Goal: Information Seeking & Learning: Learn about a topic

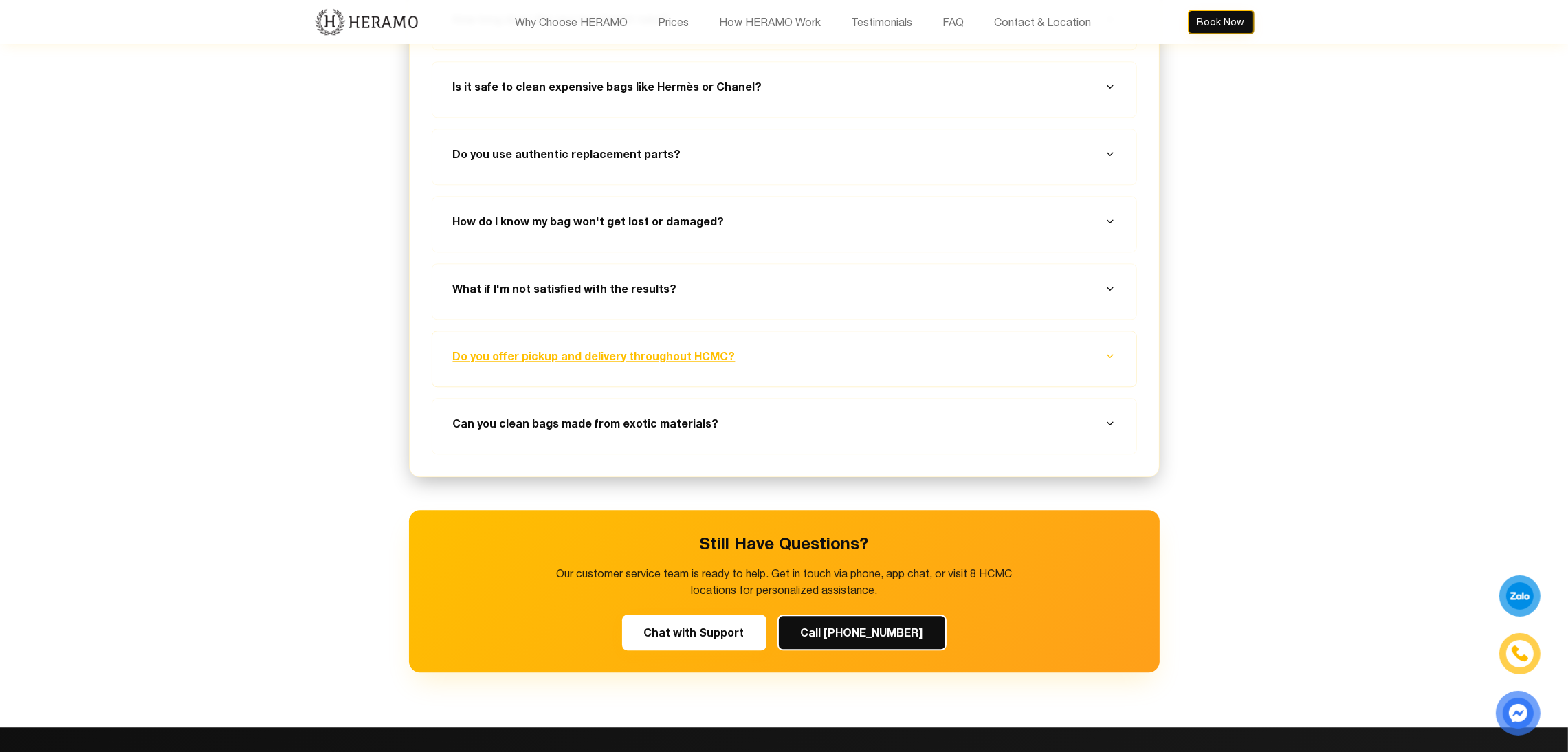
scroll to position [5232, 0]
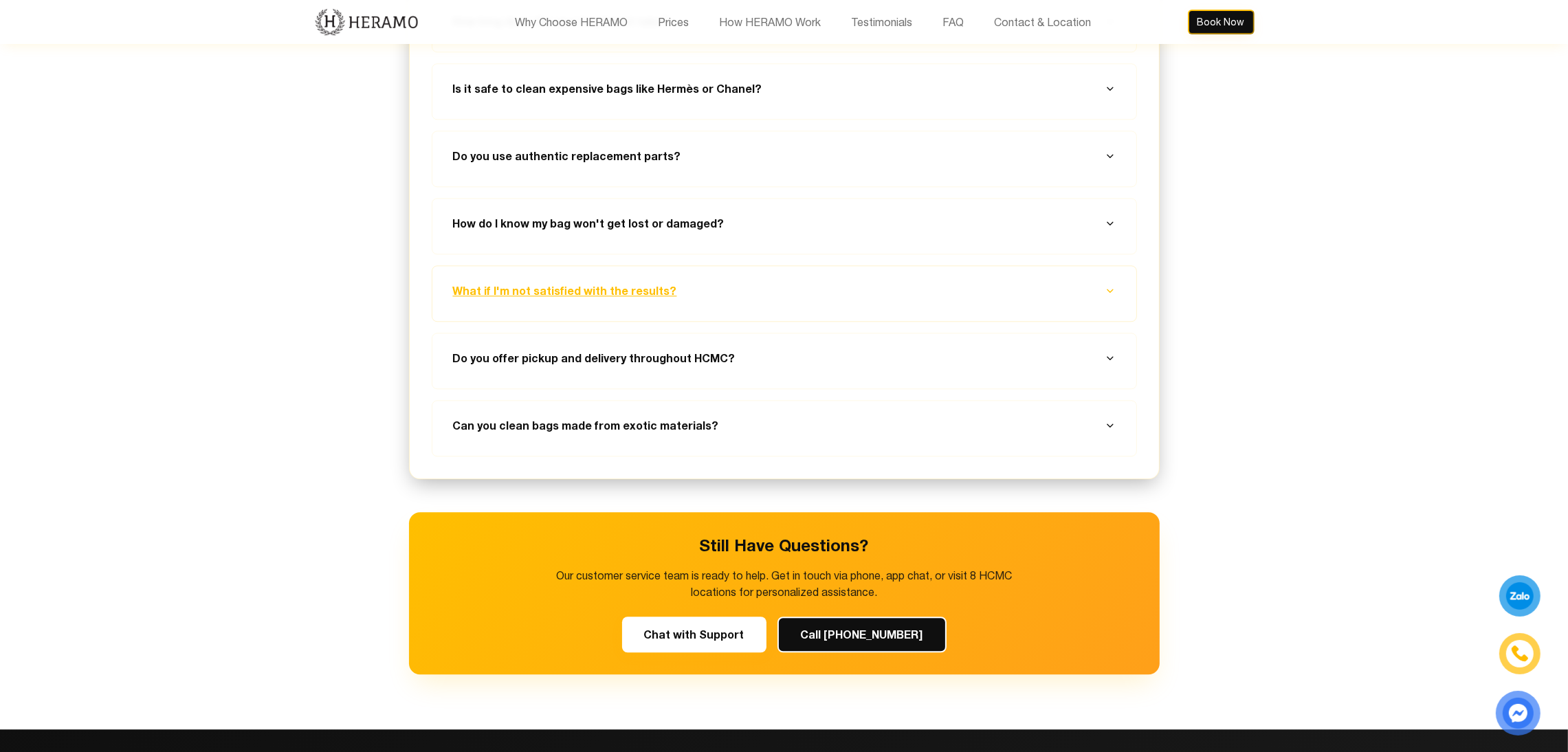
click at [764, 282] on button "What if I'm not satisfied with the results?" at bounding box center [784, 291] width 671 height 50
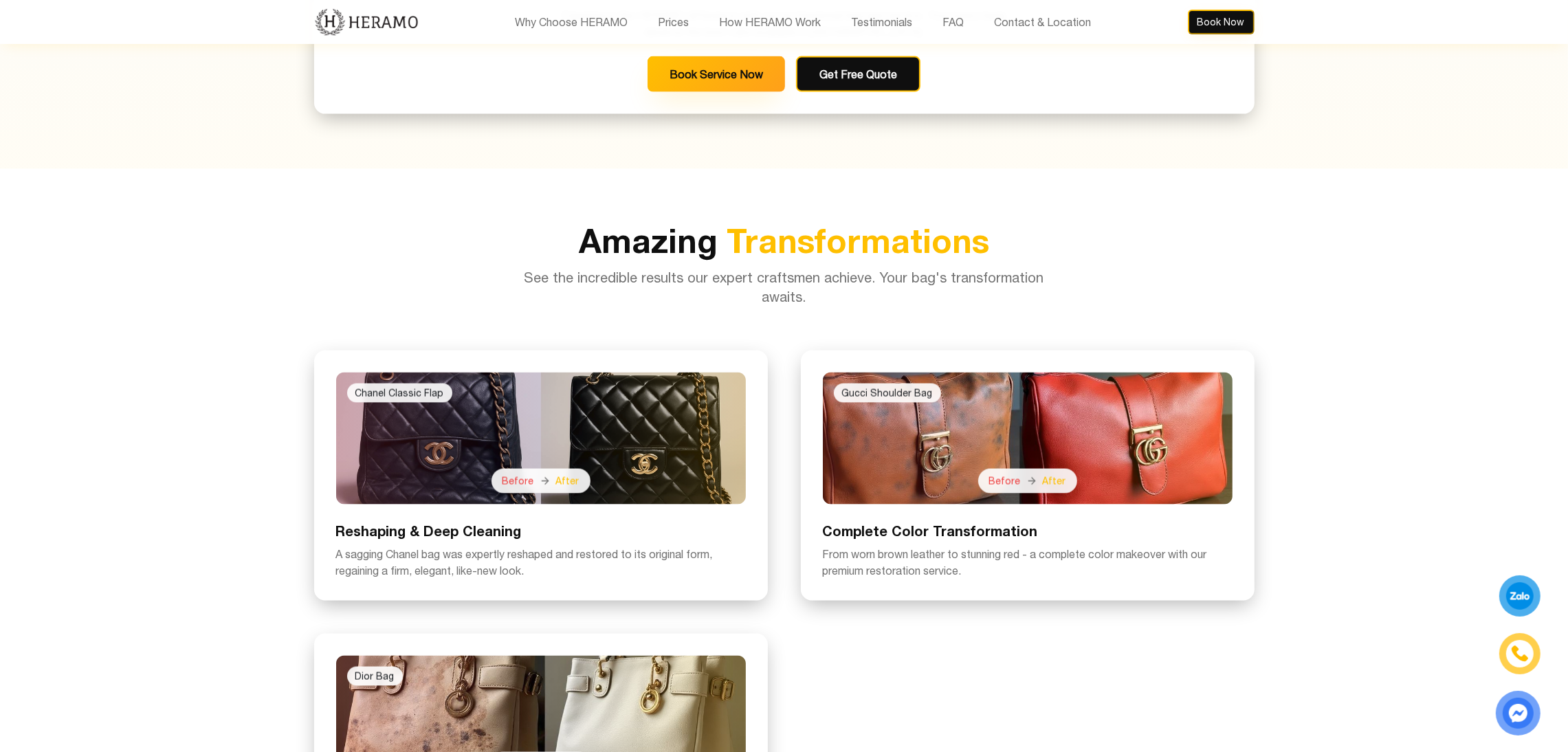
scroll to position [2970, 0]
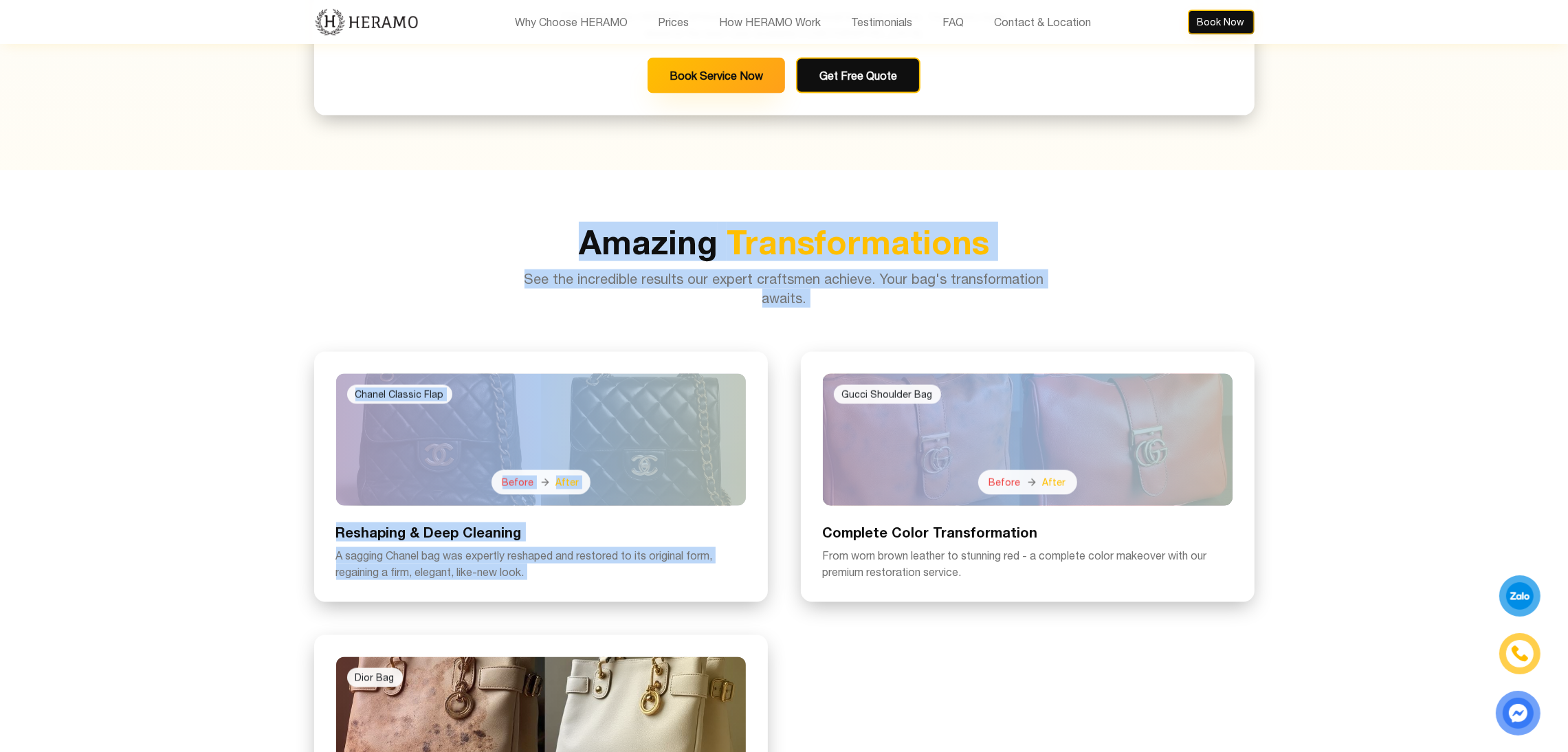
drag, startPoint x: 575, startPoint y: 208, endPoint x: 861, endPoint y: 302, distance: 301.1
click at [861, 302] on section "Amazing Transformations See the incredible results our expert craftsmen achieve…" at bounding box center [784, 710] width 1568 height 1078
click at [861, 302] on div "Amazing Transformations See the incredible results our expert craftsmen achieve…" at bounding box center [784, 709] width 962 height 968
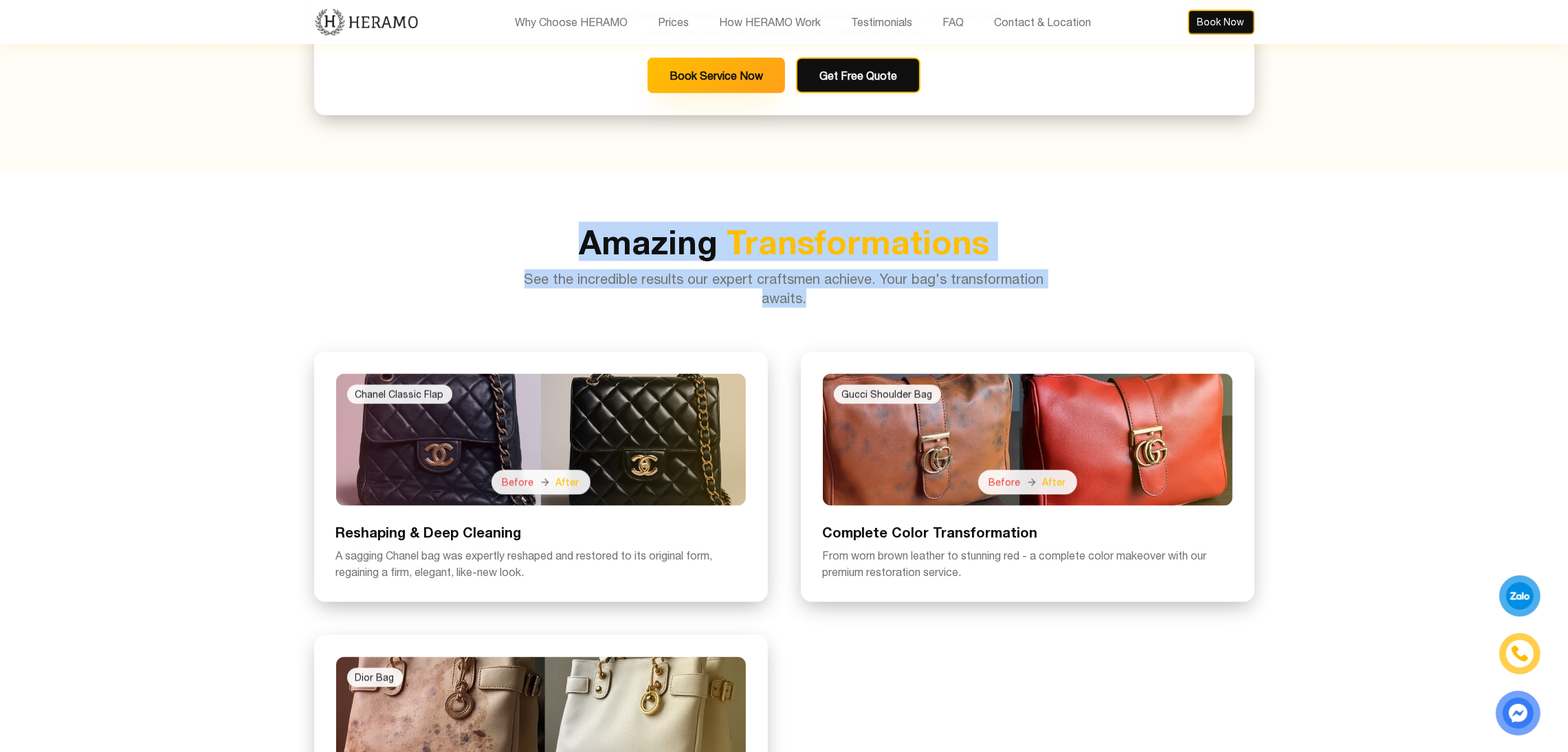
drag, startPoint x: 566, startPoint y: 220, endPoint x: 815, endPoint y: 278, distance: 255.7
click at [815, 278] on div "Amazing Transformations See the incredible results our expert craftsmen achieve…" at bounding box center [784, 266] width 940 height 83
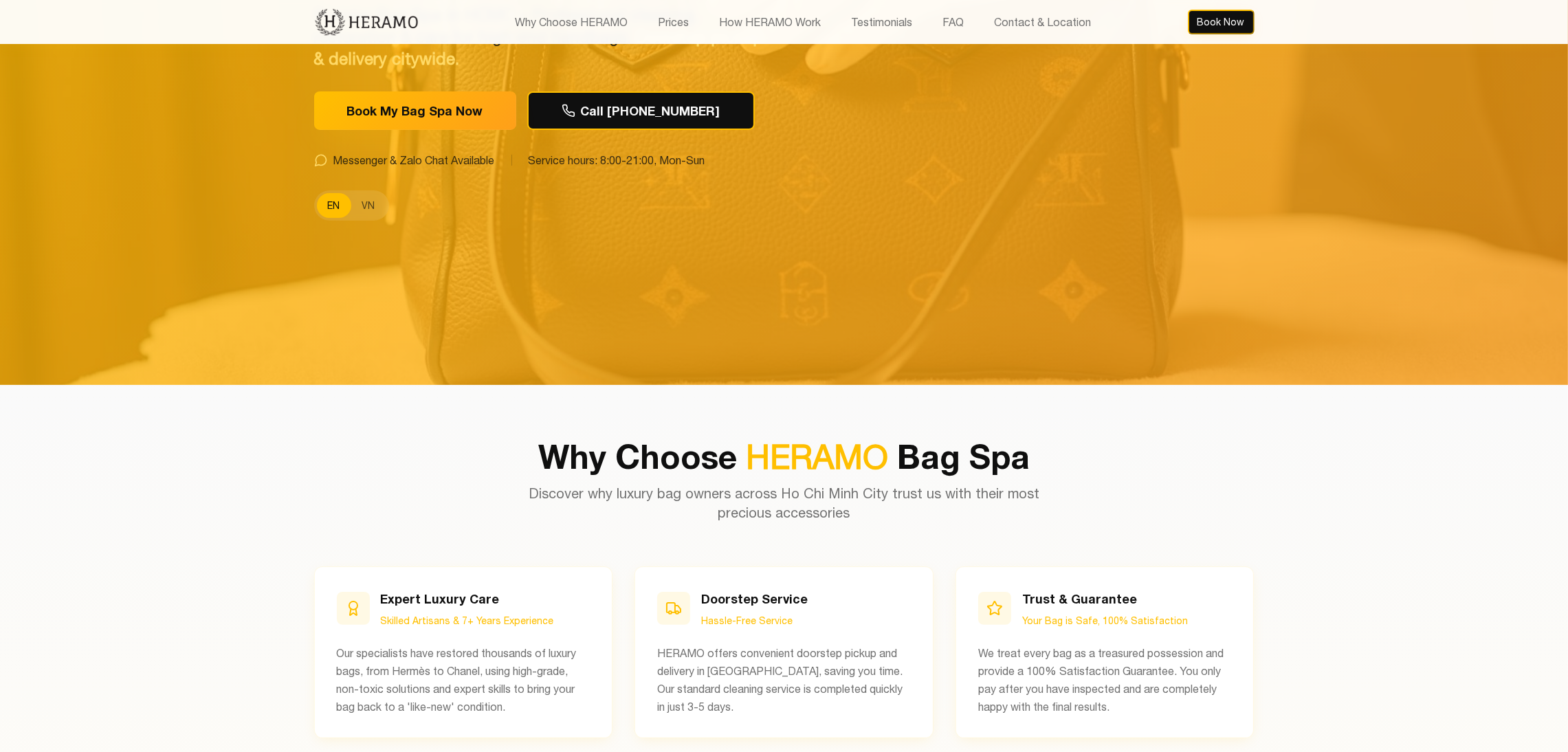
scroll to position [298, 0]
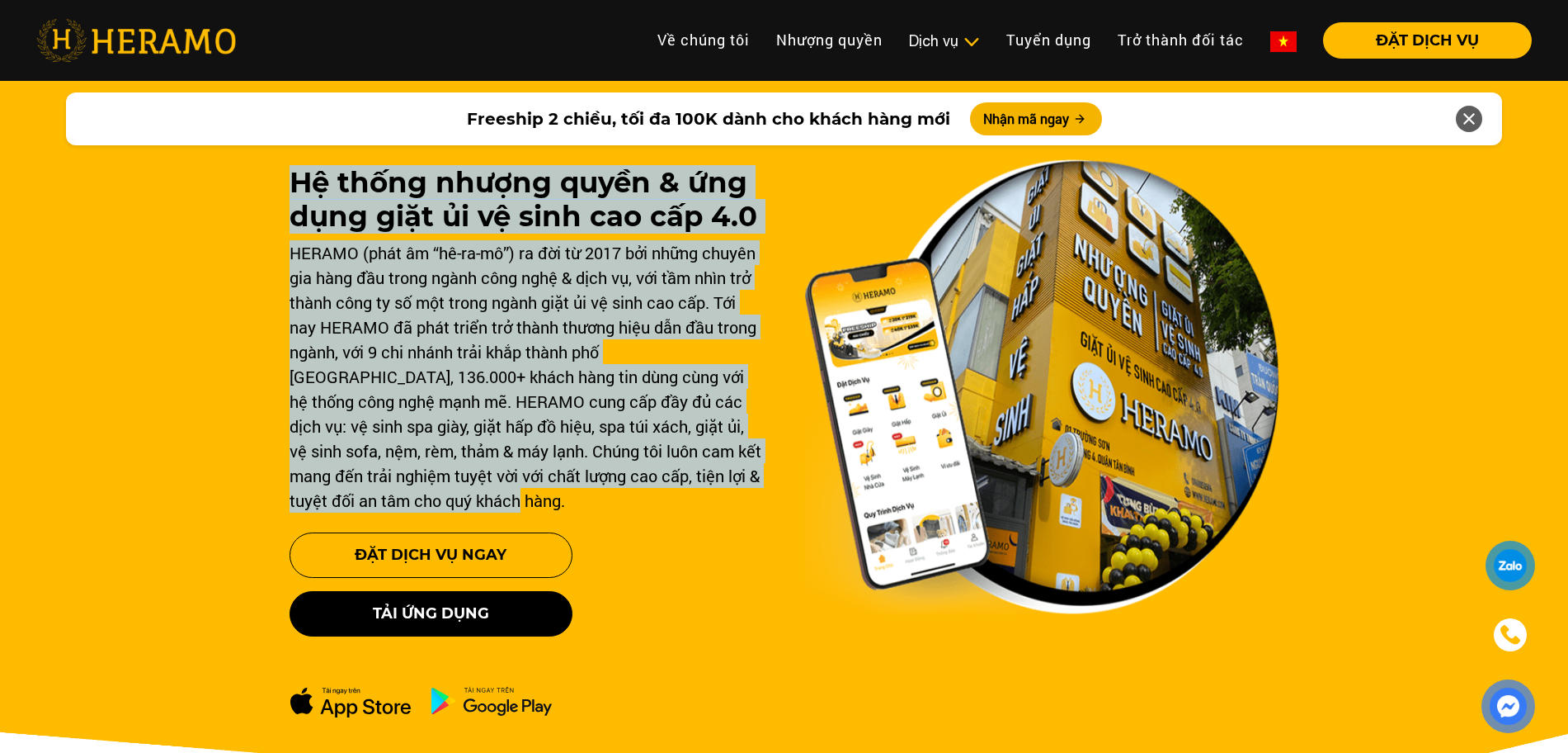
drag, startPoint x: 284, startPoint y: 163, endPoint x: 496, endPoint y: 504, distance: 401.5
click at [496, 504] on div "Hệ thống nhượng quyền & ứng dụng giặt ủi vệ sinh cao cấp 4.0 HERAMO (phát âm “h…" at bounding box center [784, 470] width 1568 height 793
click at [343, 439] on div "HERAMO (phát âm “hê-ra-mô”) ra đời từ 2017 bởi những chuyên gia hàng đầu trong …" at bounding box center [527, 376] width 475 height 272
drag, startPoint x: 294, startPoint y: 176, endPoint x: 486, endPoint y: 494, distance: 371.5
click at [486, 494] on div "Hệ thống nhượng quyền & ứng dụng giặt ủi vệ sinh cao cấp 4.0 HERAMO (phát âm “h…" at bounding box center [527, 339] width 475 height 346
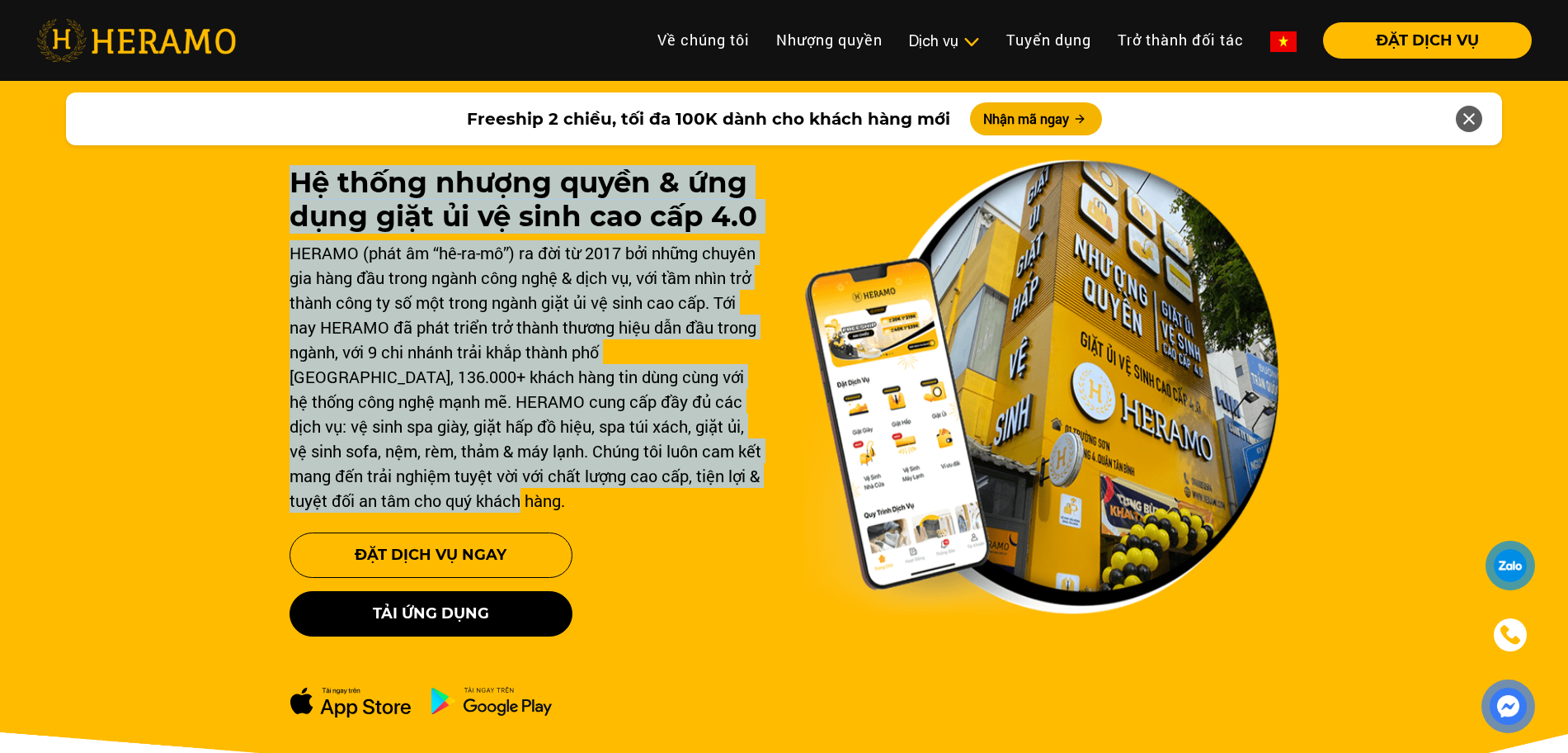
click at [593, 352] on div "HERAMO (phát âm “hê-ra-mô”) ra đời từ 2017 bởi những chuyên gia hàng đầu trong …" at bounding box center [527, 376] width 475 height 272
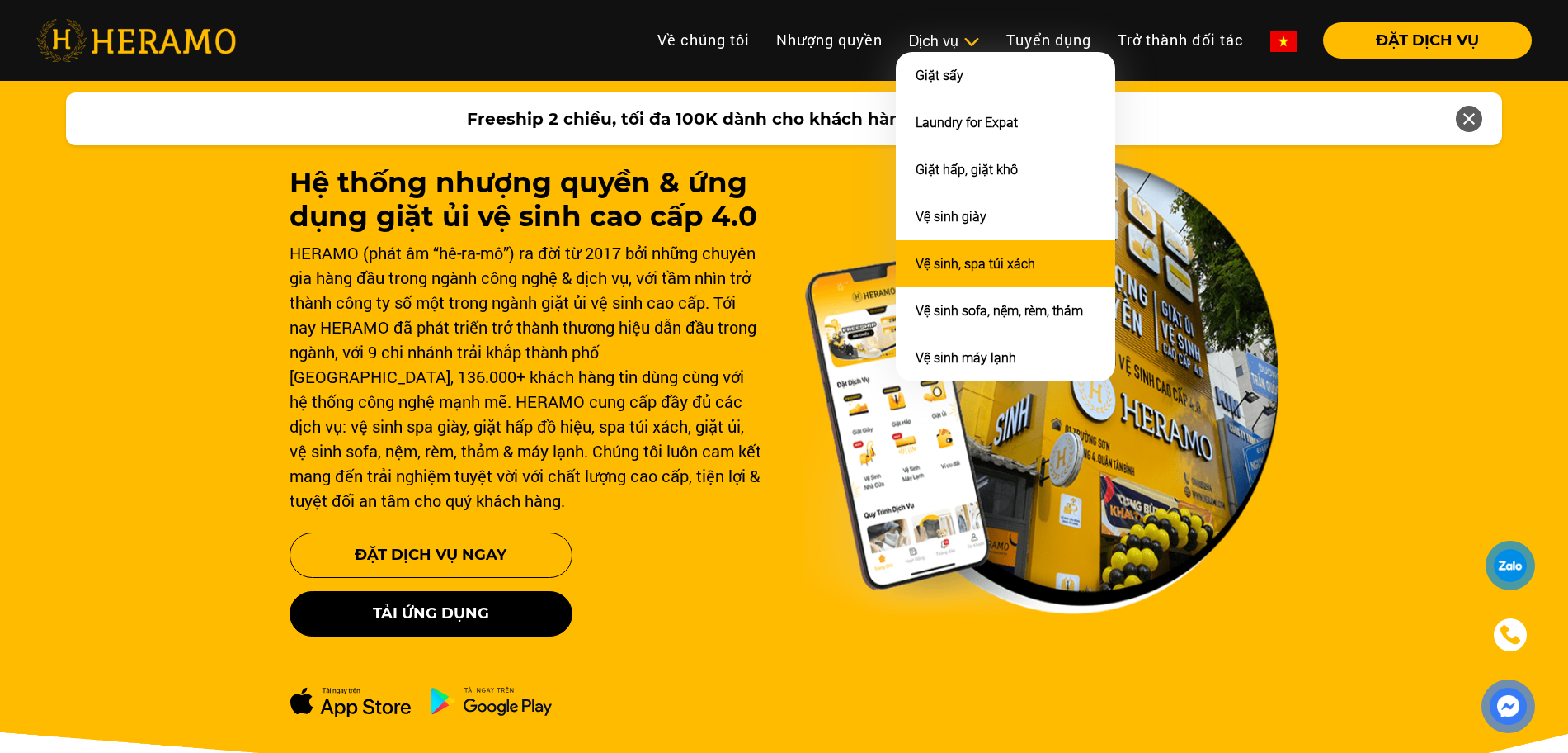
click at [947, 271] on link "Vệ sinh, spa túi xách" at bounding box center [975, 264] width 120 height 16
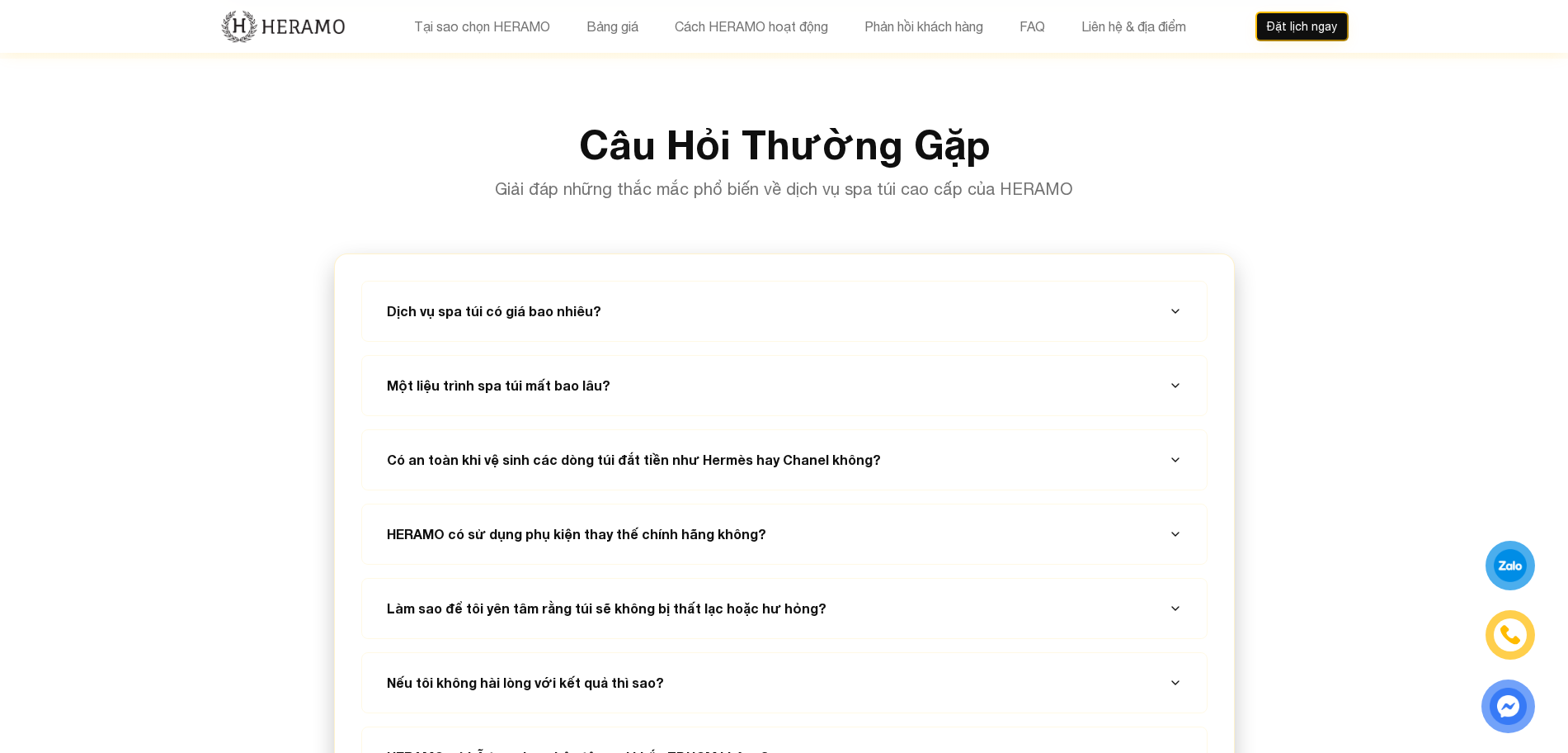
scroll to position [5947, 0]
click at [738, 280] on button "Dịch vụ spa túi có giá bao nhiêu?" at bounding box center [784, 309] width 805 height 59
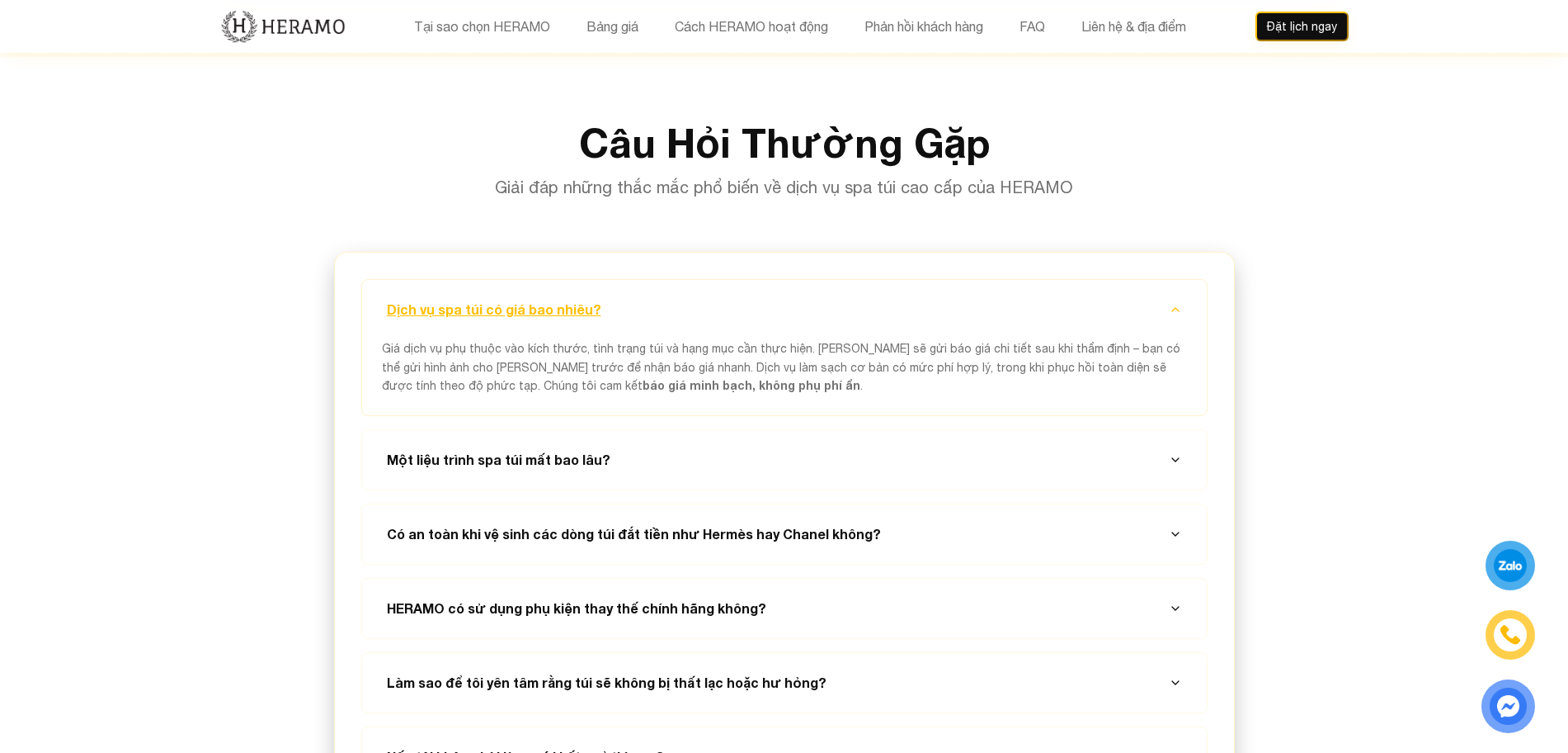
click at [738, 280] on button "Dịch vụ spa túi có giá bao nhiêu?" at bounding box center [784, 309] width 805 height 59
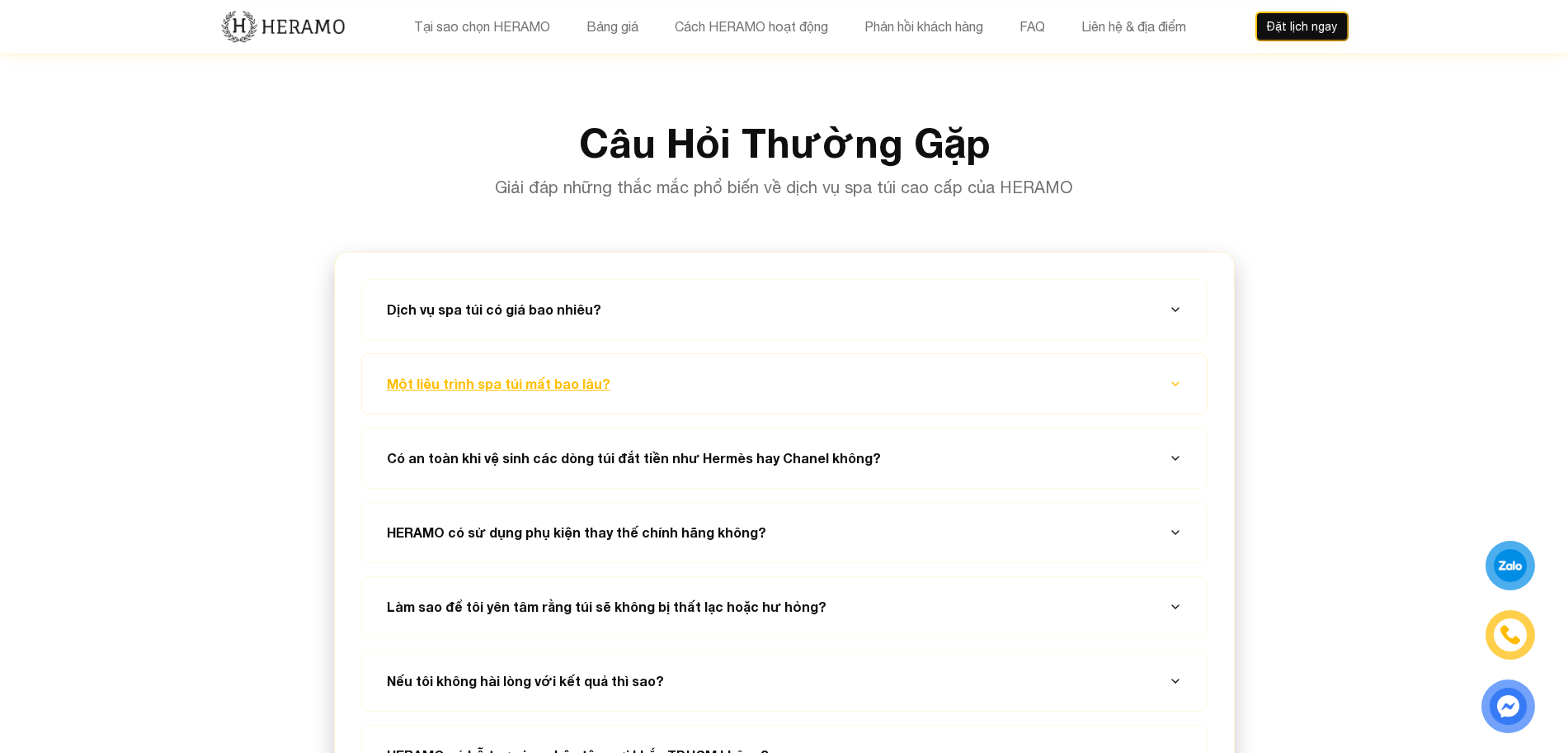
click at [731, 354] on button "Một liệu trình spa túi mất bao lâu?" at bounding box center [784, 383] width 805 height 59
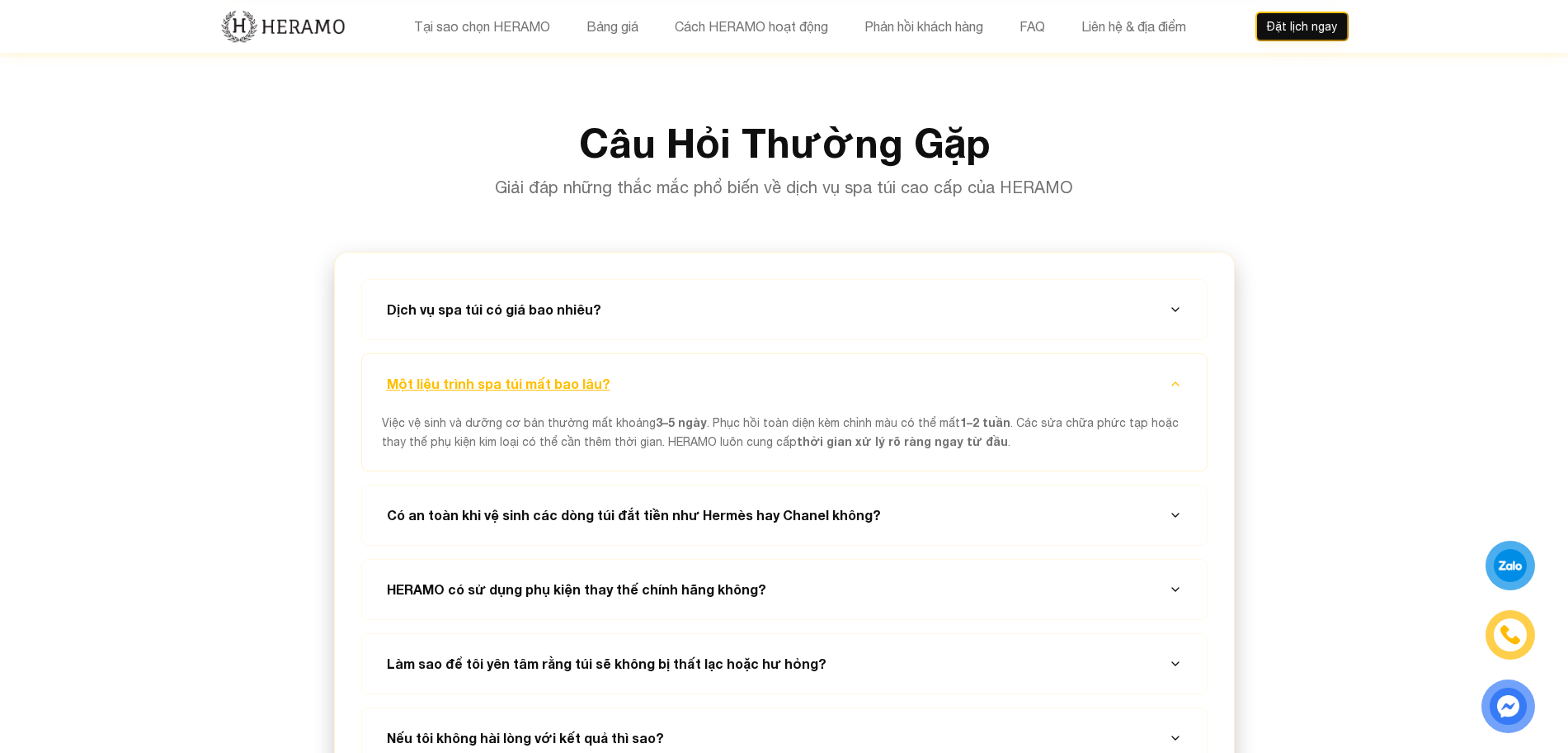
click at [731, 354] on button "Một liệu trình spa túi mất bao lâu?" at bounding box center [784, 383] width 805 height 59
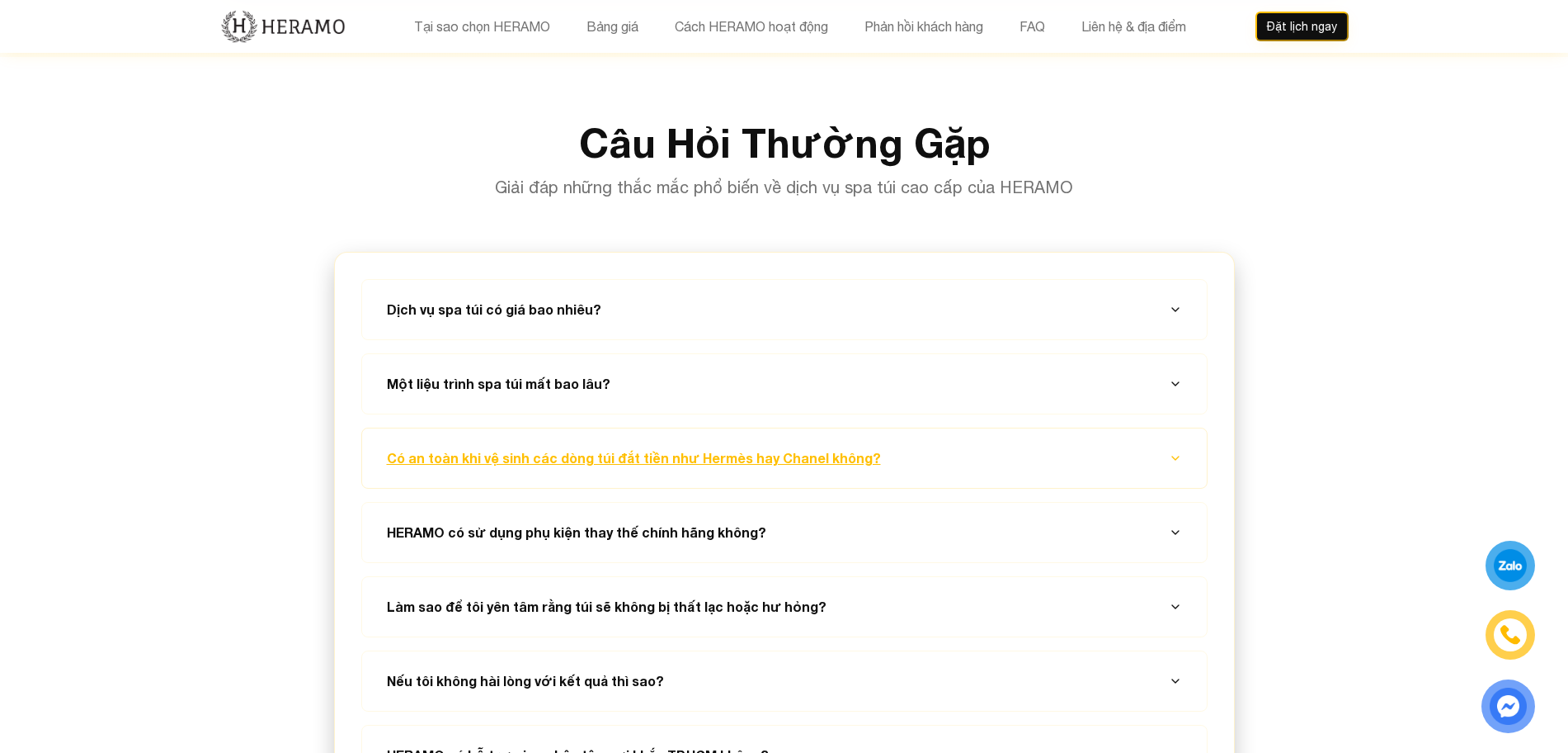
click at [882, 428] on button "Có an toàn khi vệ sinh các dòng túi đắt tiền như Hermès hay Chanel không?" at bounding box center [784, 457] width 805 height 59
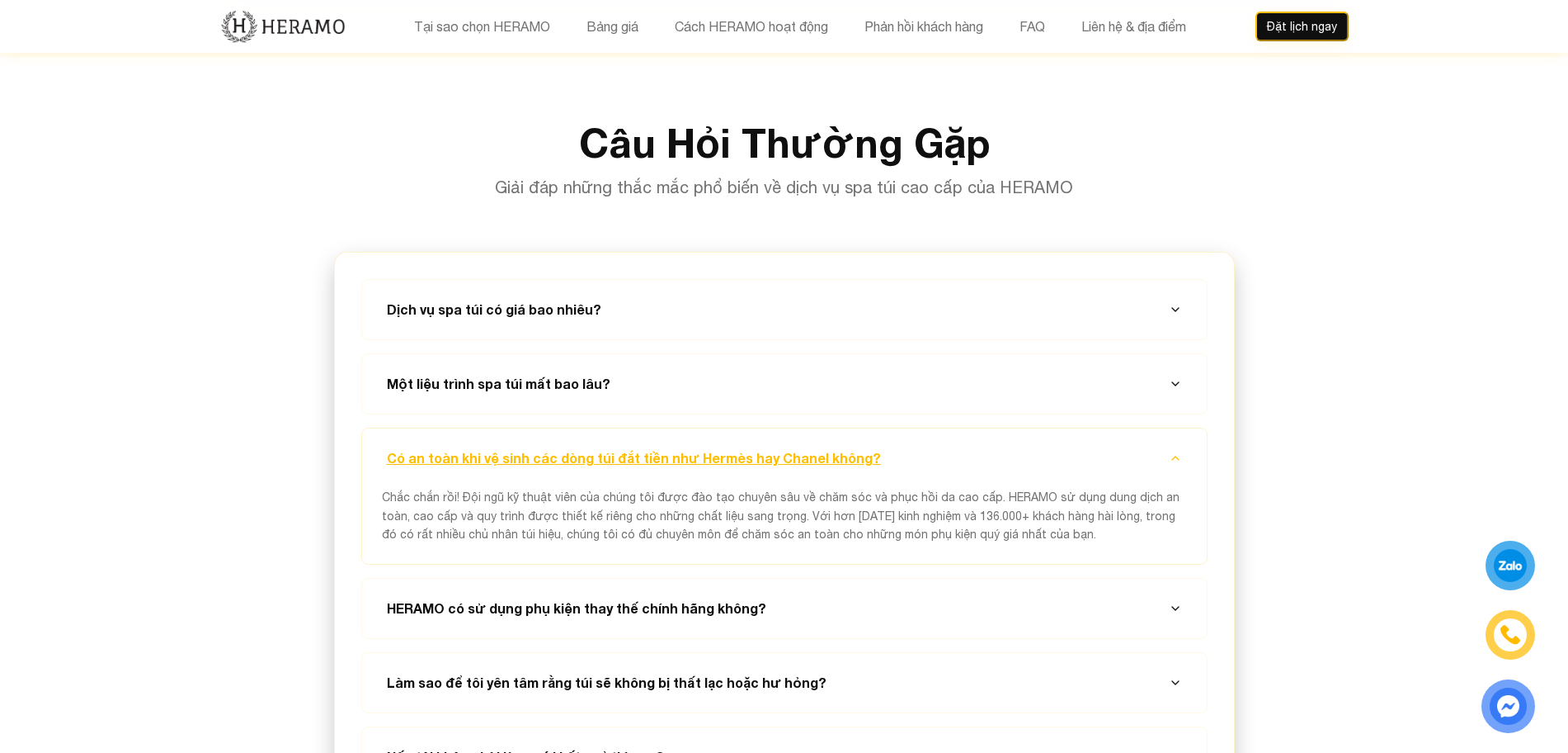
click at [953, 428] on button "Có an toàn khi vệ sinh các dòng túi đắt tiền như Hermès hay Chanel không?" at bounding box center [784, 457] width 805 height 59
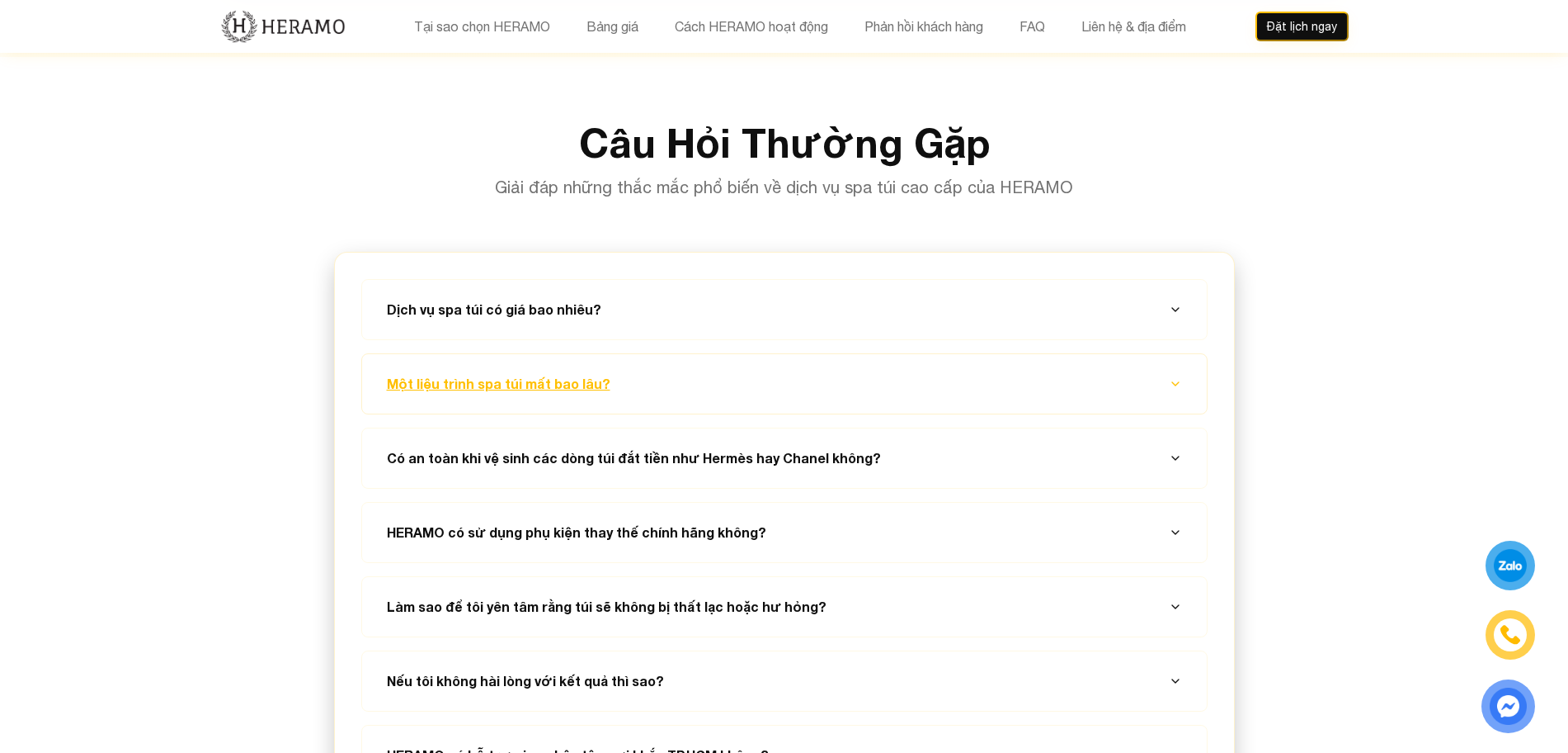
click at [908, 354] on button "Một liệu trình spa túi mất bao lâu?" at bounding box center [784, 383] width 805 height 59
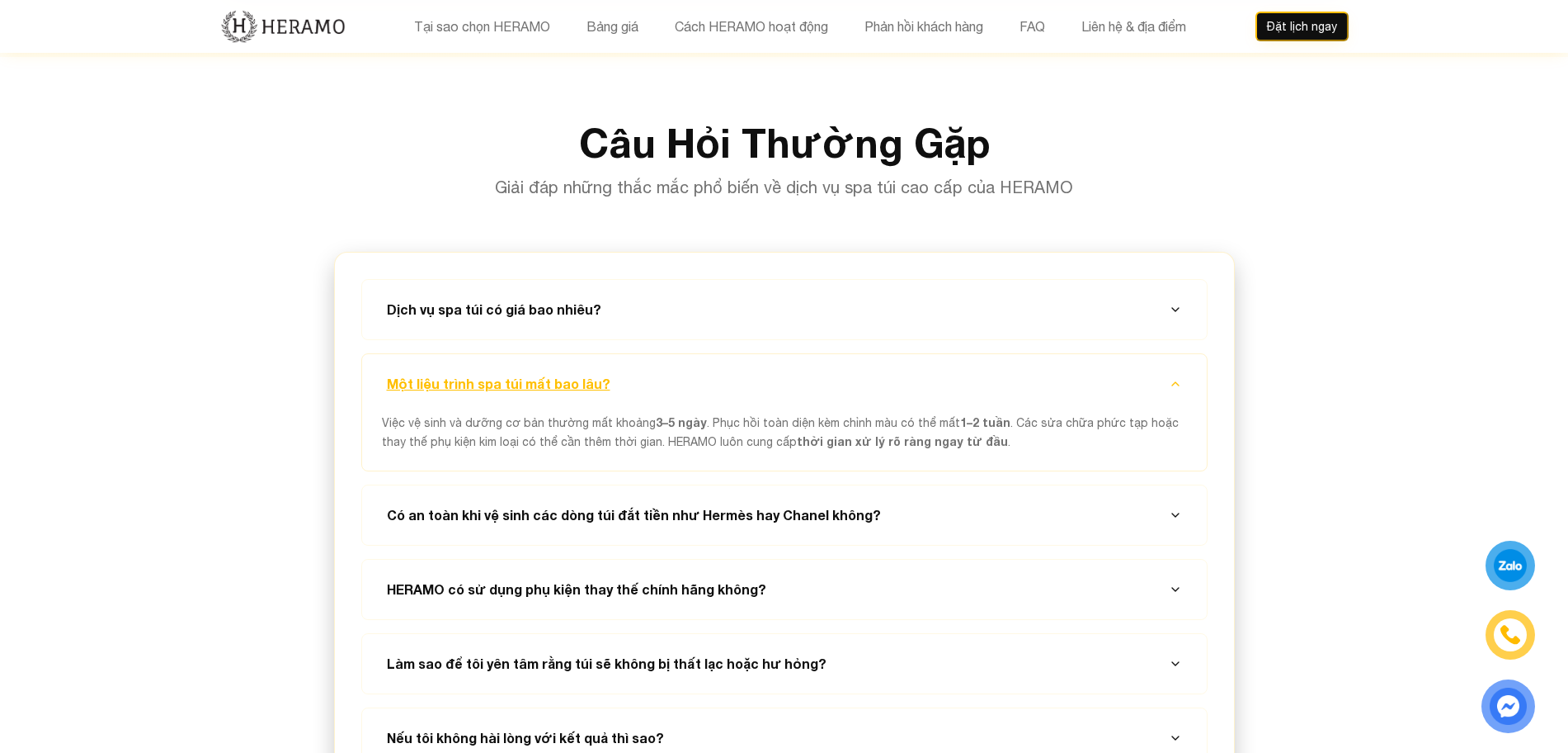
click at [908, 354] on button "Một liệu trình spa túi mất bao lâu?" at bounding box center [784, 383] width 805 height 59
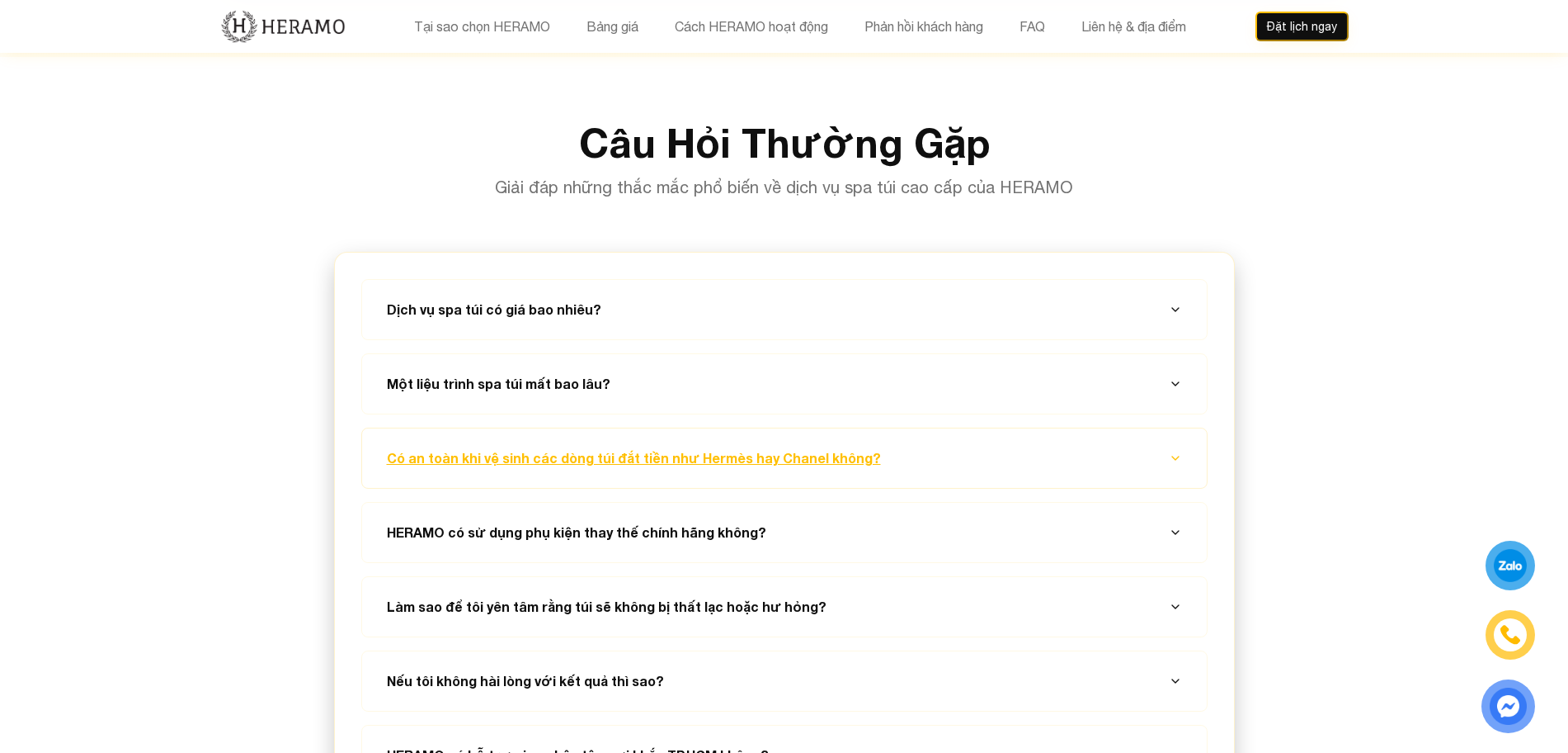
click at [958, 428] on button "Có an toàn khi vệ sinh các dòng túi đắt tiền như Hermès hay Chanel không?" at bounding box center [784, 457] width 805 height 59
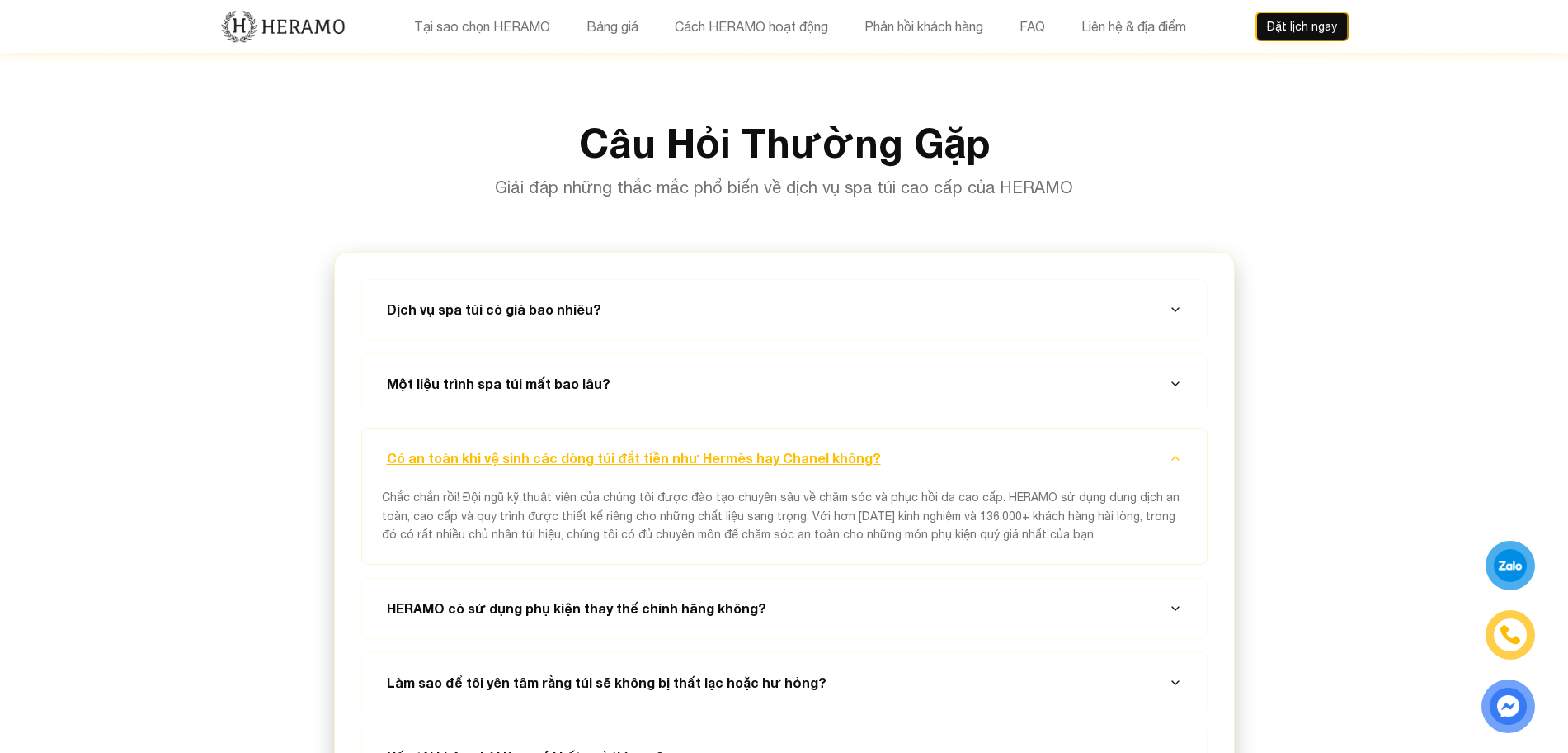
click at [958, 428] on button "Có an toàn khi vệ sinh các dòng túi đắt tiền như Hermès hay Chanel không?" at bounding box center [784, 457] width 805 height 59
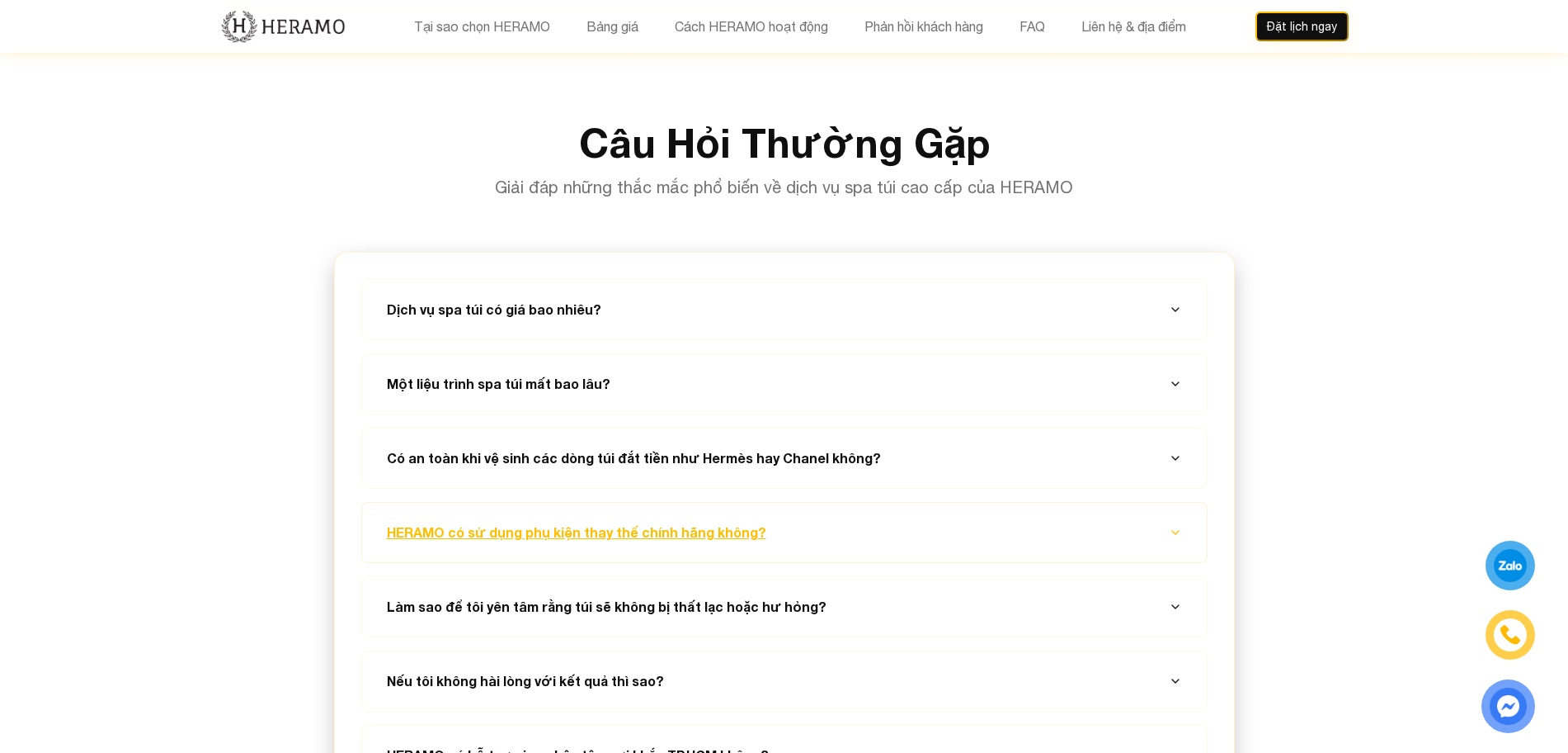
scroll to position [5973, 0]
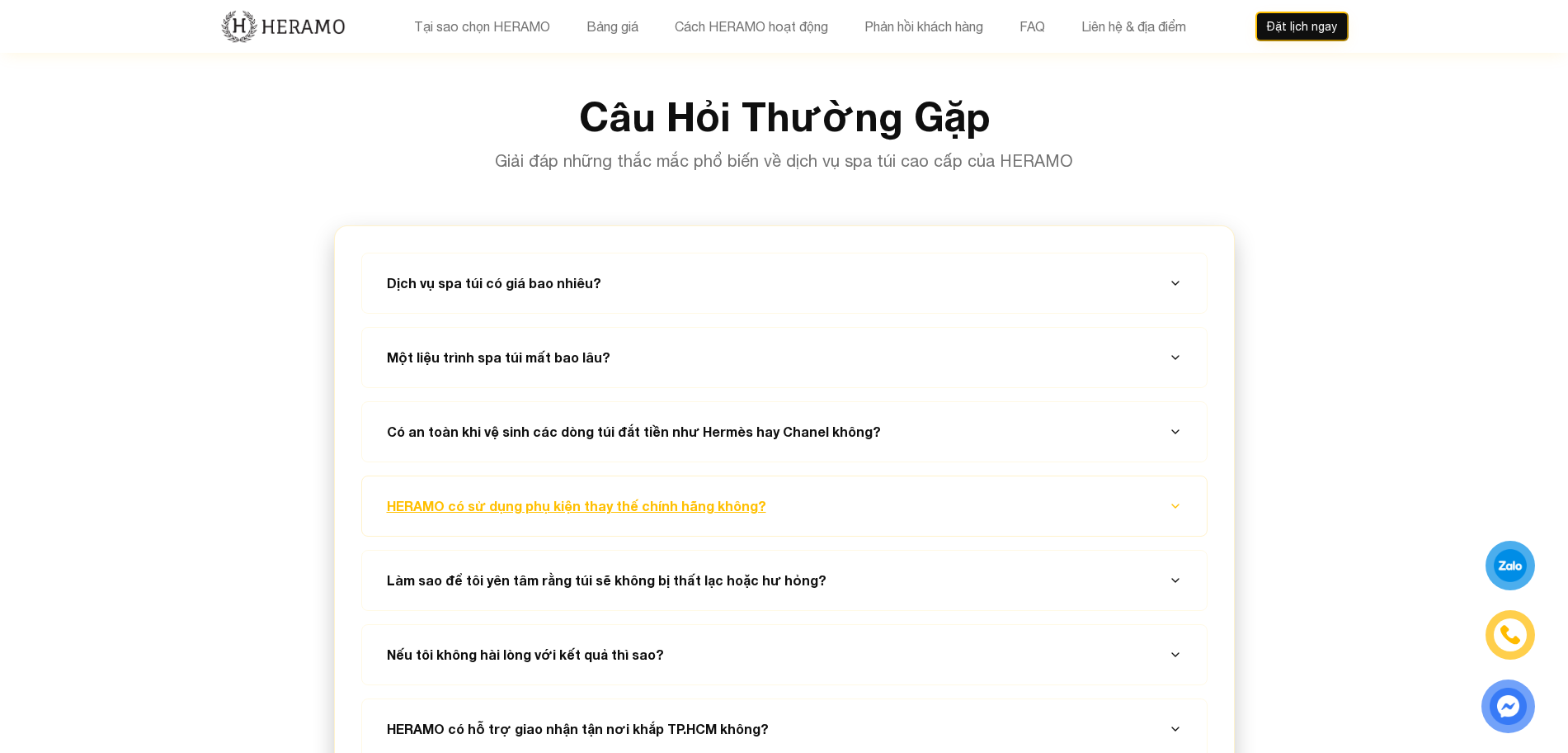
click at [975, 476] on button "HERAMO có sử dụng phụ kiện thay thế chính hãng không?" at bounding box center [784, 506] width 805 height 59
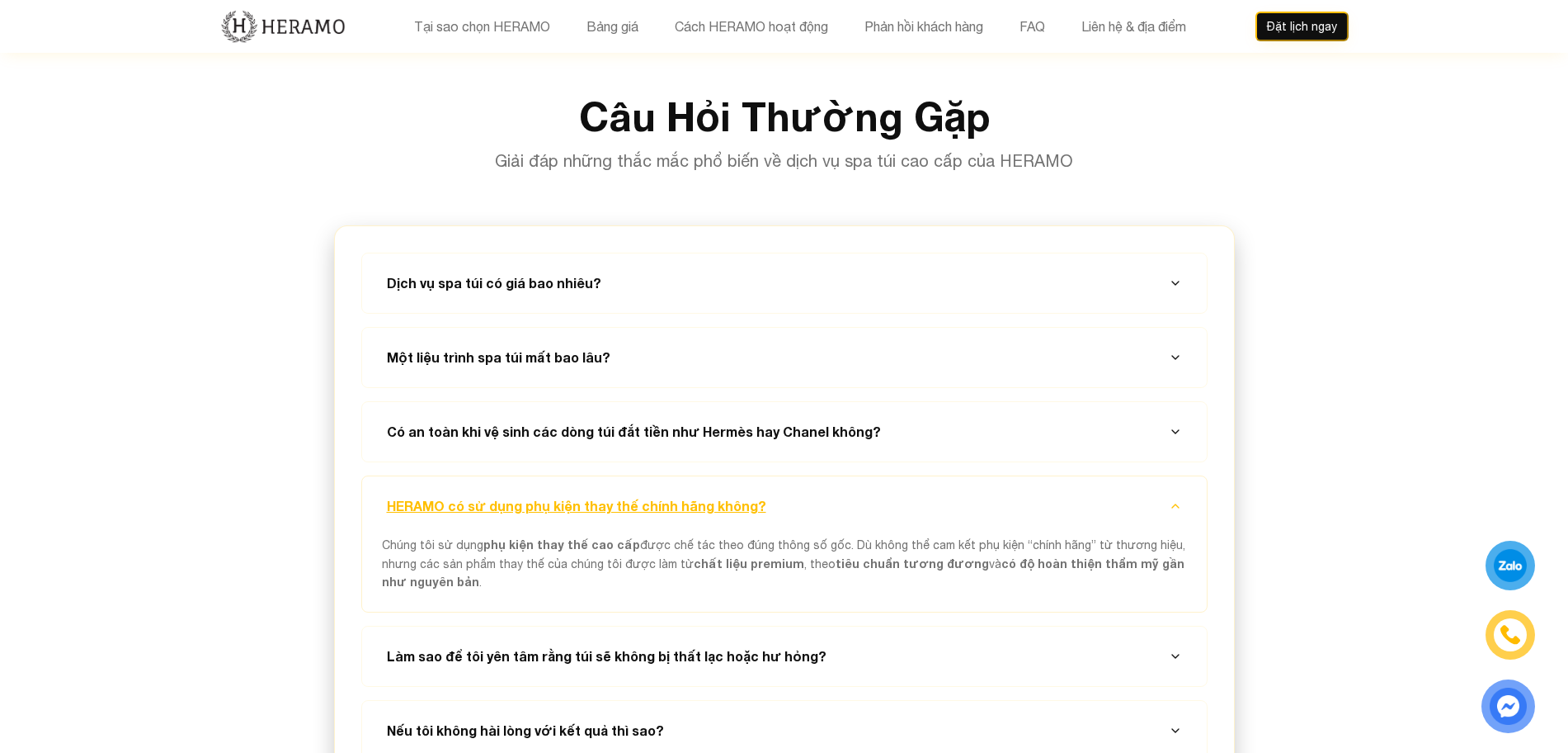
click at [975, 476] on button "HERAMO có sử dụng phụ kiện thay thế chính hãng không?" at bounding box center [784, 506] width 805 height 59
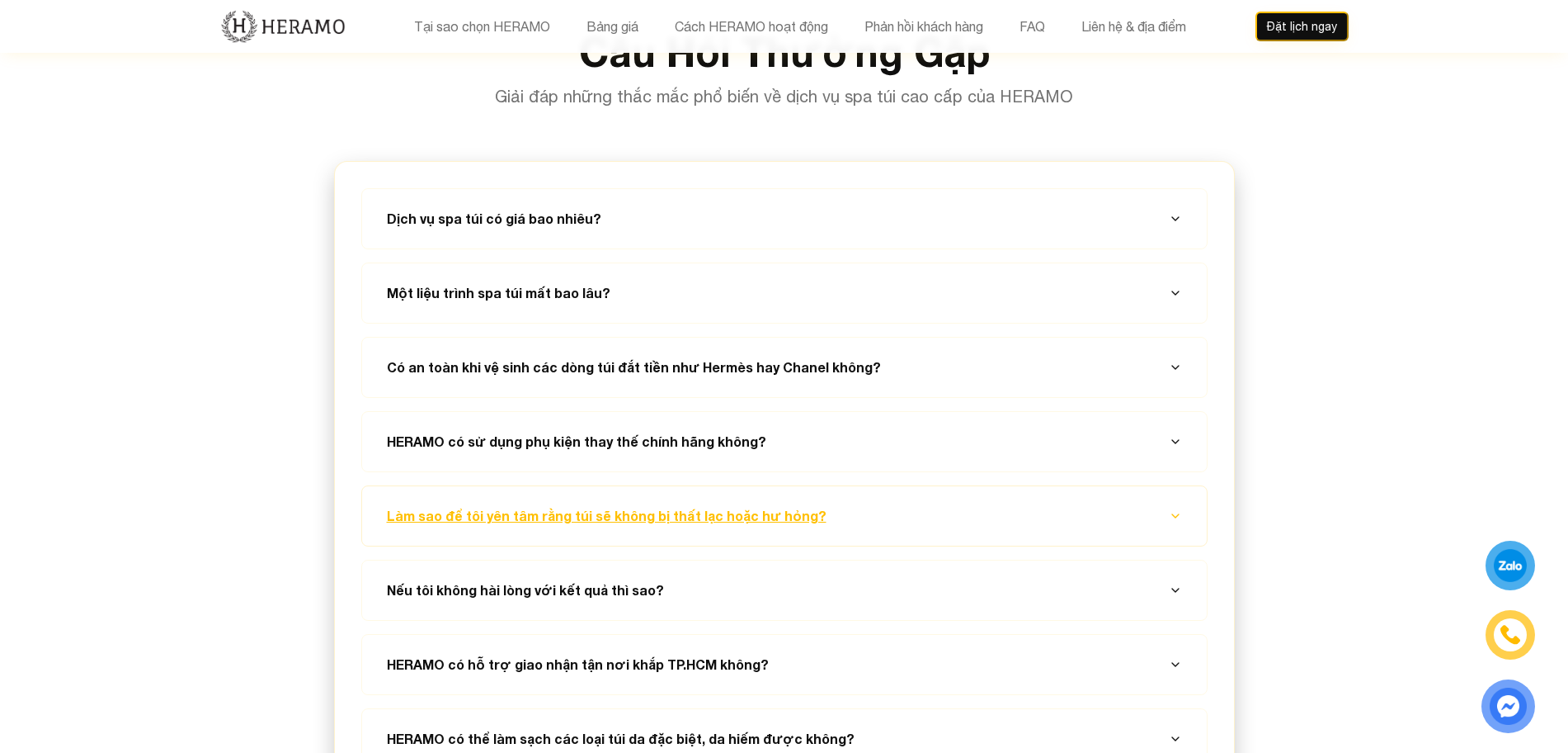
scroll to position [6040, 0]
click at [987, 484] on button "Làm sao để tôi yên tâm rằng túi sẽ không bị thất lạc hoặc hư hỏng?" at bounding box center [784, 513] width 805 height 59
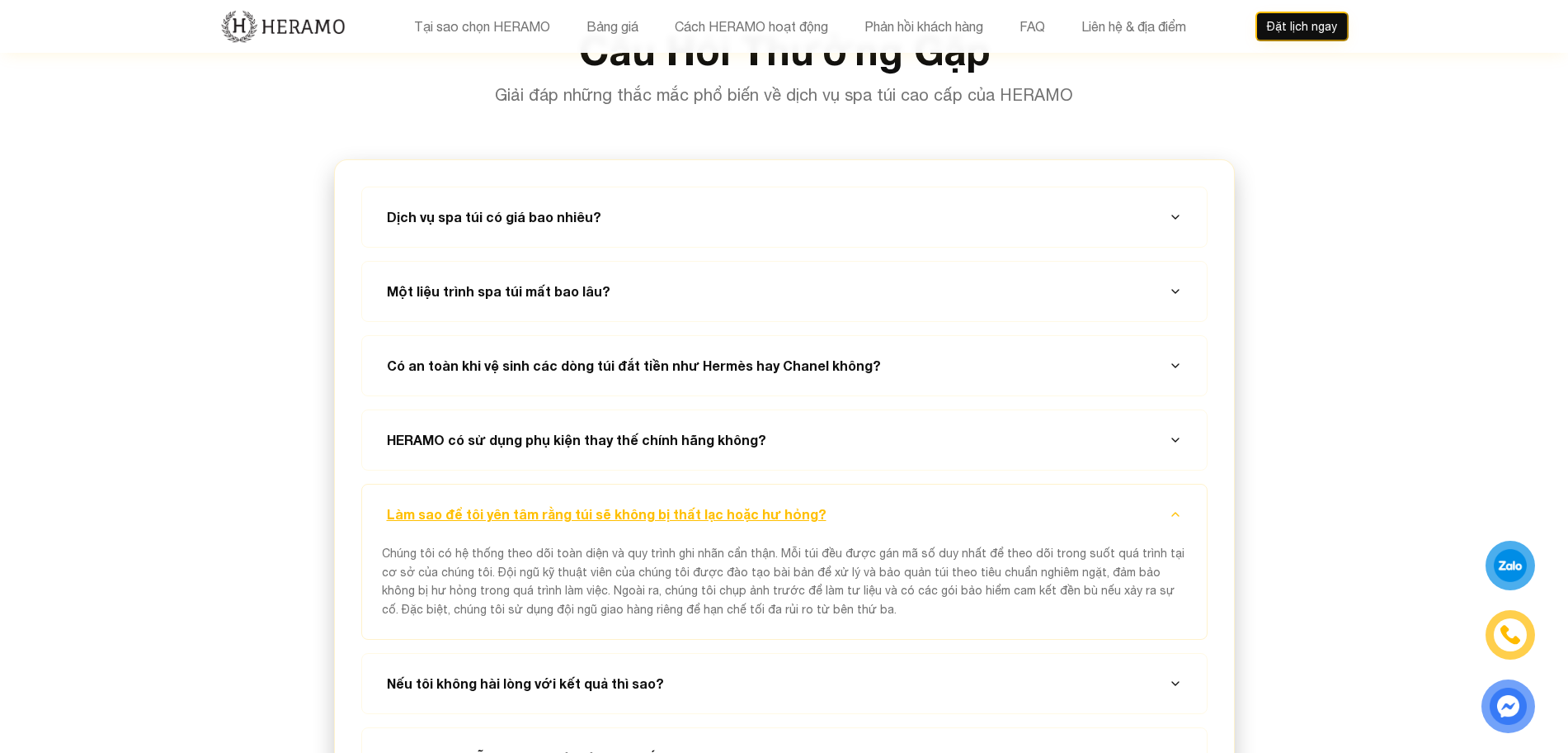
click at [987, 484] on button "Làm sao để tôi yên tâm rằng túi sẽ không bị thất lạc hoặc hư hỏng?" at bounding box center [784, 513] width 805 height 59
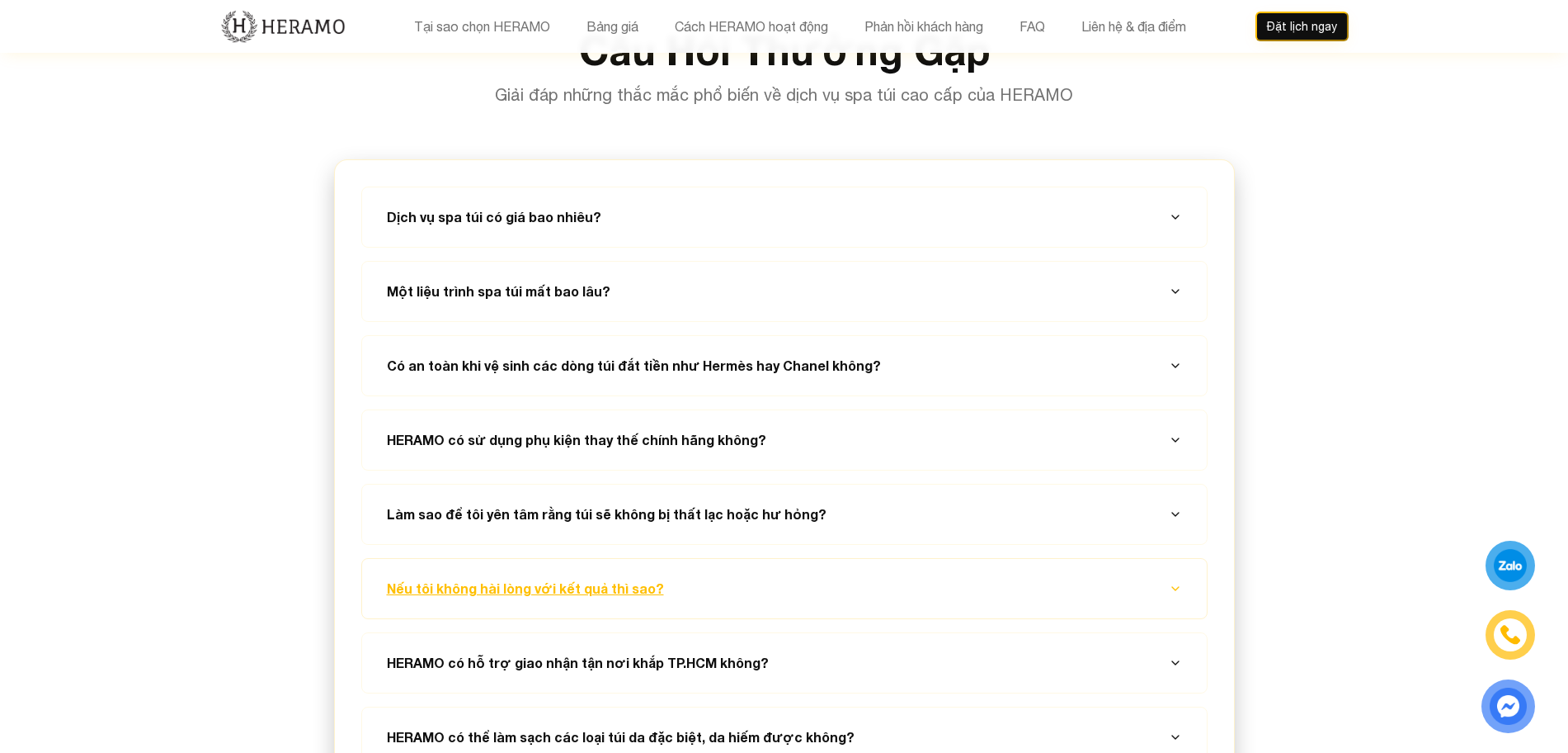
click at [991, 558] on button "Nếu tôi không hài lòng với kết quả thì sao?" at bounding box center [784, 588] width 805 height 59
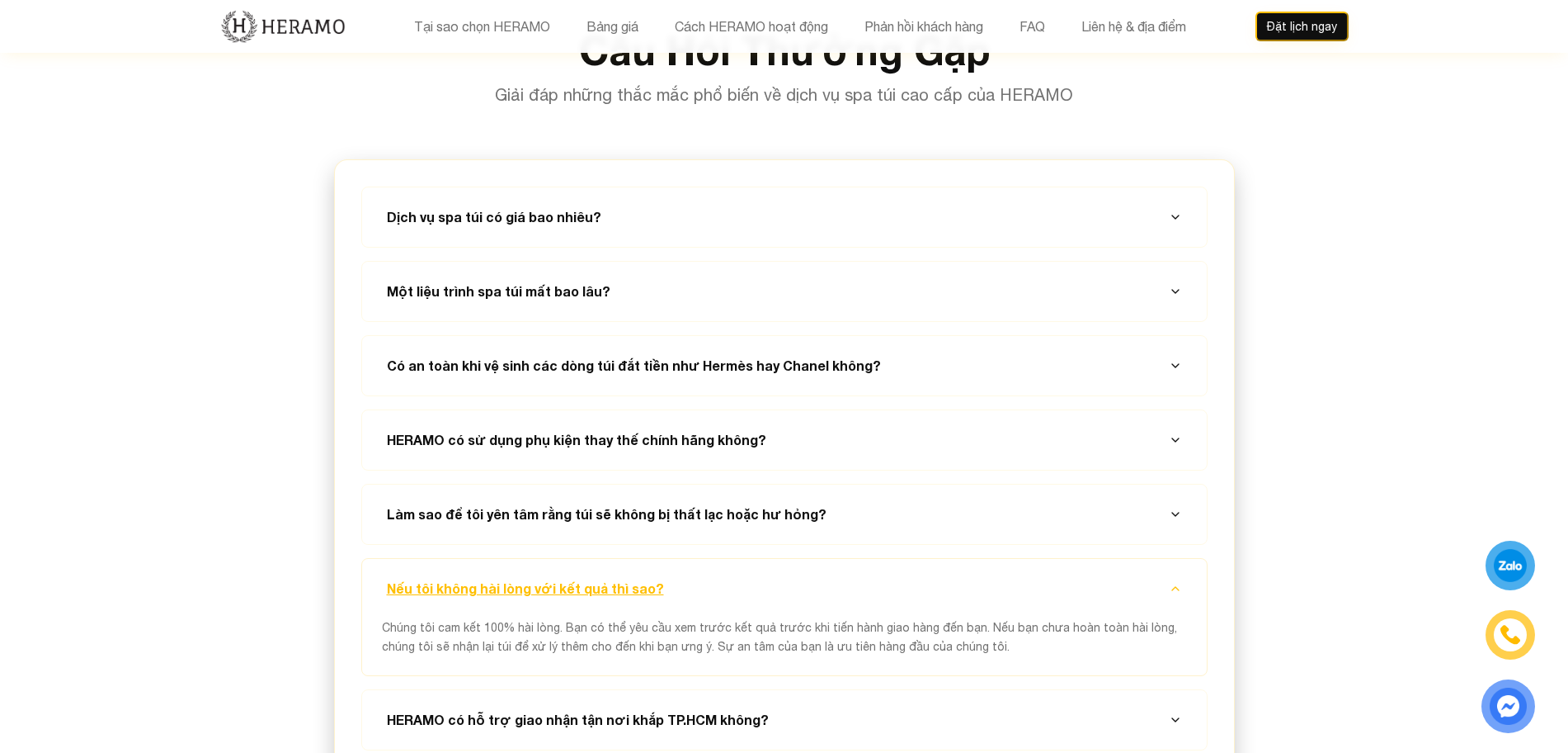
click at [991, 558] on button "Nếu tôi không hài lòng với kết quả thì sao?" at bounding box center [784, 588] width 805 height 59
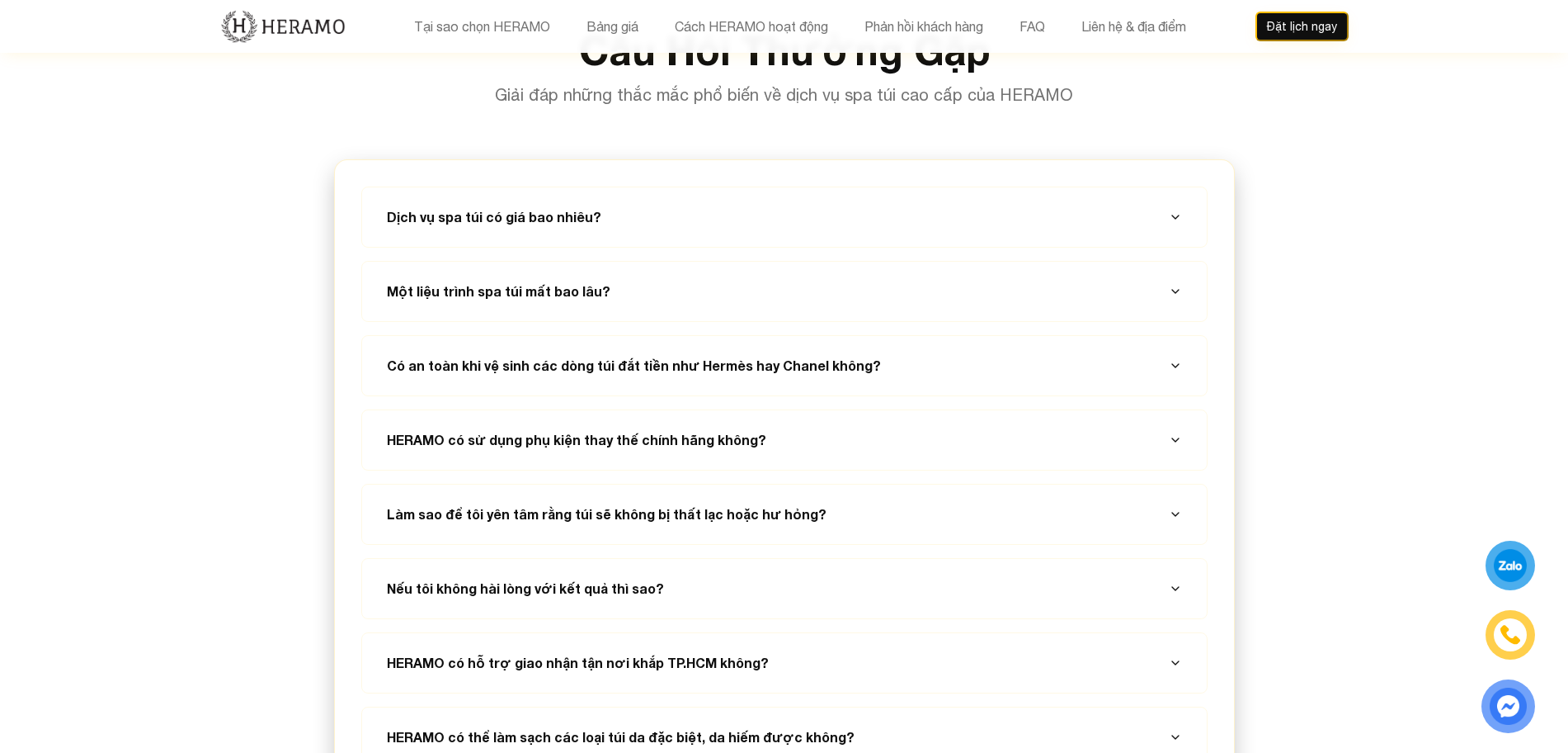
click at [993, 545] on div "Dịch vụ spa túi có giá bao nhiêu? Một liệu trình spa túi mất bao lâu? Có an toà…" at bounding box center [784, 476] width 846 height 581
click at [986, 633] on button "HERAMO có hỗ trợ giao nhận tận nơi khắp TP.HCM không?" at bounding box center [784, 663] width 805 height 59
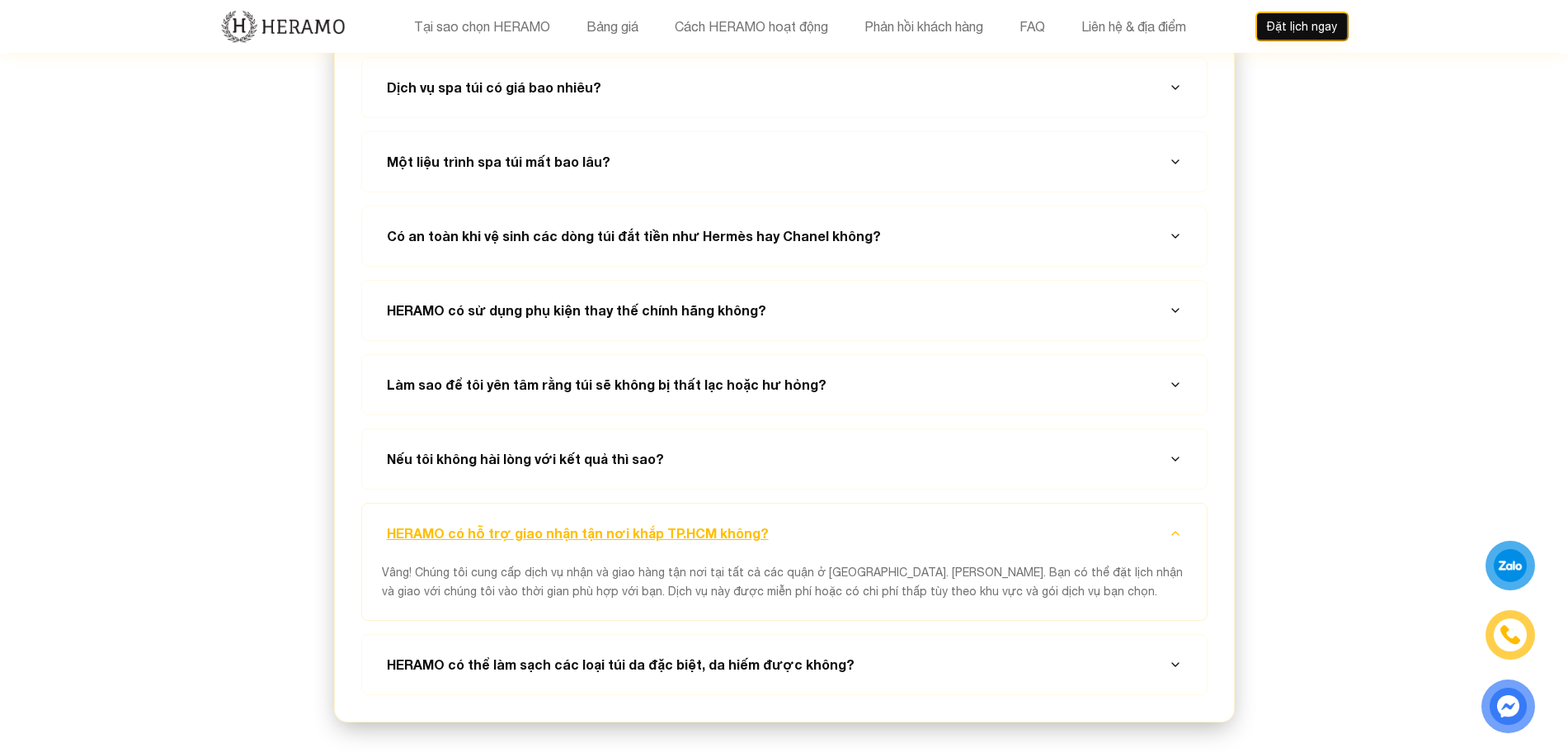
scroll to position [6172, 0]
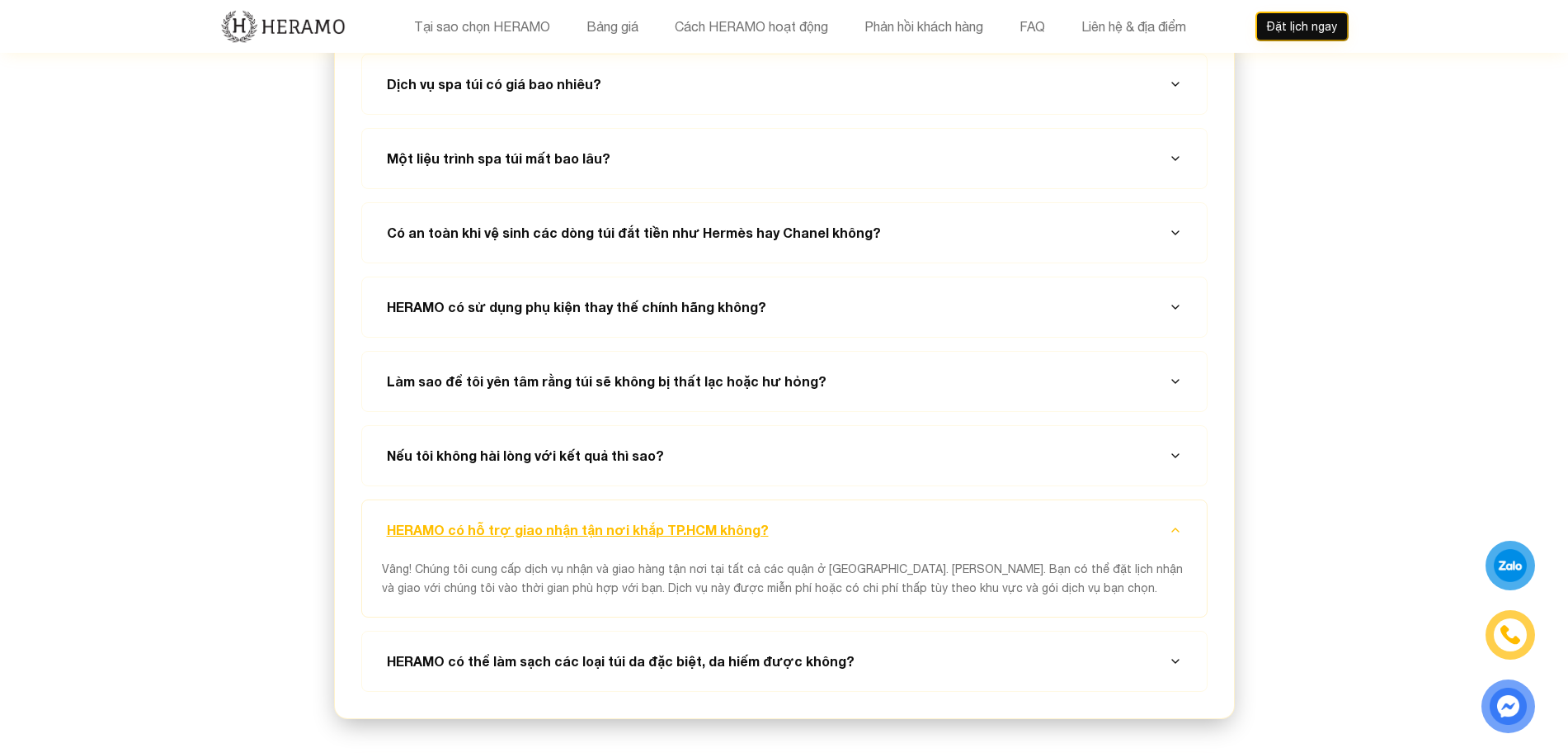
click at [936, 500] on button "HERAMO có hỗ trợ giao nhận tận nơi khắp TP.HCM không?" at bounding box center [784, 529] width 805 height 59
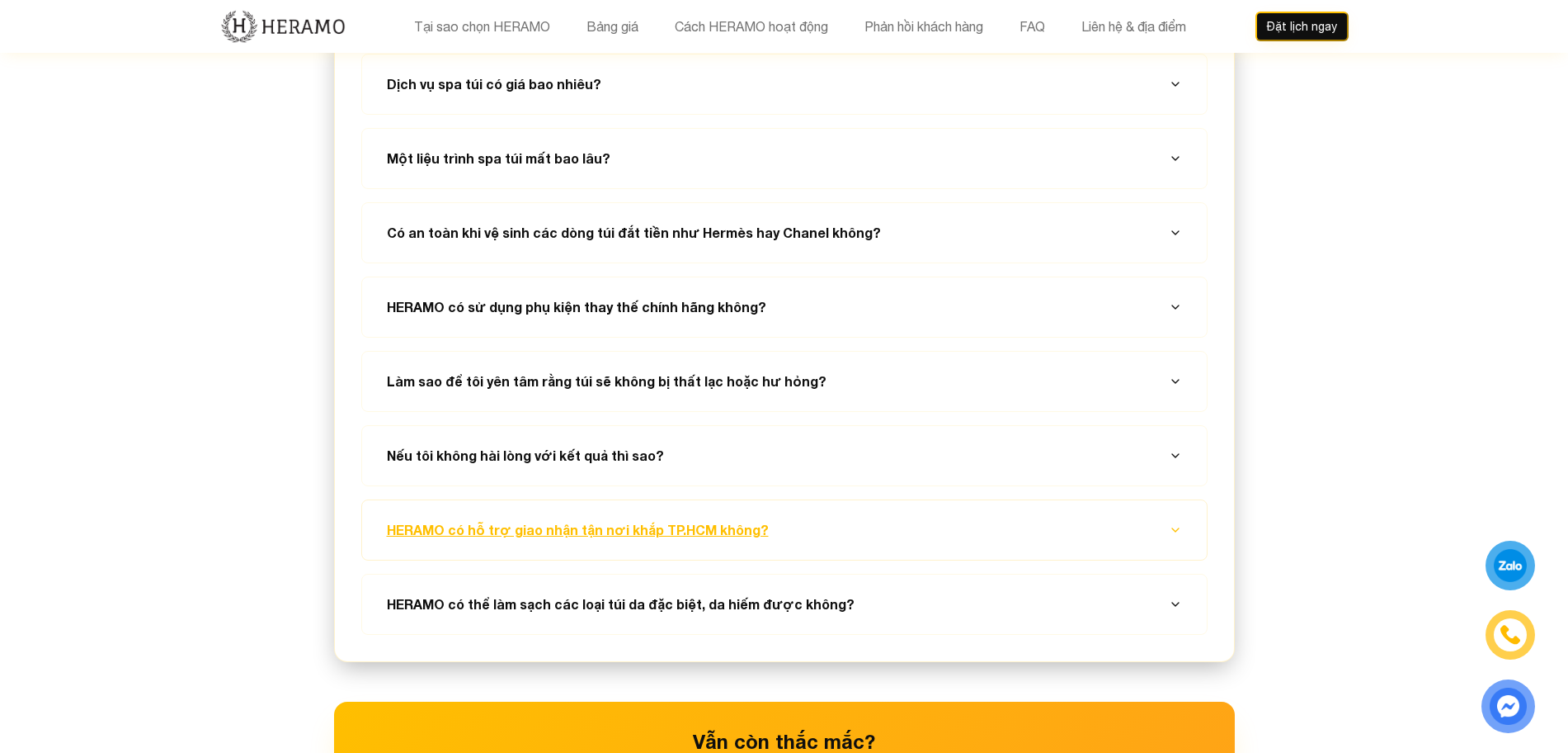
click at [931, 500] on button "HERAMO có hỗ trợ giao nhận tận nơi khắp TP.HCM không?" at bounding box center [784, 529] width 805 height 59
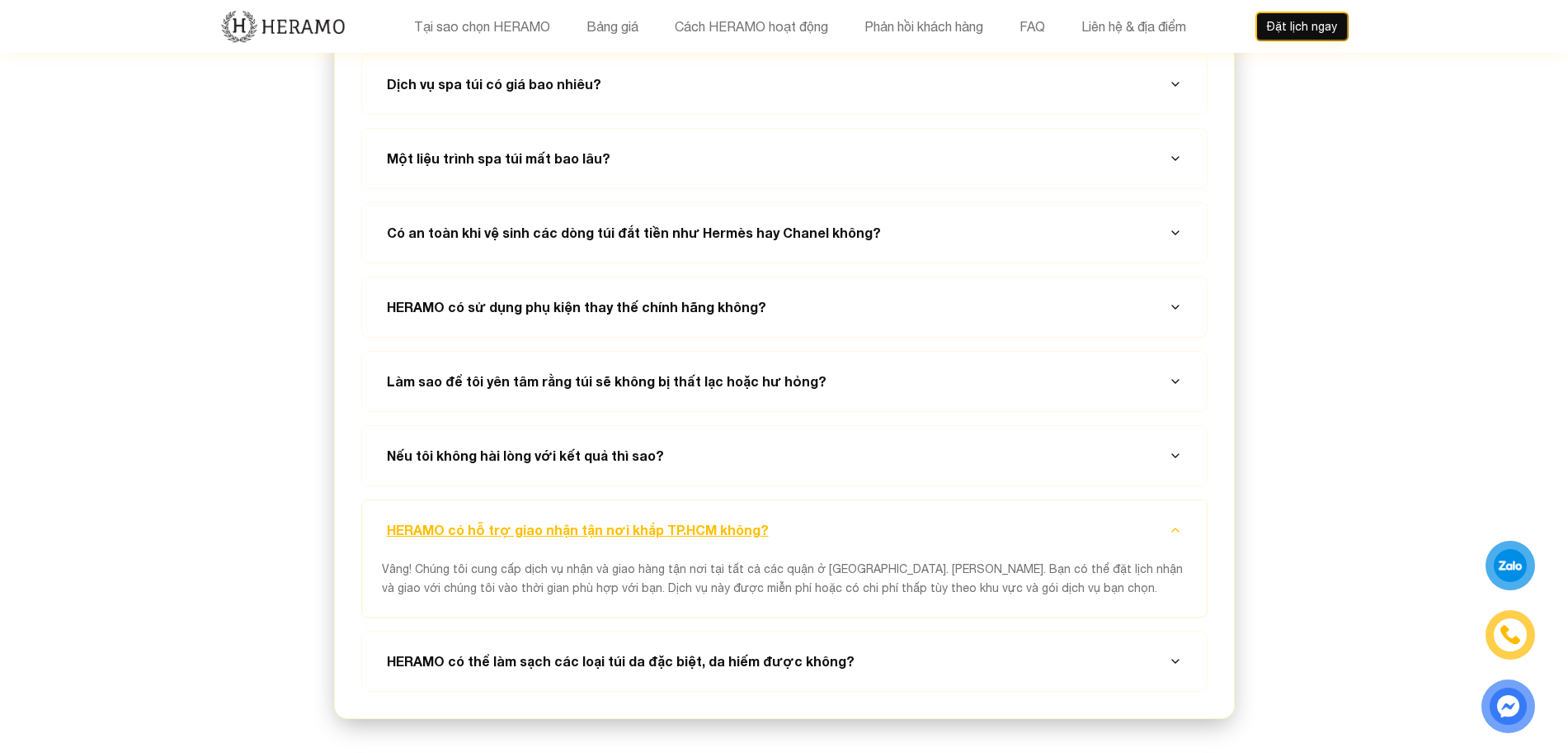
click at [931, 500] on button "HERAMO có hỗ trợ giao nhận tận nơi khắp TP.HCM không?" at bounding box center [784, 529] width 805 height 59
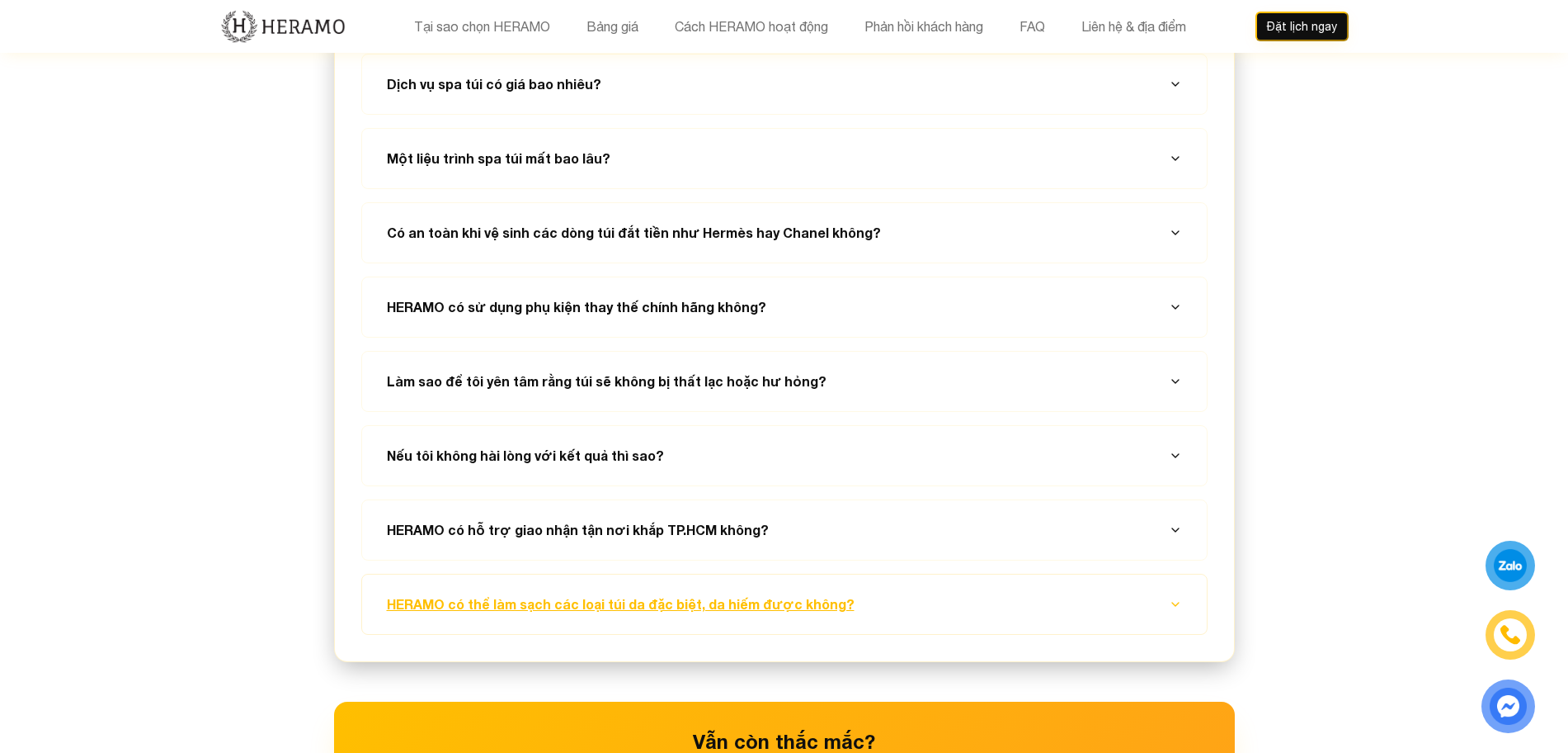
click at [928, 575] on button "HERAMO có thể làm sạch các loại túi da đặc biệt, da hiếm được không?" at bounding box center [784, 604] width 805 height 59
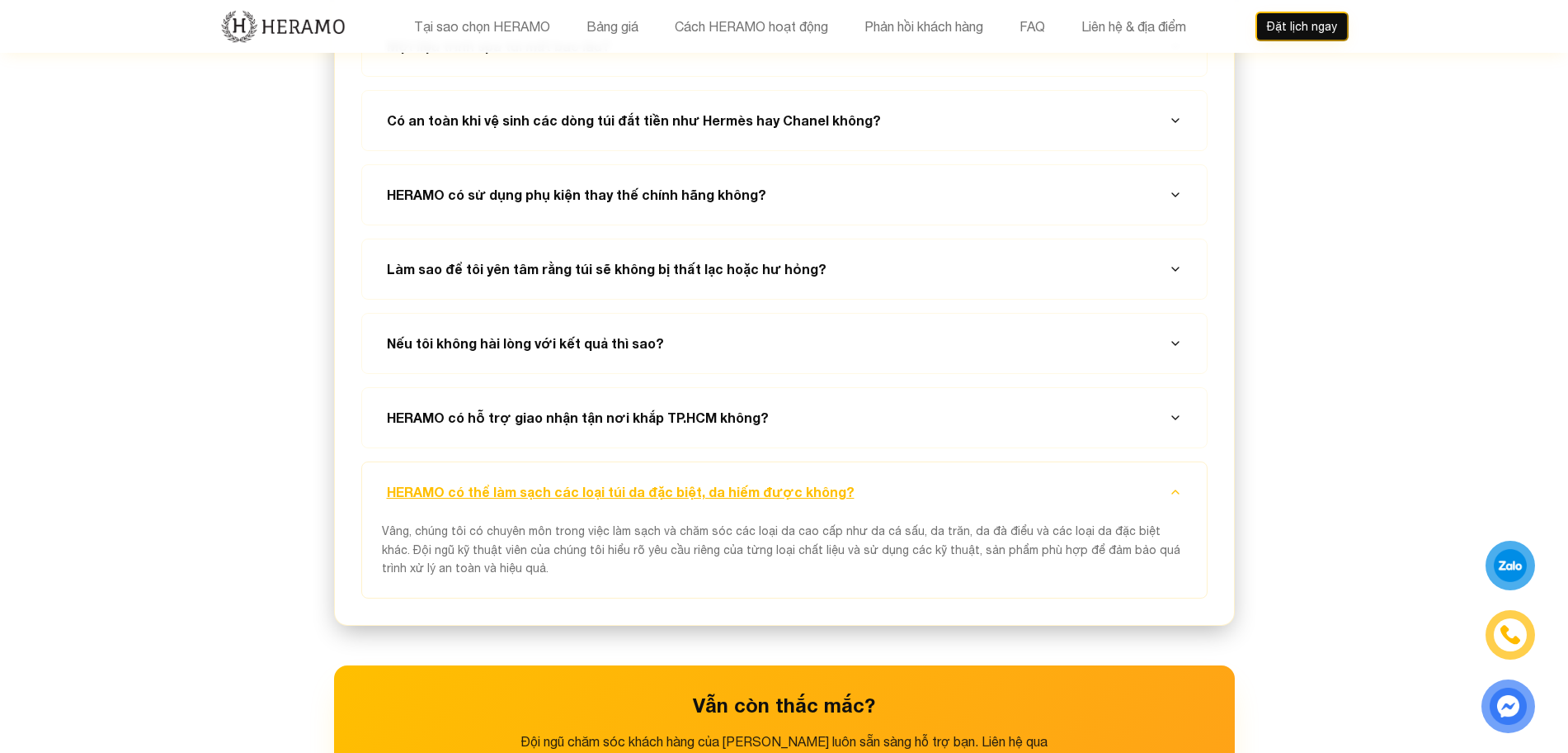
scroll to position [6287, 0]
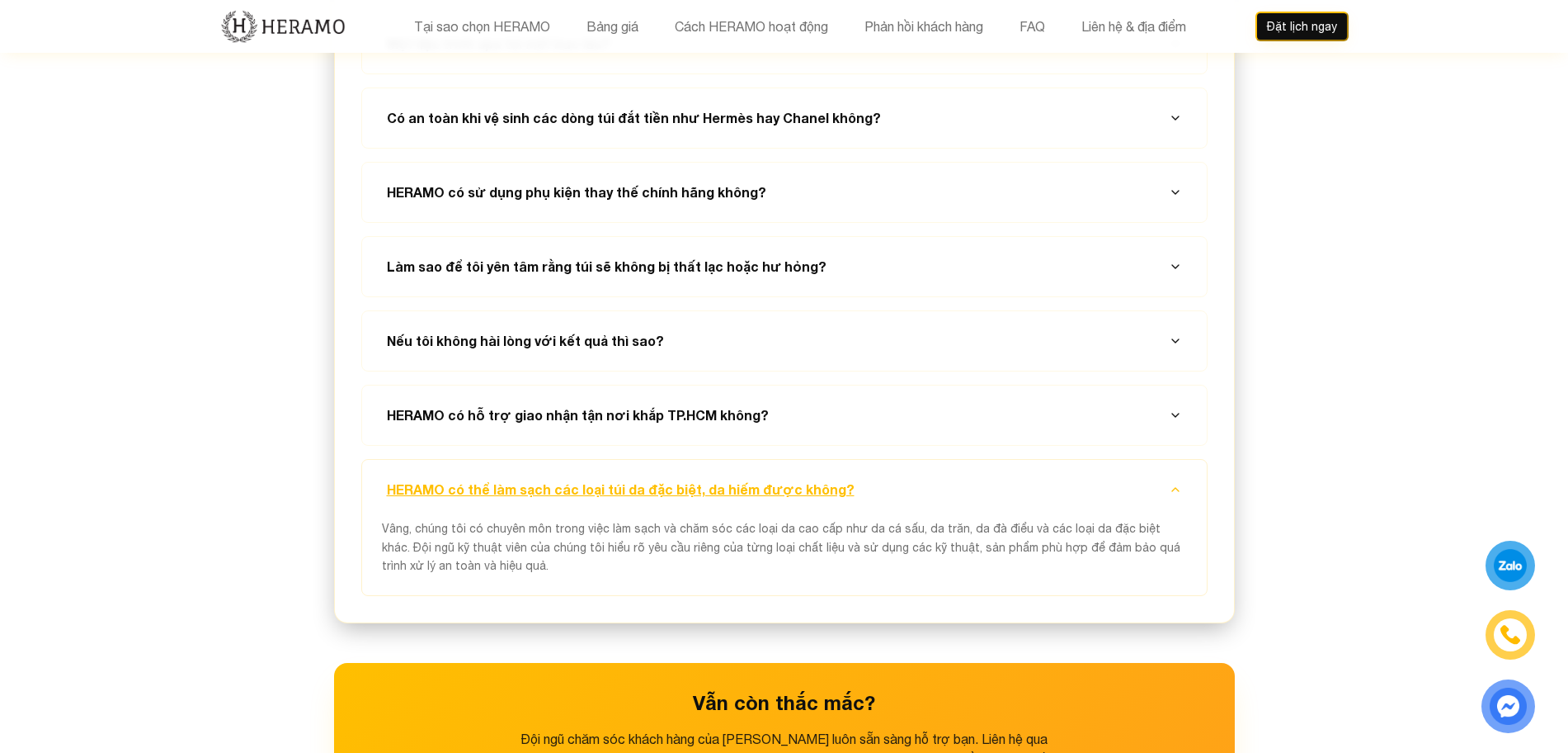
click at [936, 460] on button "HERAMO có thể làm sạch các loại túi da đặc biệt, da hiếm được không?" at bounding box center [784, 489] width 805 height 59
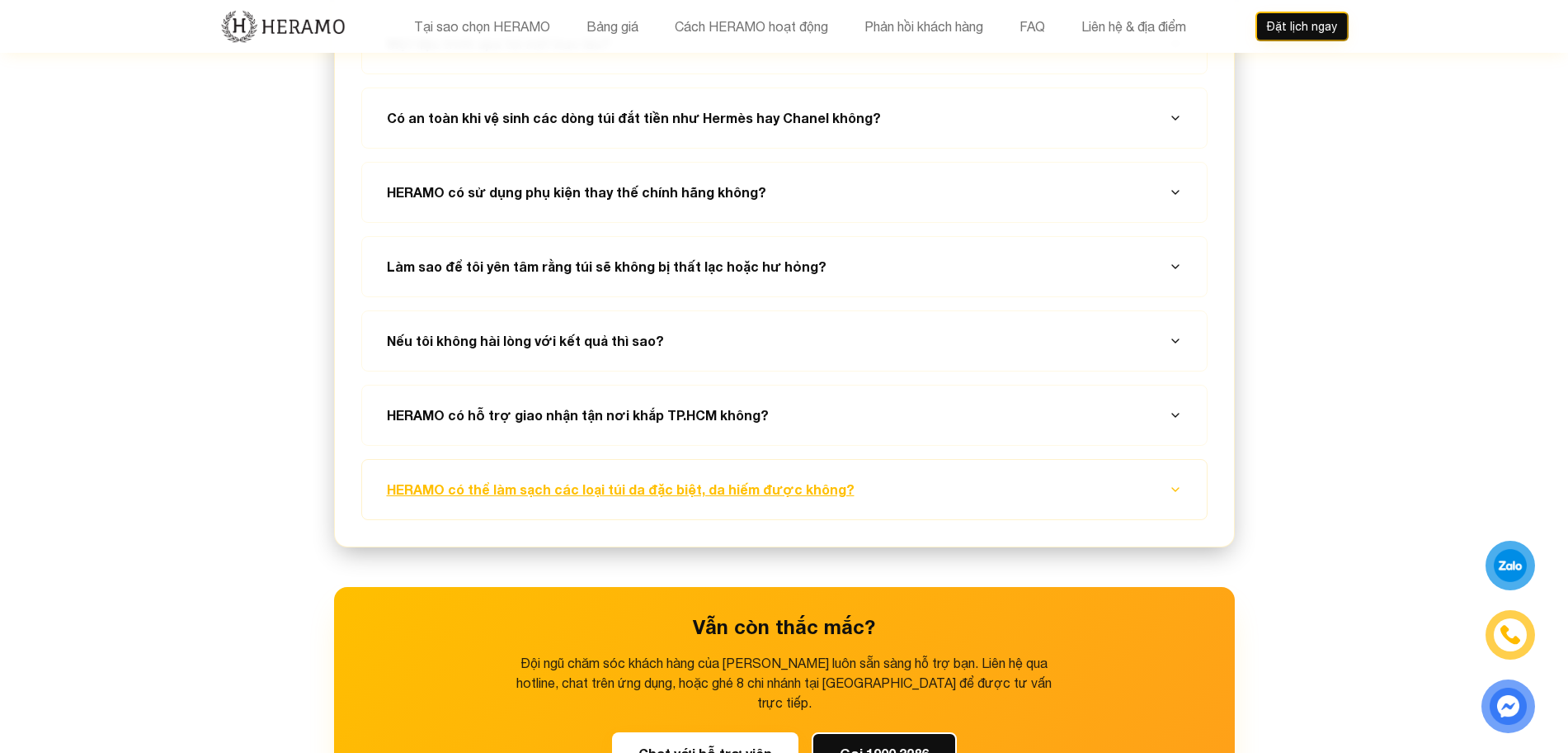
click at [936, 460] on button "HERAMO có thể làm sạch các loại túi da đặc biệt, da hiếm được không?" at bounding box center [784, 489] width 805 height 59
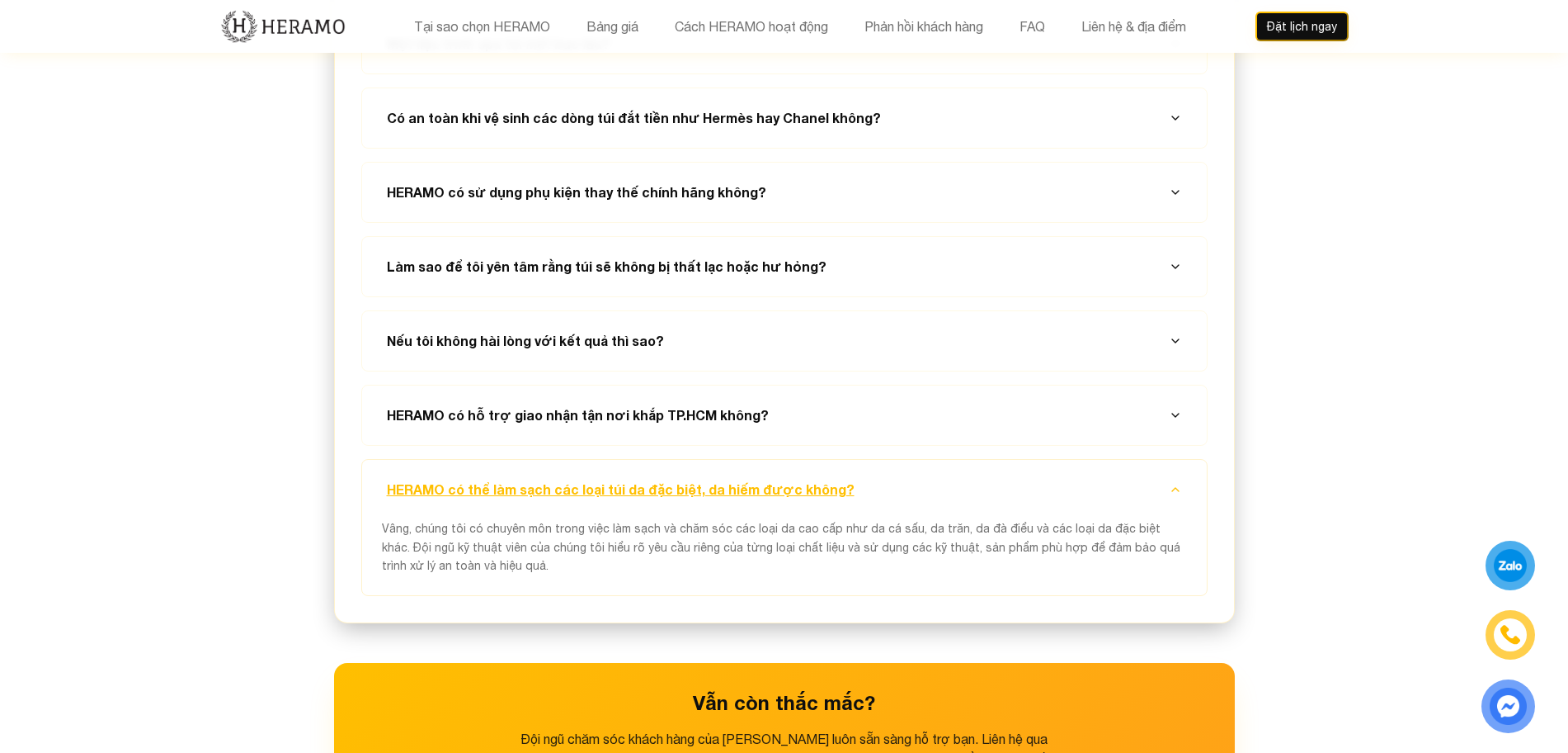
click at [936, 460] on button "HERAMO có thể làm sạch các loại túi da đặc biệt, da hiếm được không?" at bounding box center [784, 489] width 805 height 59
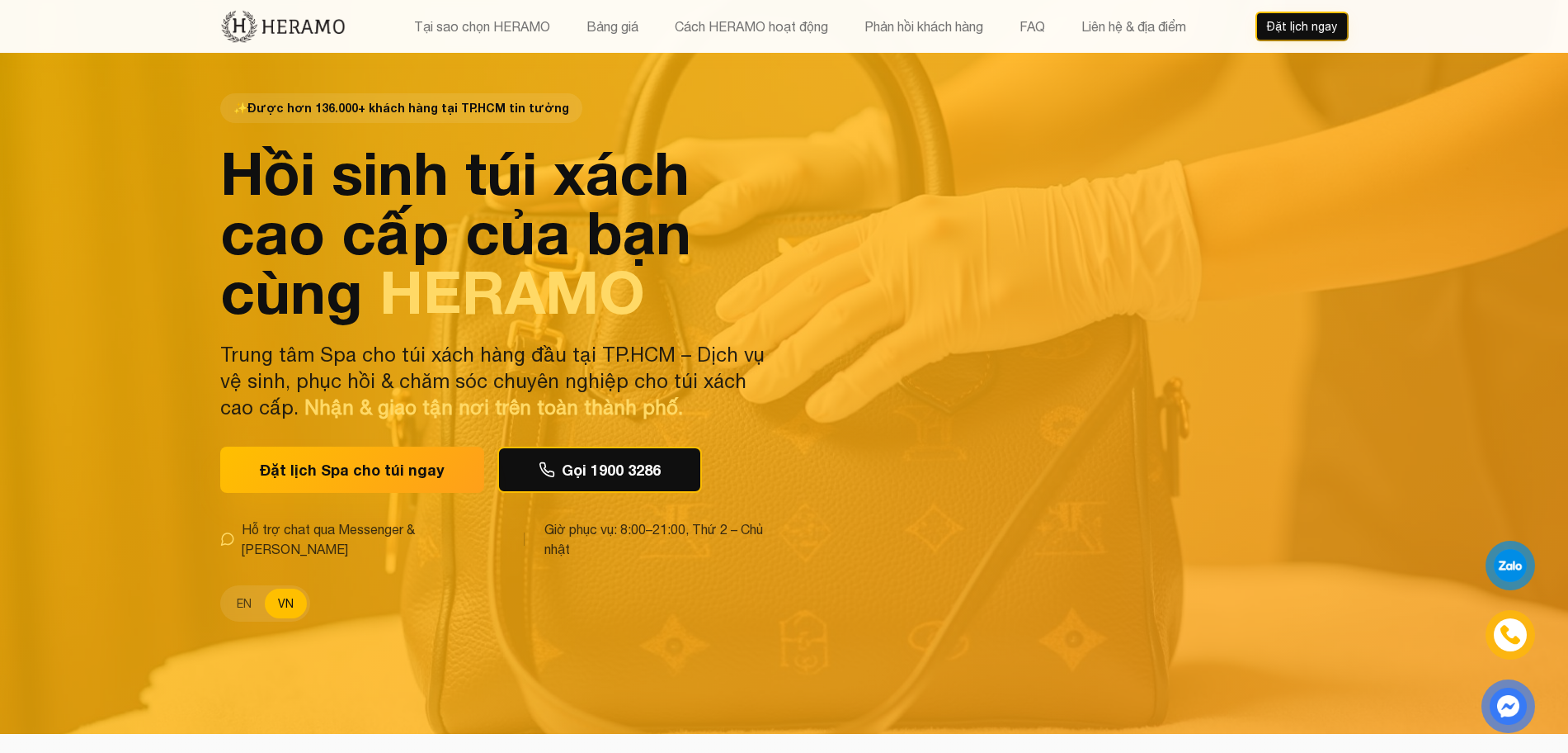
scroll to position [0, 0]
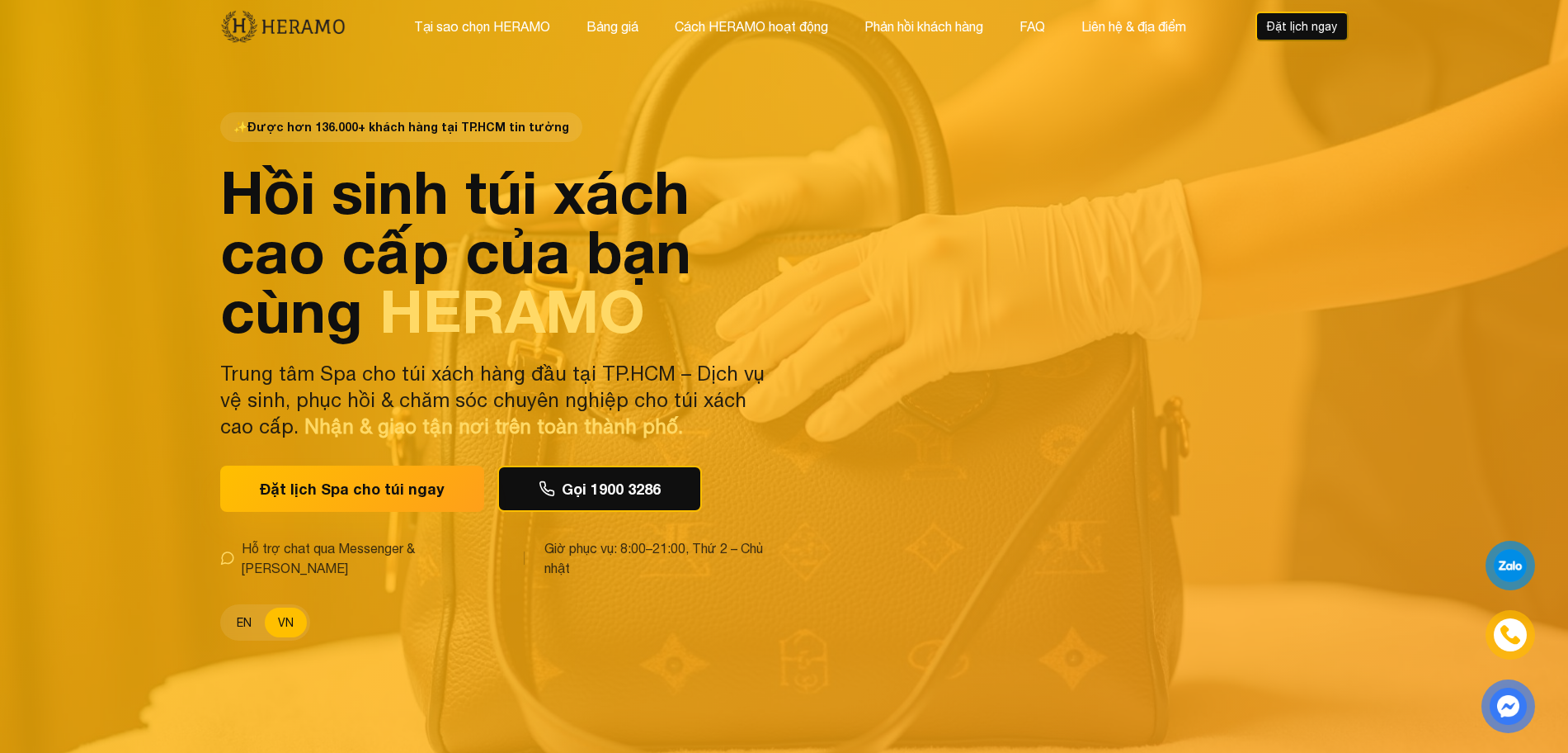
click at [238, 614] on button "EN" at bounding box center [245, 622] width 41 height 29
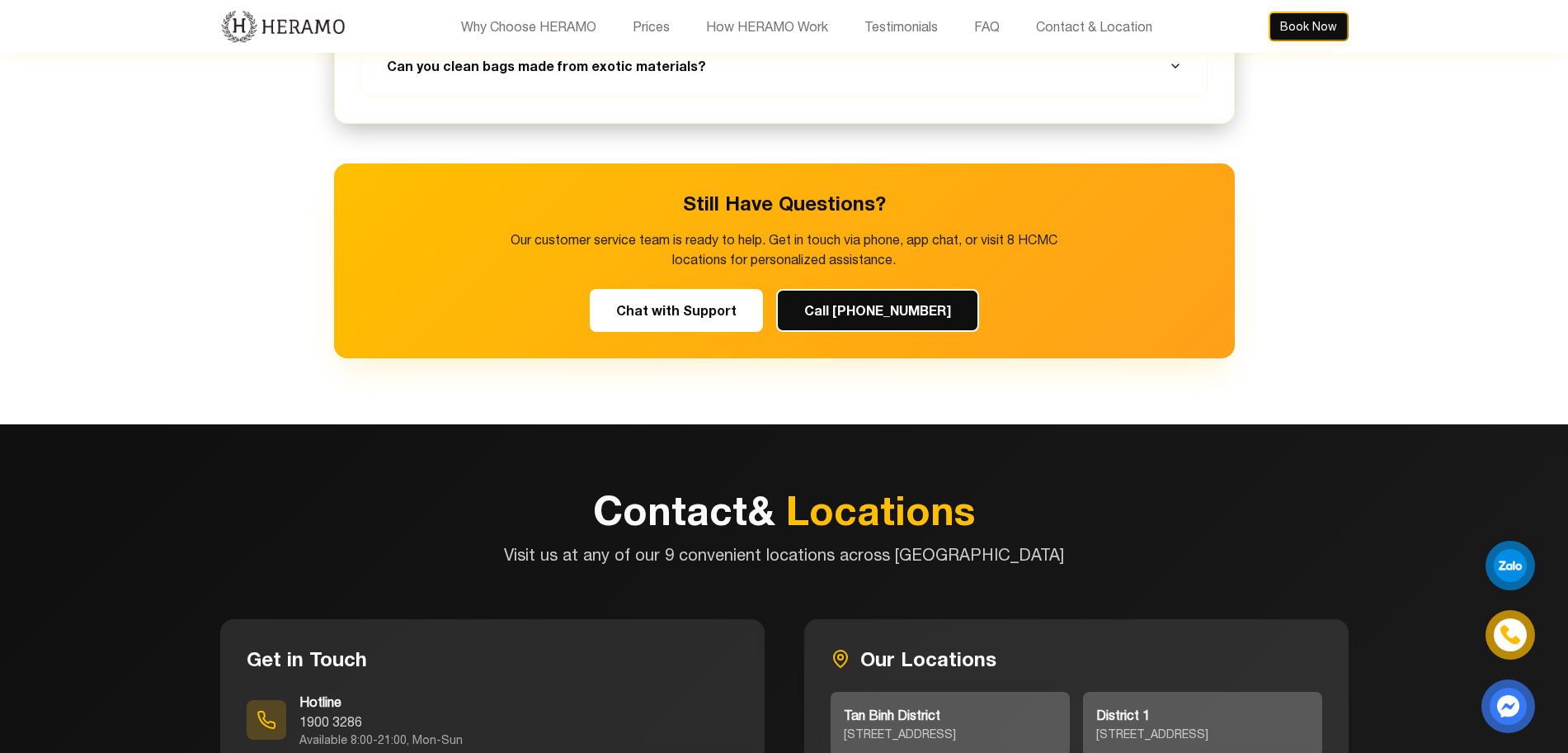
scroll to position [6573, 0]
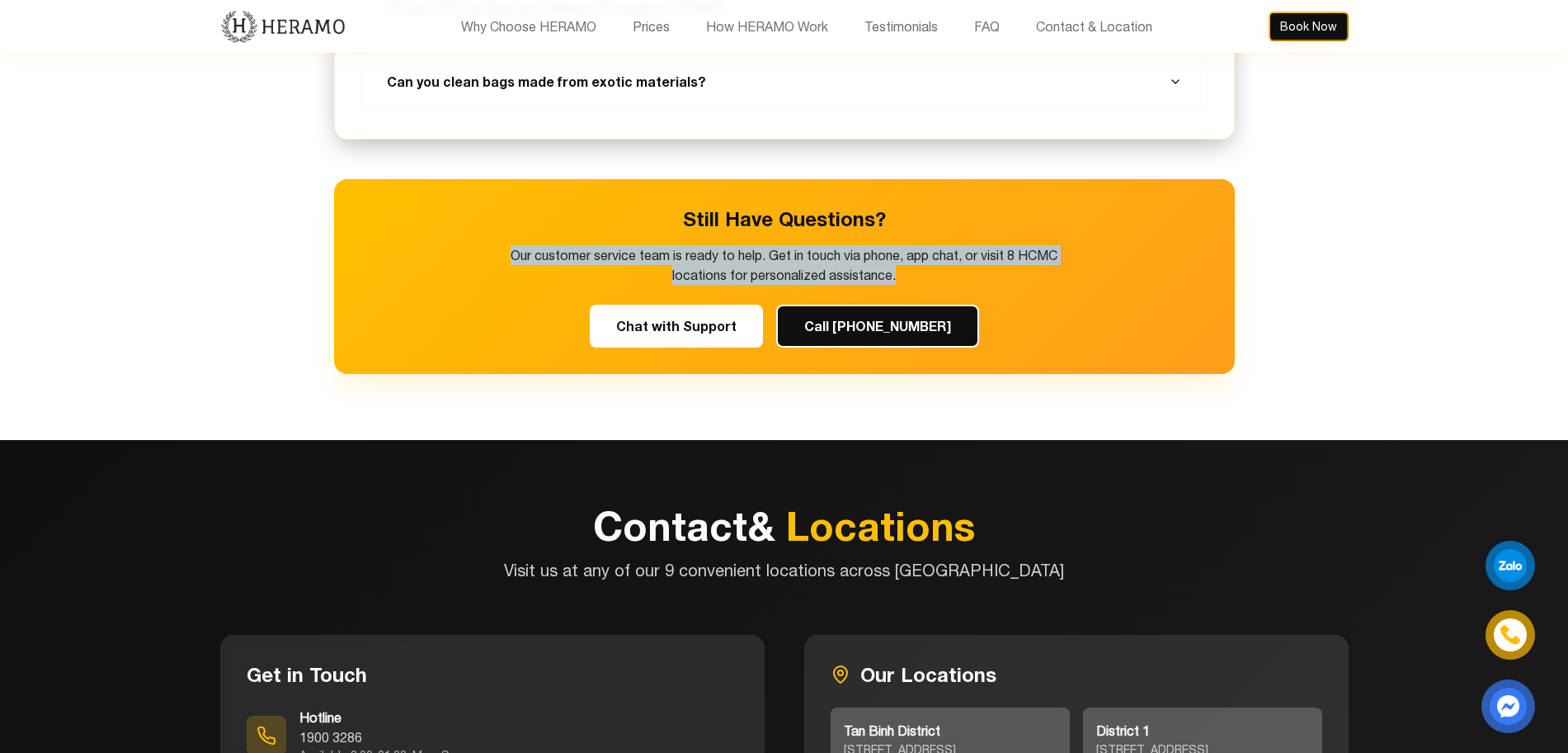
drag, startPoint x: 520, startPoint y: 232, endPoint x: 960, endPoint y: 258, distance: 440.8
click at [960, 258] on p "Our customer service team is ready to help. Get in touch via phone, app chat, o…" at bounding box center [784, 264] width 555 height 40
copy p "Our customer service team is ready to help. Get in touch via phone, app chat, o…"
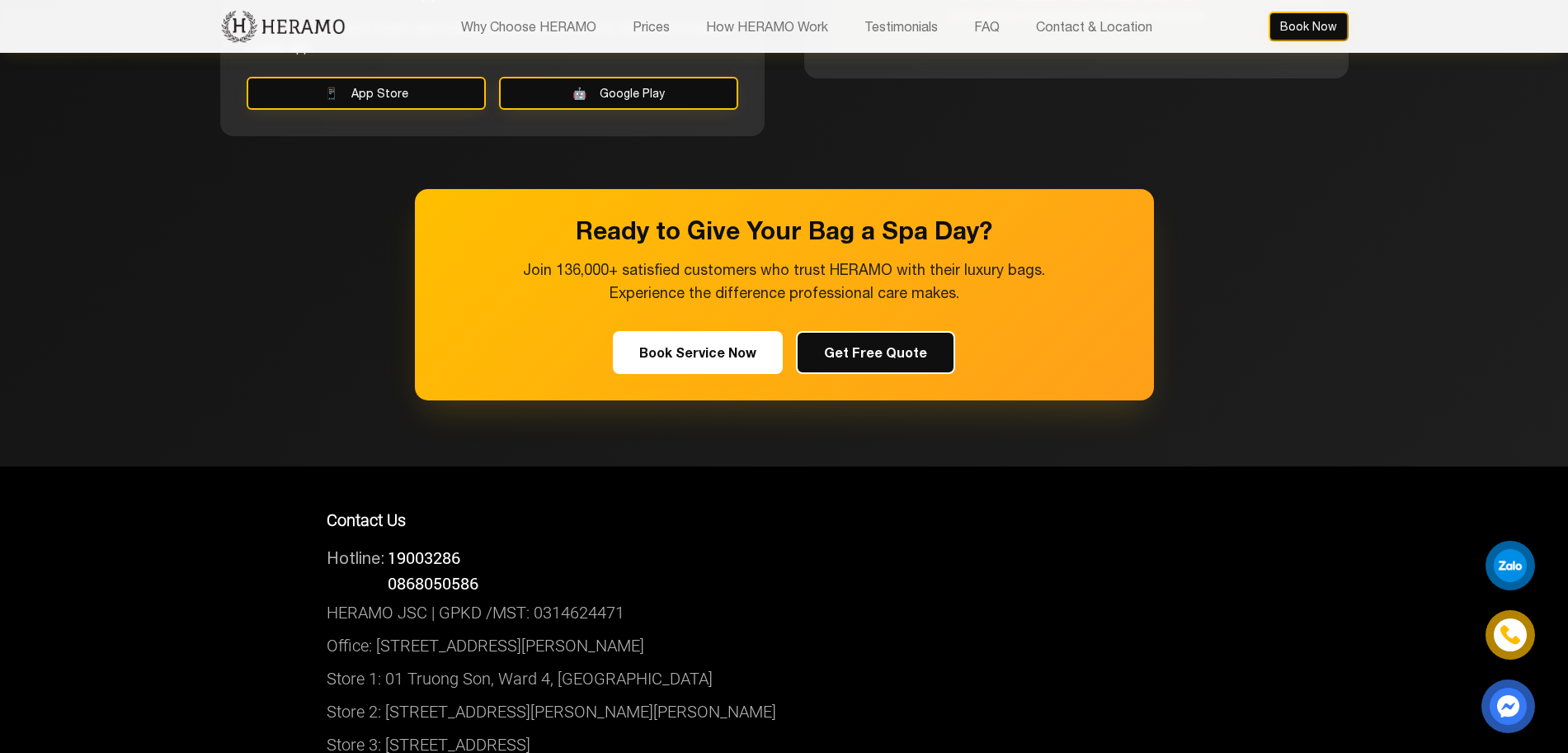
scroll to position [7703, 0]
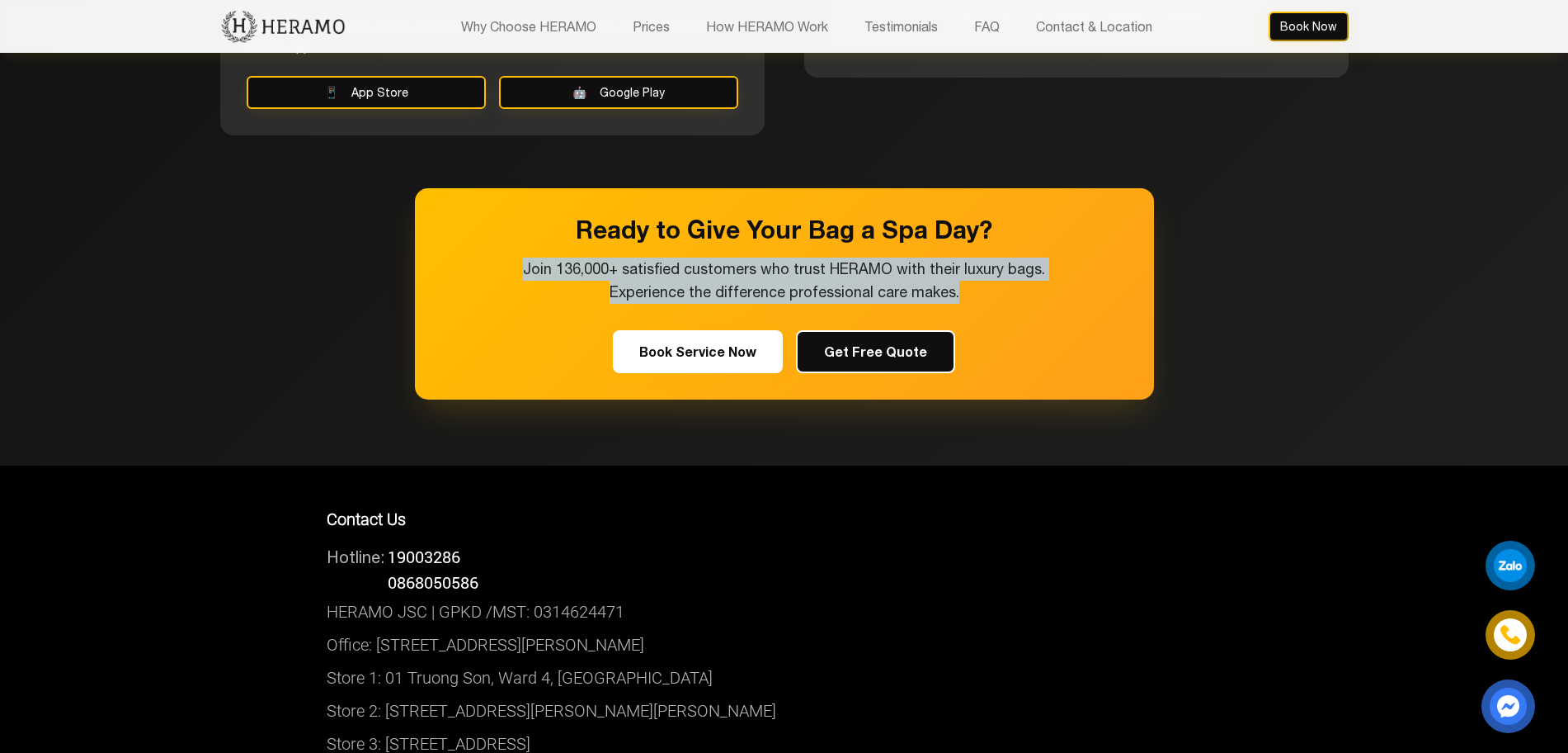
drag, startPoint x: 970, startPoint y: 270, endPoint x: 519, endPoint y: 246, distance: 451.6
click at [519, 258] on p "Join 136,000+ satisfied customers who trust HERAMO with their luxury bags. Expe…" at bounding box center [784, 281] width 555 height 47
copy p "Join 136,000+ satisfied customers who trust HERAMO with their luxury bags. Expe…"
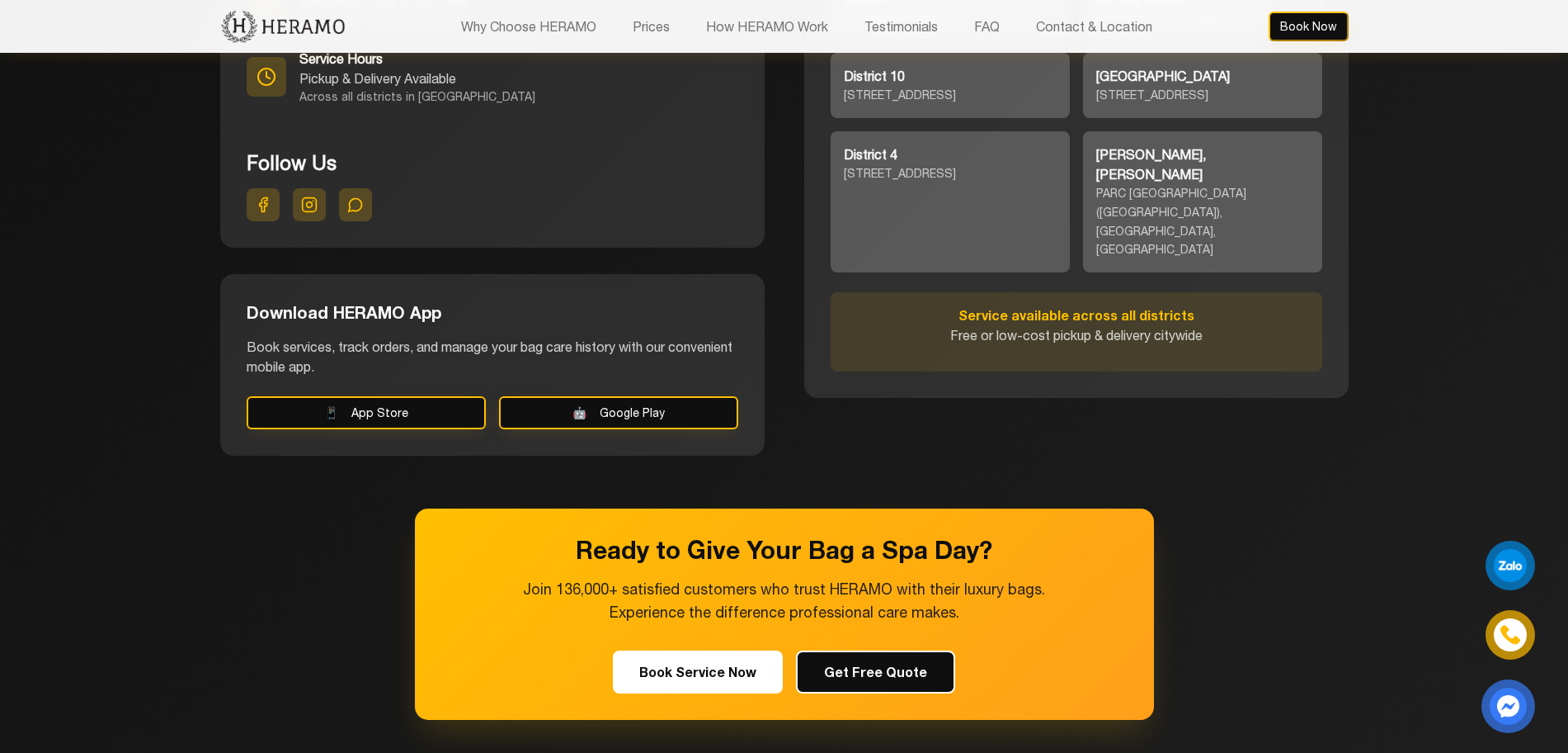
click at [826, 227] on div "Our Locations [STREET_ADDRESS] [STREET_ADDRESS] Street, Ward 11, [GEOGRAPHIC_DA…" at bounding box center [1076, 111] width 544 height 574
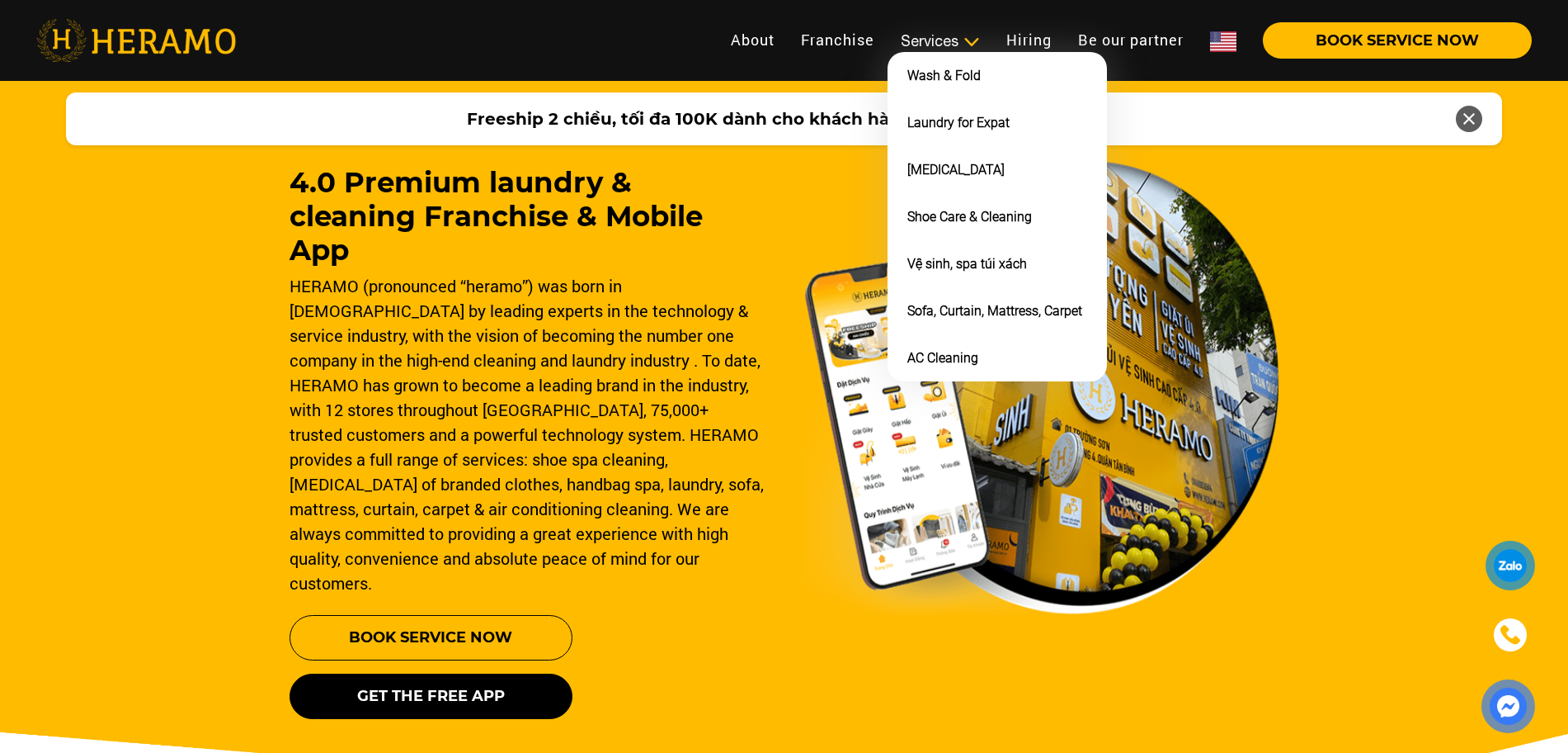
click at [938, 37] on div "Services" at bounding box center [940, 40] width 79 height 22
click at [947, 49] on div "Services" at bounding box center [940, 40] width 79 height 22
click at [949, 252] on li "Vệ sinh, spa túi xách" at bounding box center [997, 264] width 220 height 47
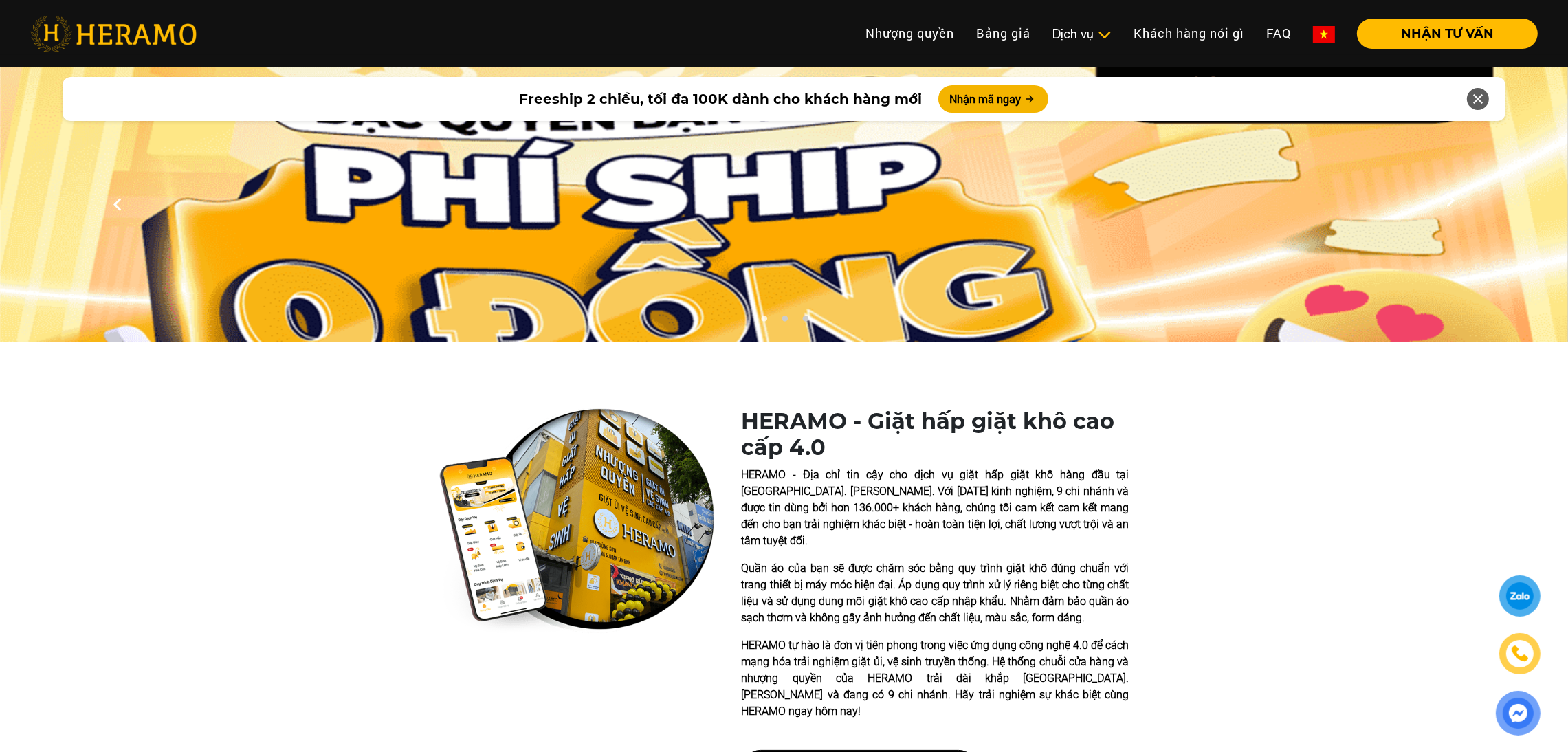
click at [0, 0] on li "Laundry for Expat" at bounding box center [0, 0] width 0 height 0
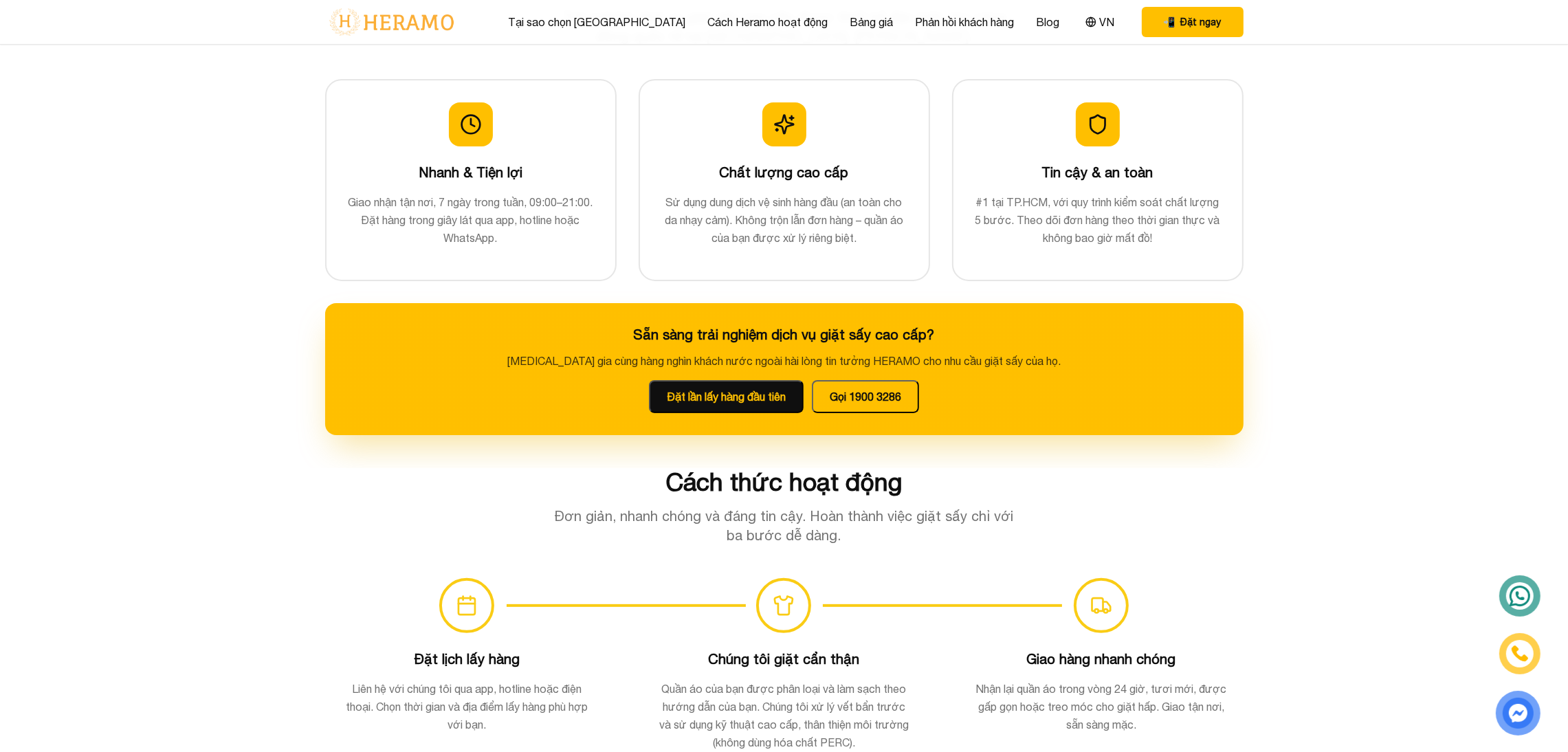
scroll to position [433, 0]
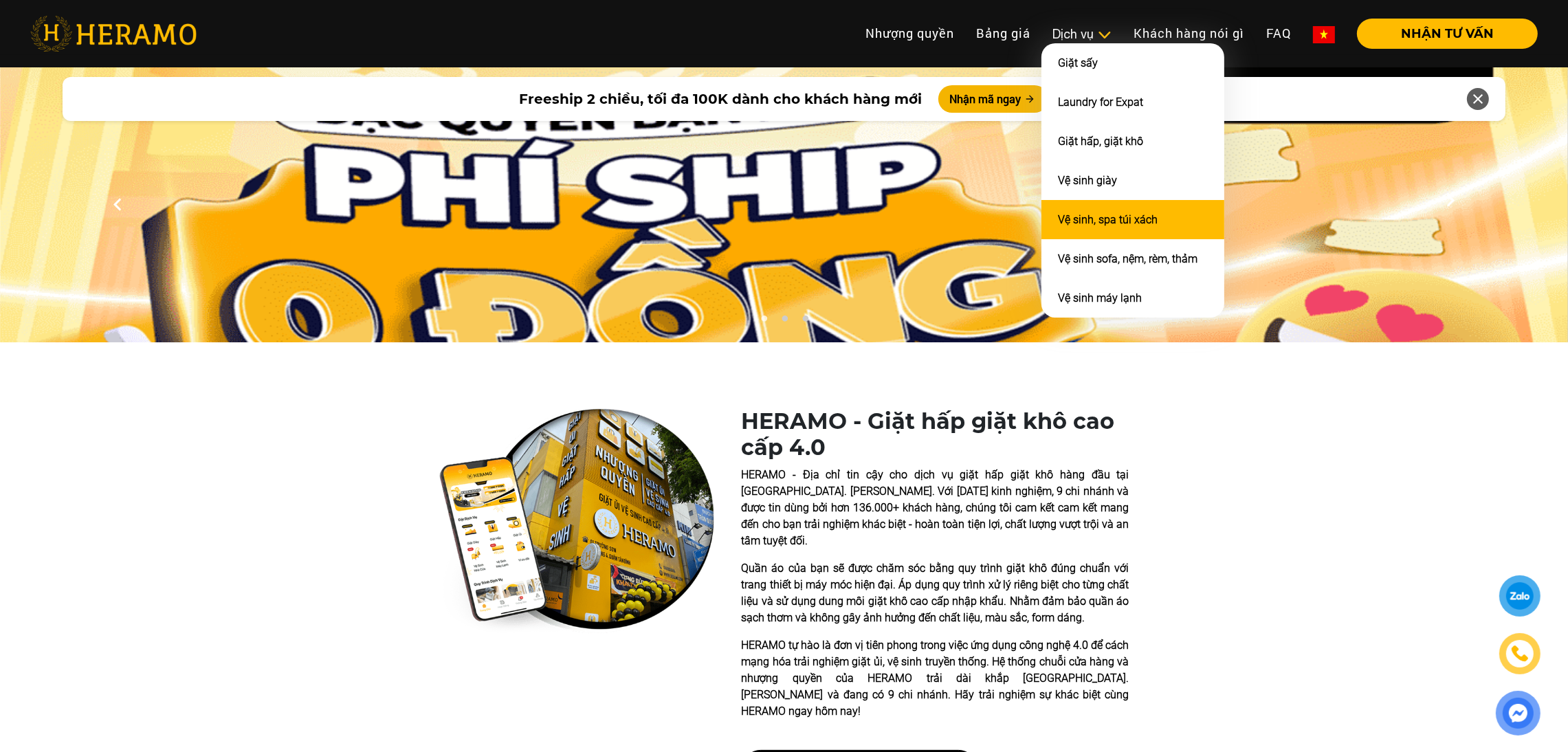
click at [1106, 214] on link "Vệ sinh, spa túi xách" at bounding box center [1107, 220] width 100 height 13
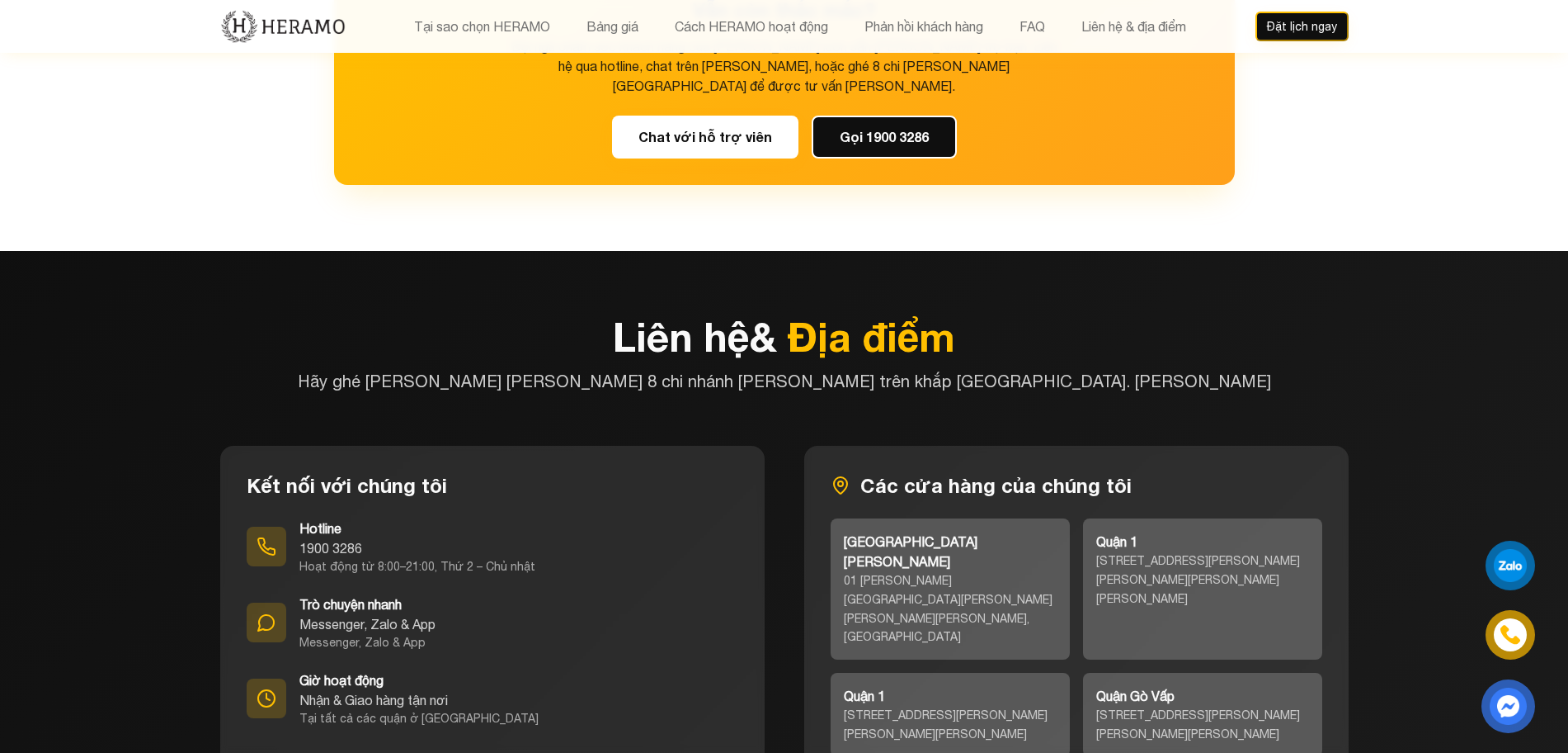
scroll to position [7112, 0]
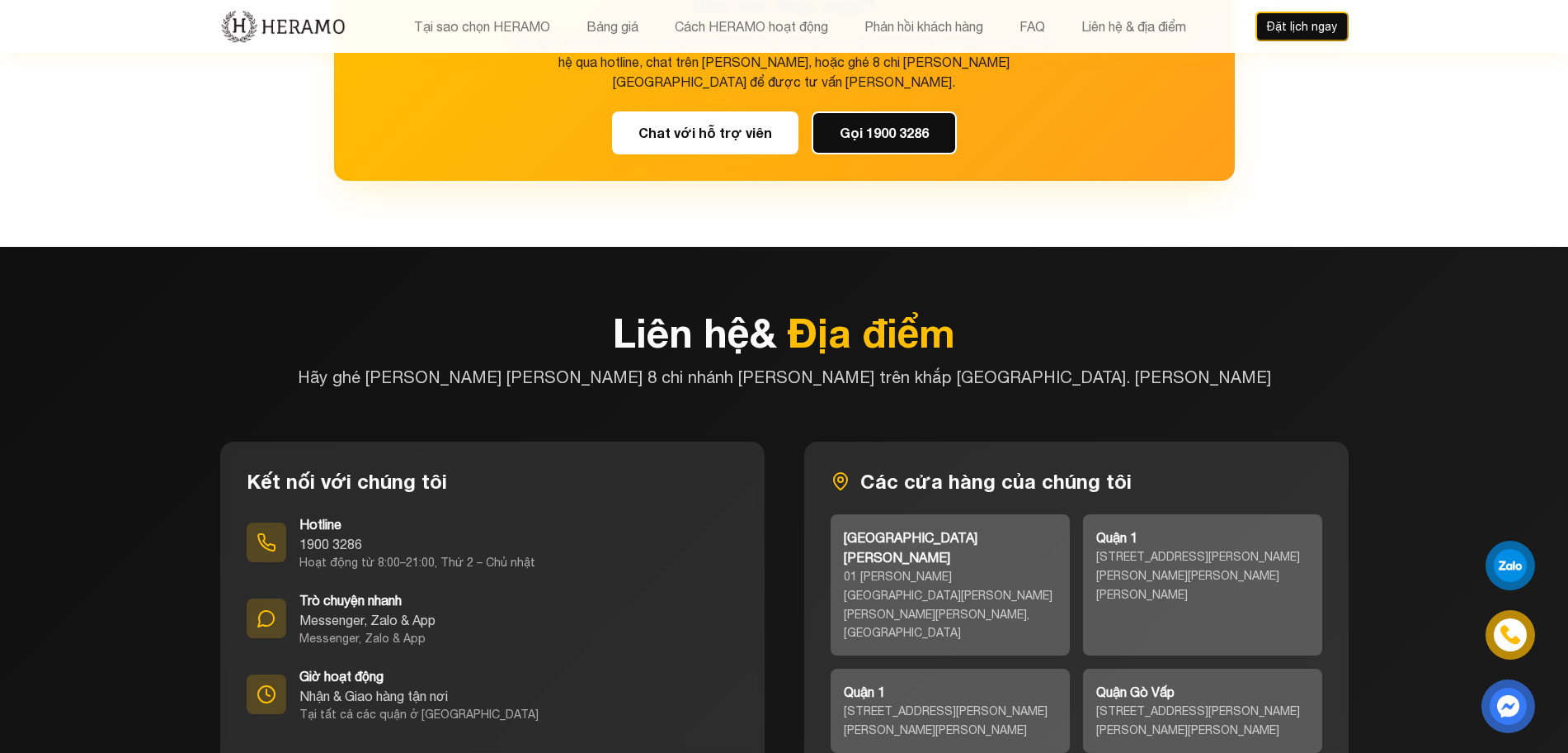
click at [456, 514] on div "Hotline" at bounding box center [418, 524] width 236 height 20
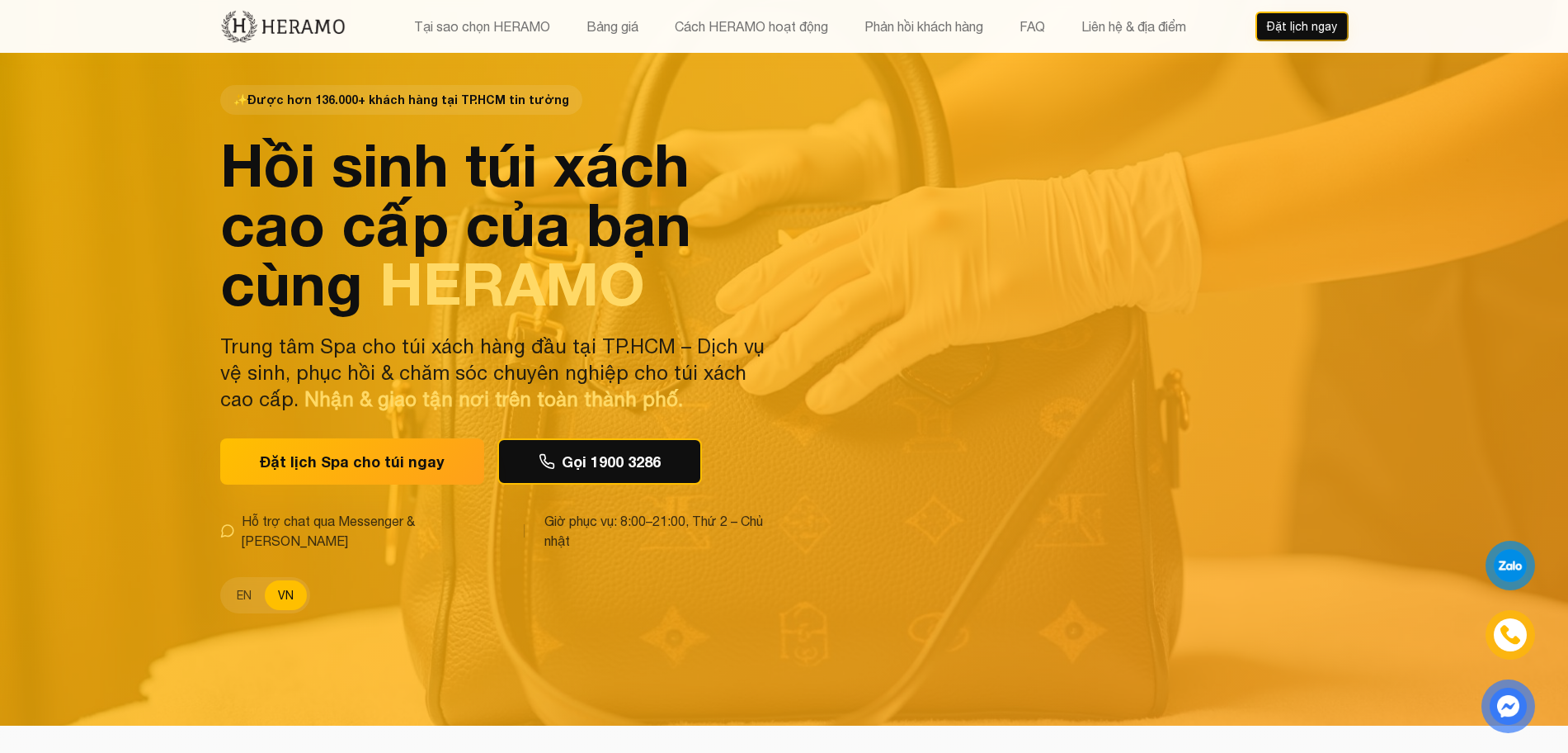
scroll to position [0, 0]
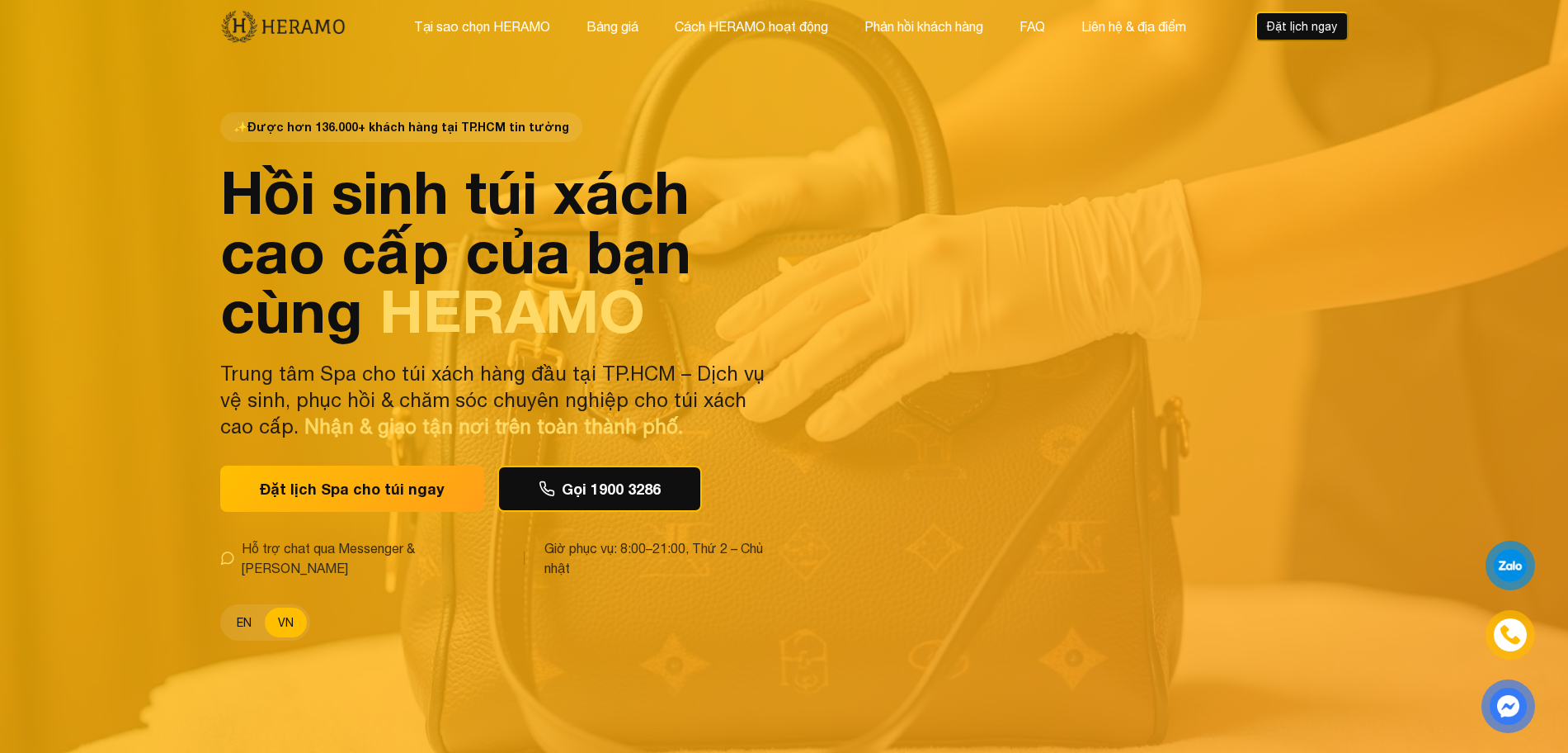
click at [247, 619] on button "EN" at bounding box center [245, 622] width 41 height 29
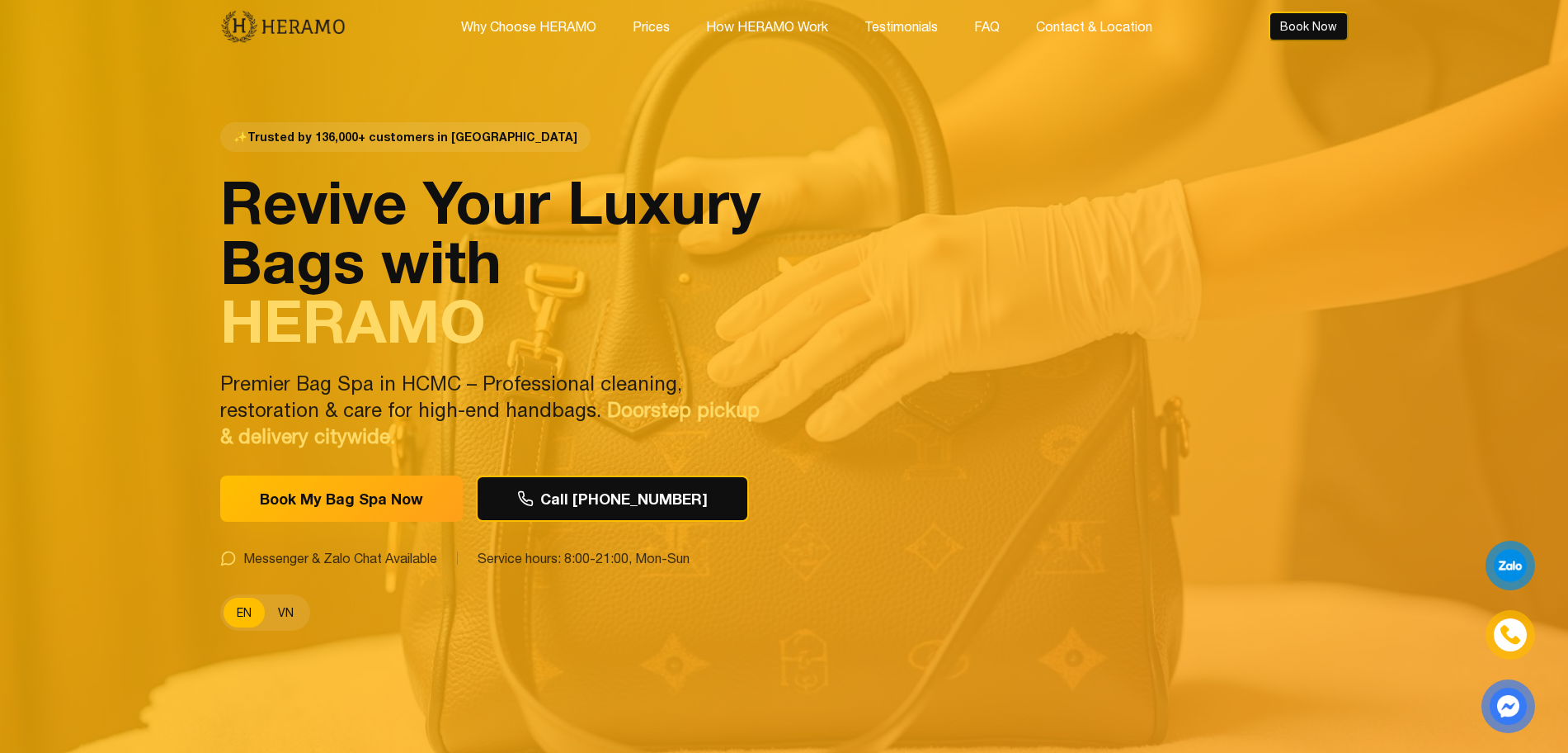
click at [281, 619] on button "VN" at bounding box center [285, 613] width 42 height 29
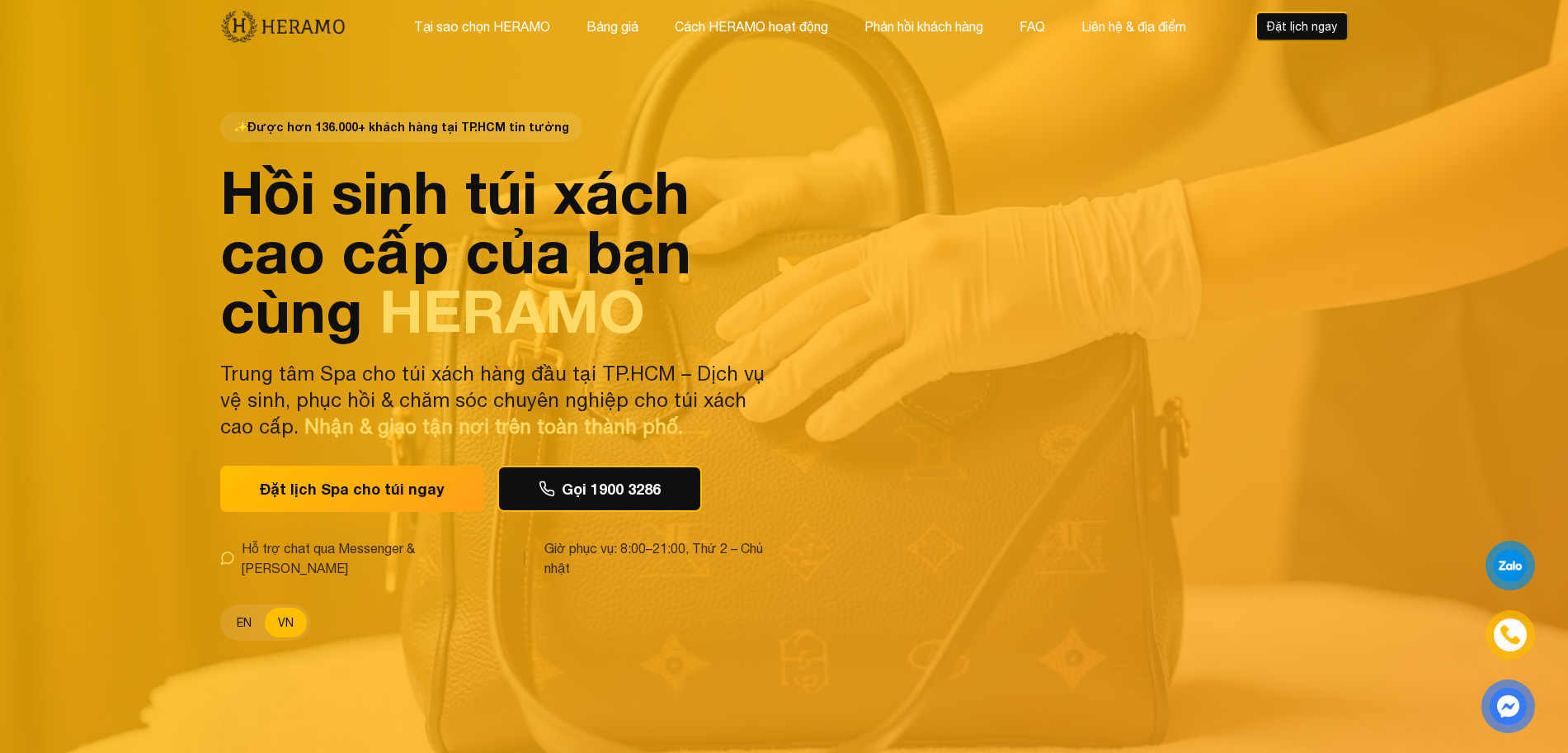
click at [242, 618] on button "EN" at bounding box center [245, 622] width 41 height 29
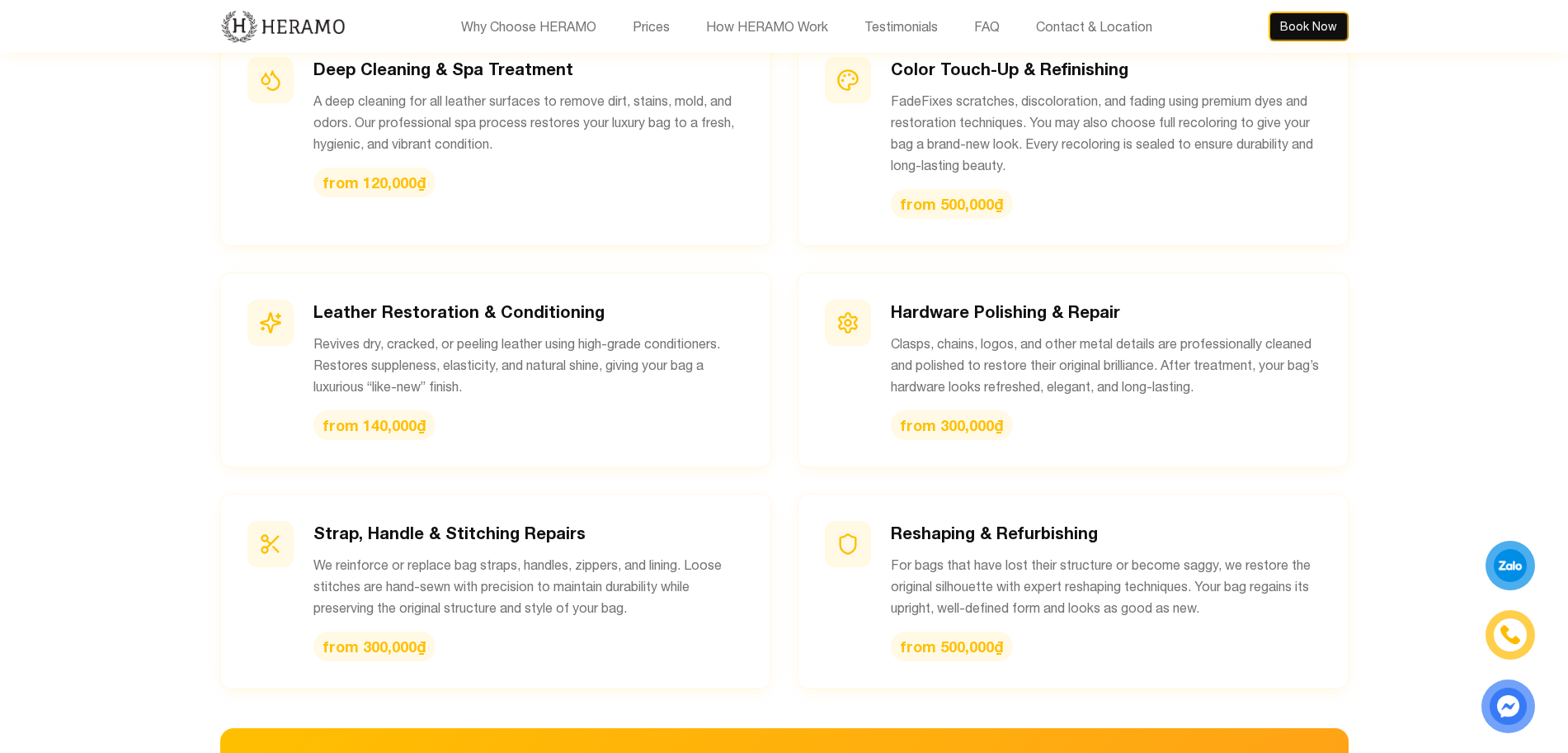
scroll to position [1848, 0]
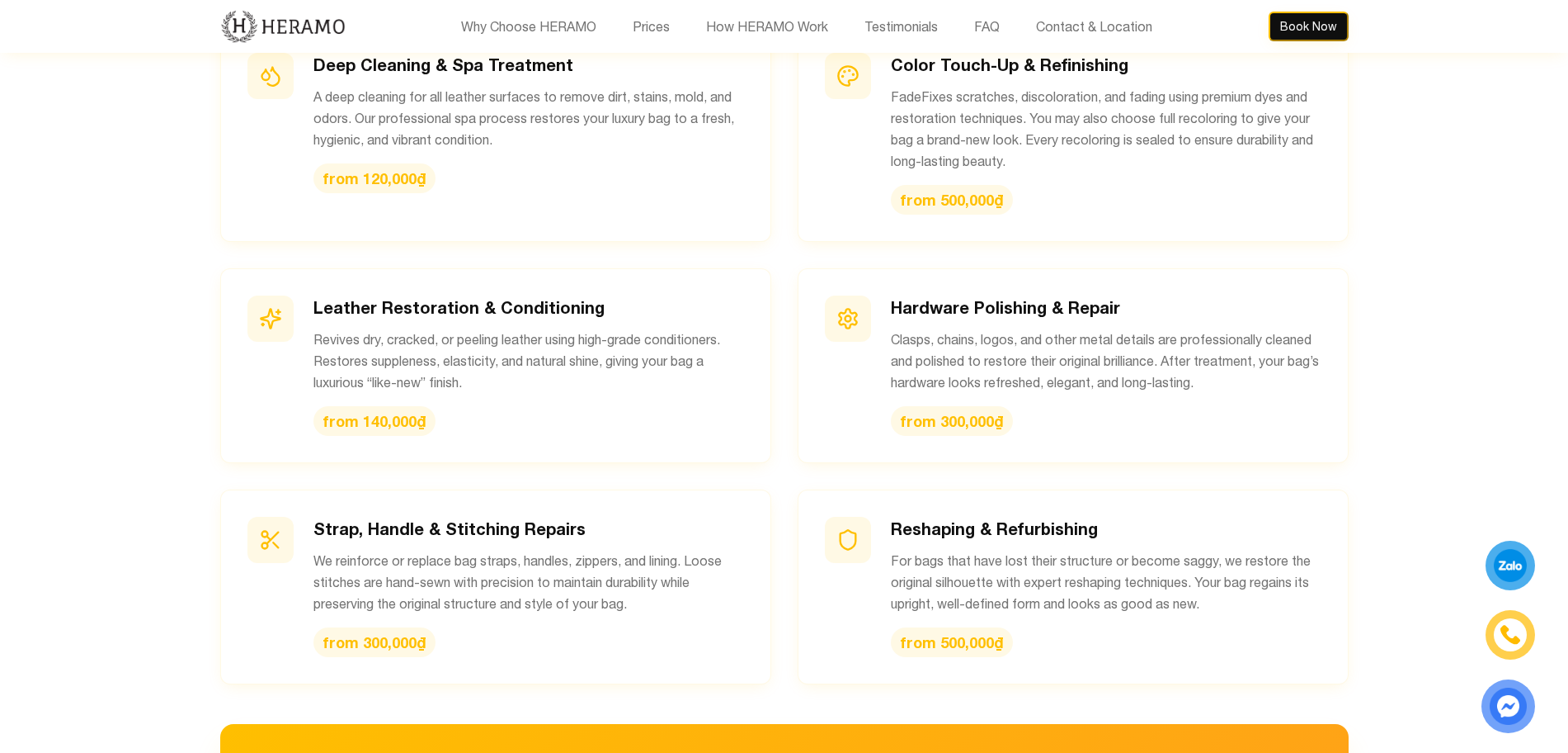
click at [137, 466] on section "Pricing Every service to pamper your bag – HERAMO provides end-to-end spa treat…" at bounding box center [784, 393] width 1568 height 1170
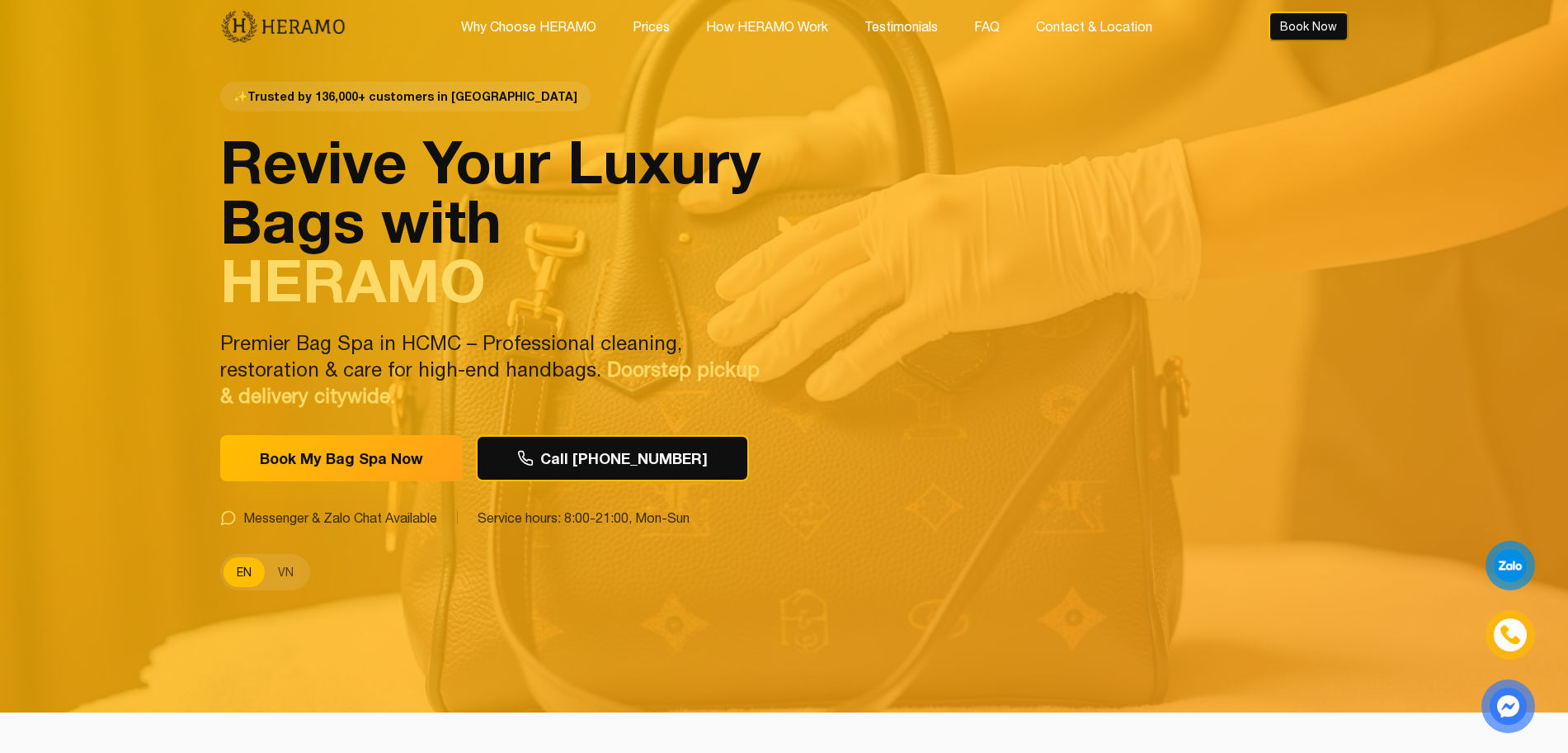
scroll to position [0, 0]
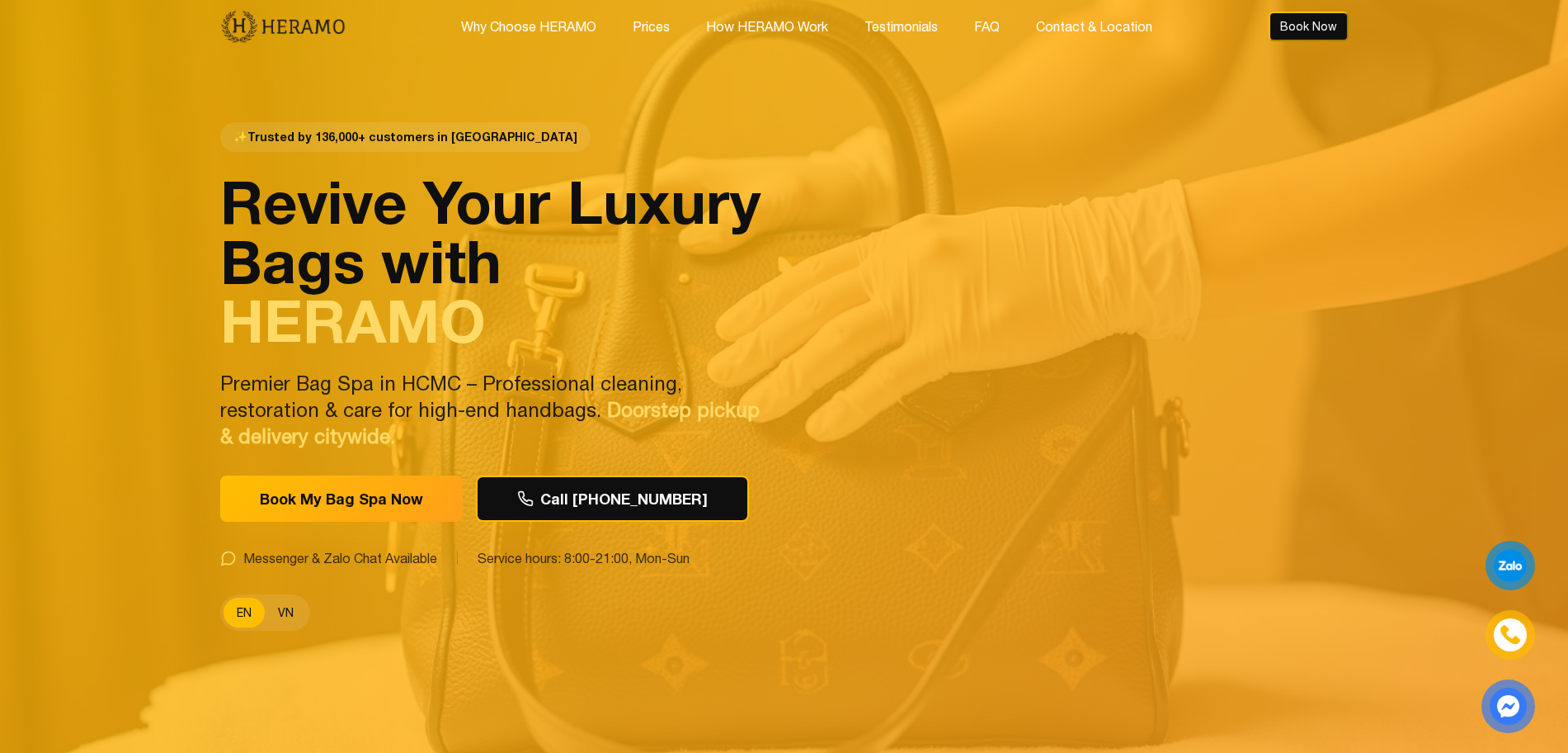
click at [276, 614] on button "VN" at bounding box center [285, 613] width 42 height 29
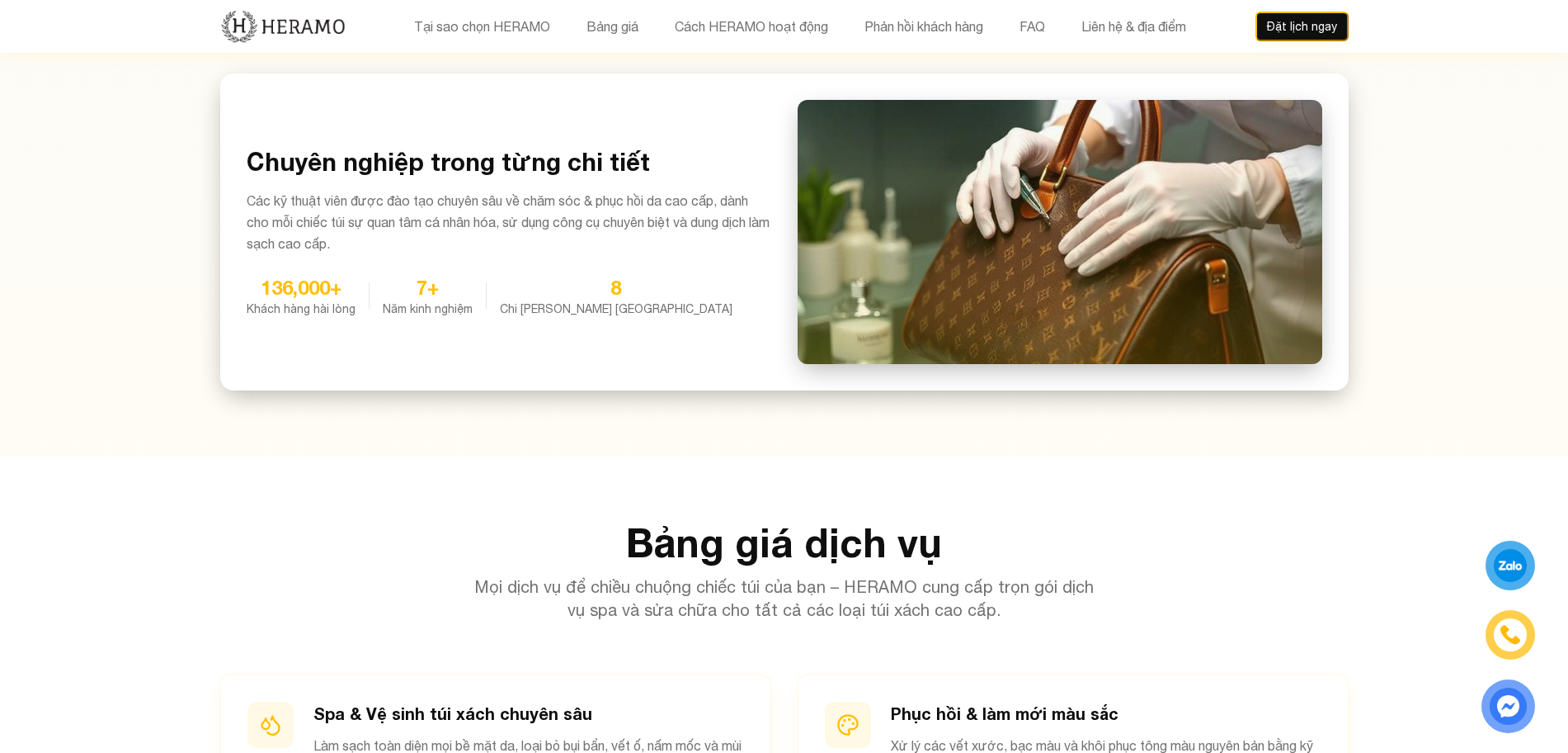
scroll to position [1298, 0]
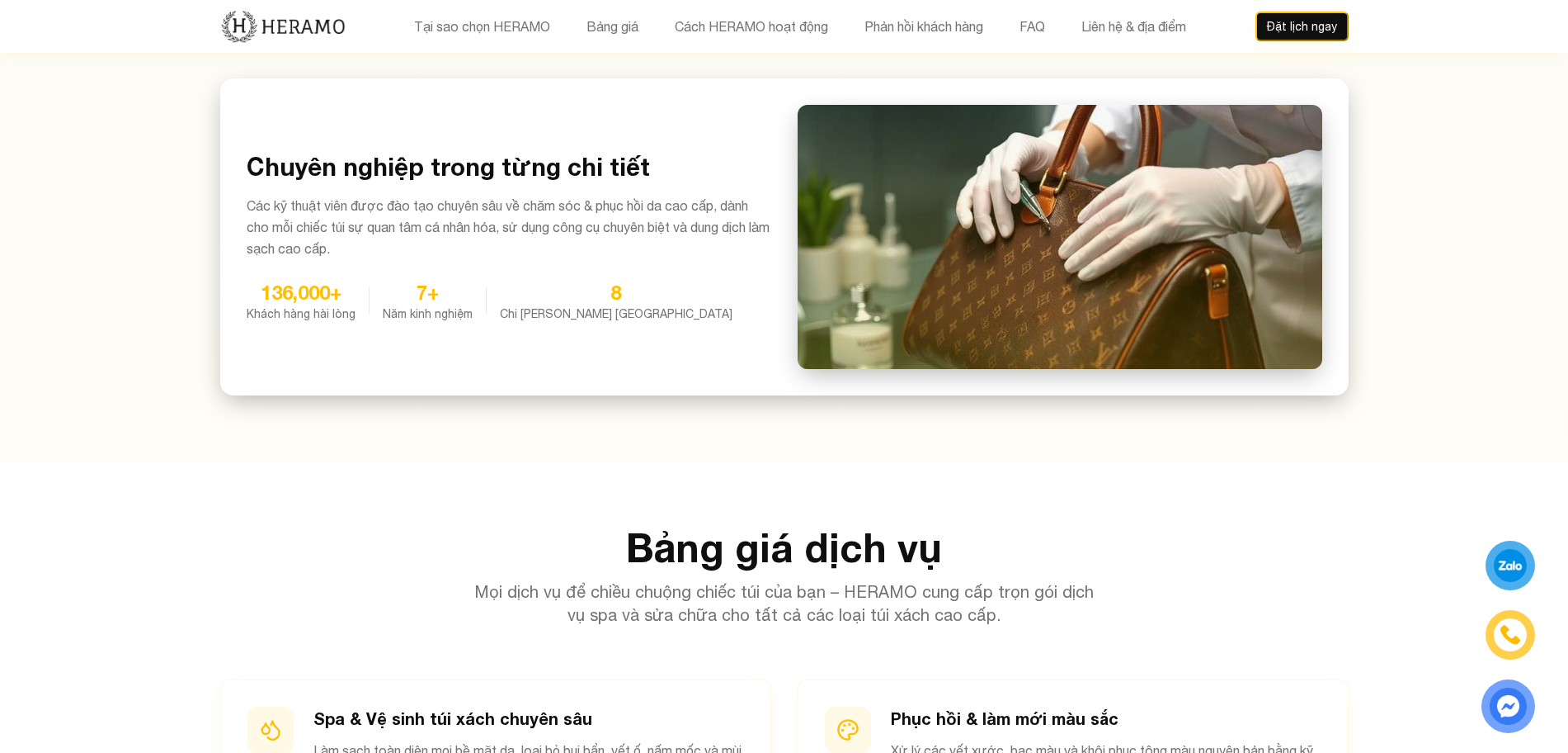
click at [1032, 215] on div at bounding box center [1059, 237] width 524 height 264
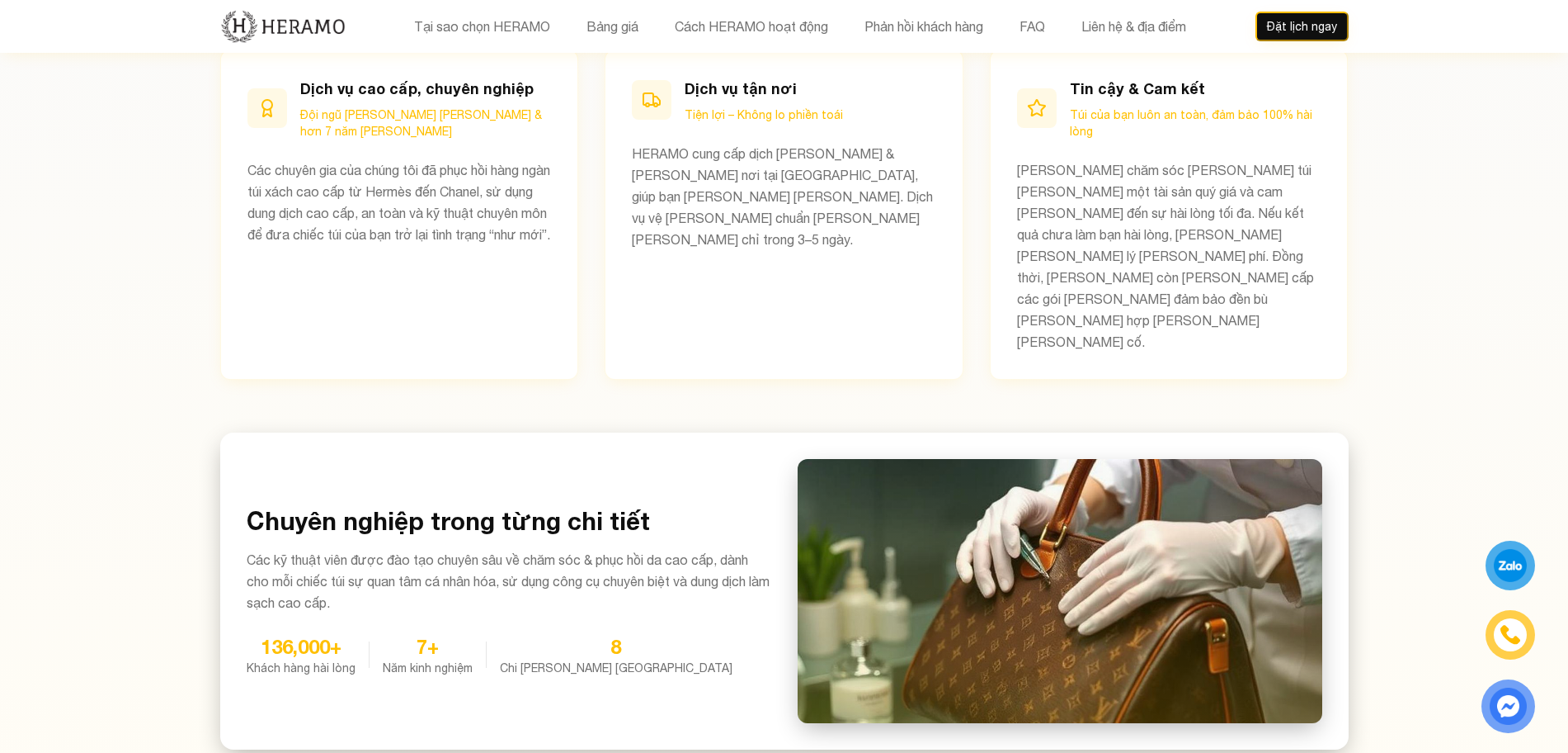
scroll to position [931, 0]
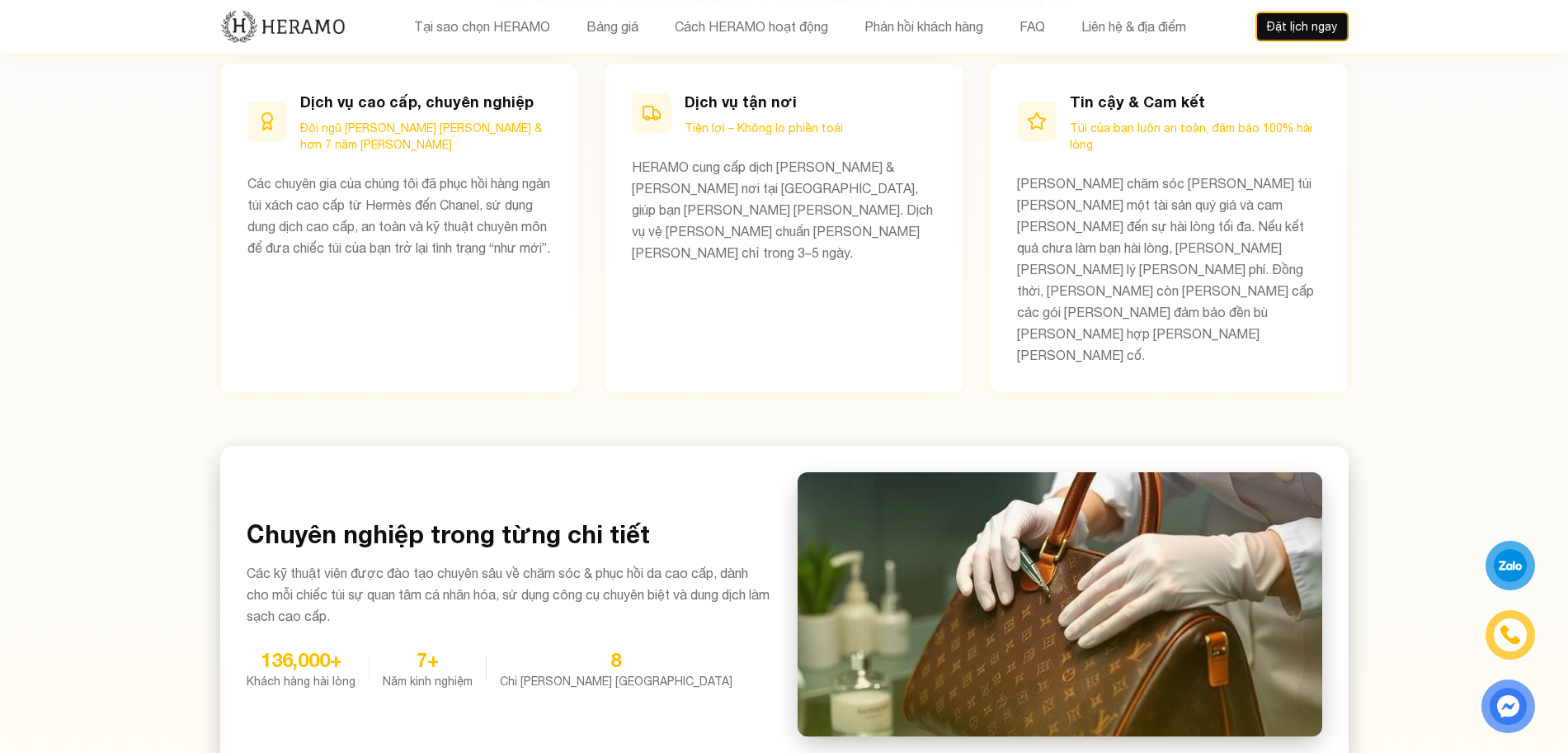
click at [1440, 111] on section "Tại sao chọn HERAMO Bag Spa Khám phá lý do vì sao những chủ sở hữu túi xách cao…" at bounding box center [784, 325] width 1568 height 1007
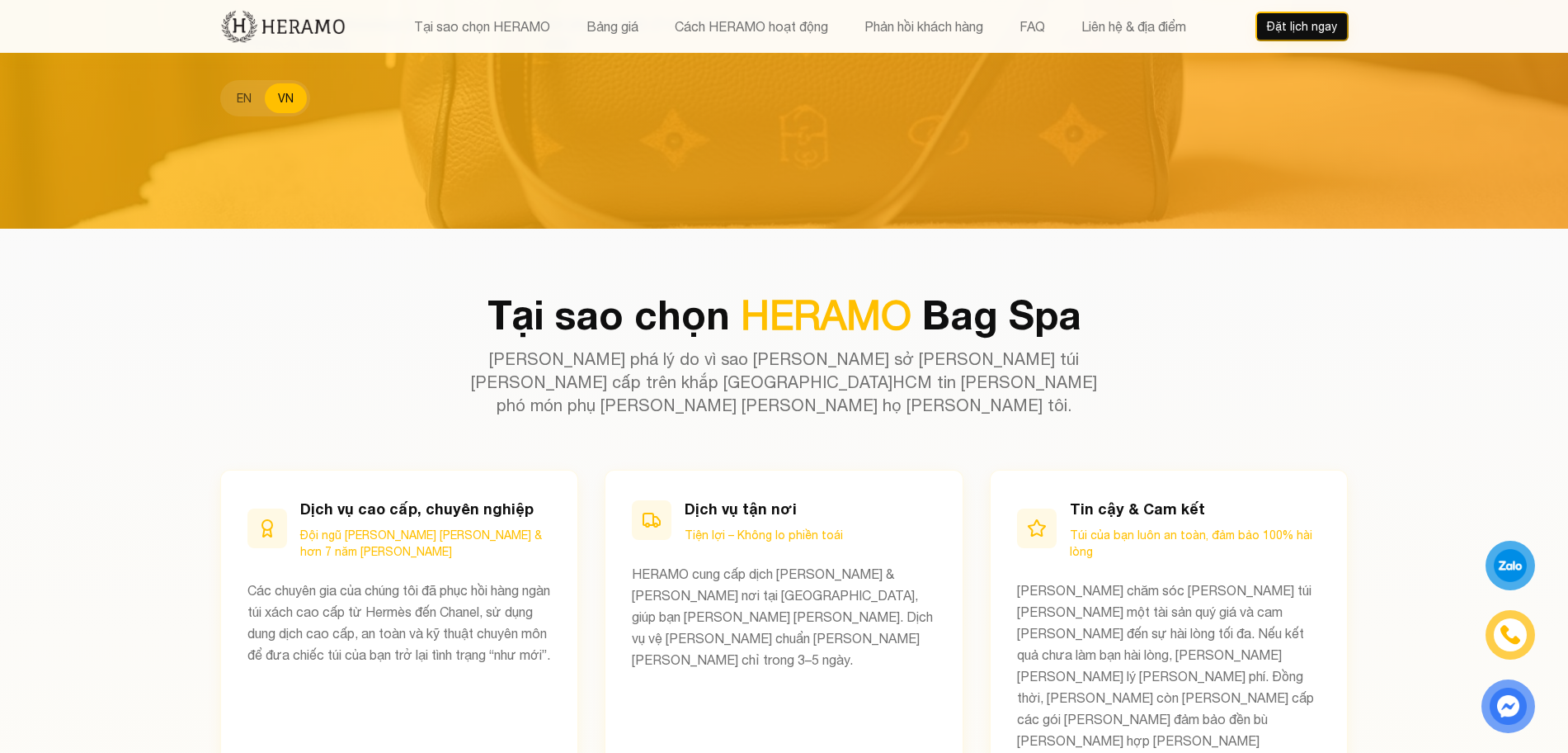
scroll to position [523, 0]
click at [239, 84] on button "EN" at bounding box center [245, 99] width 41 height 29
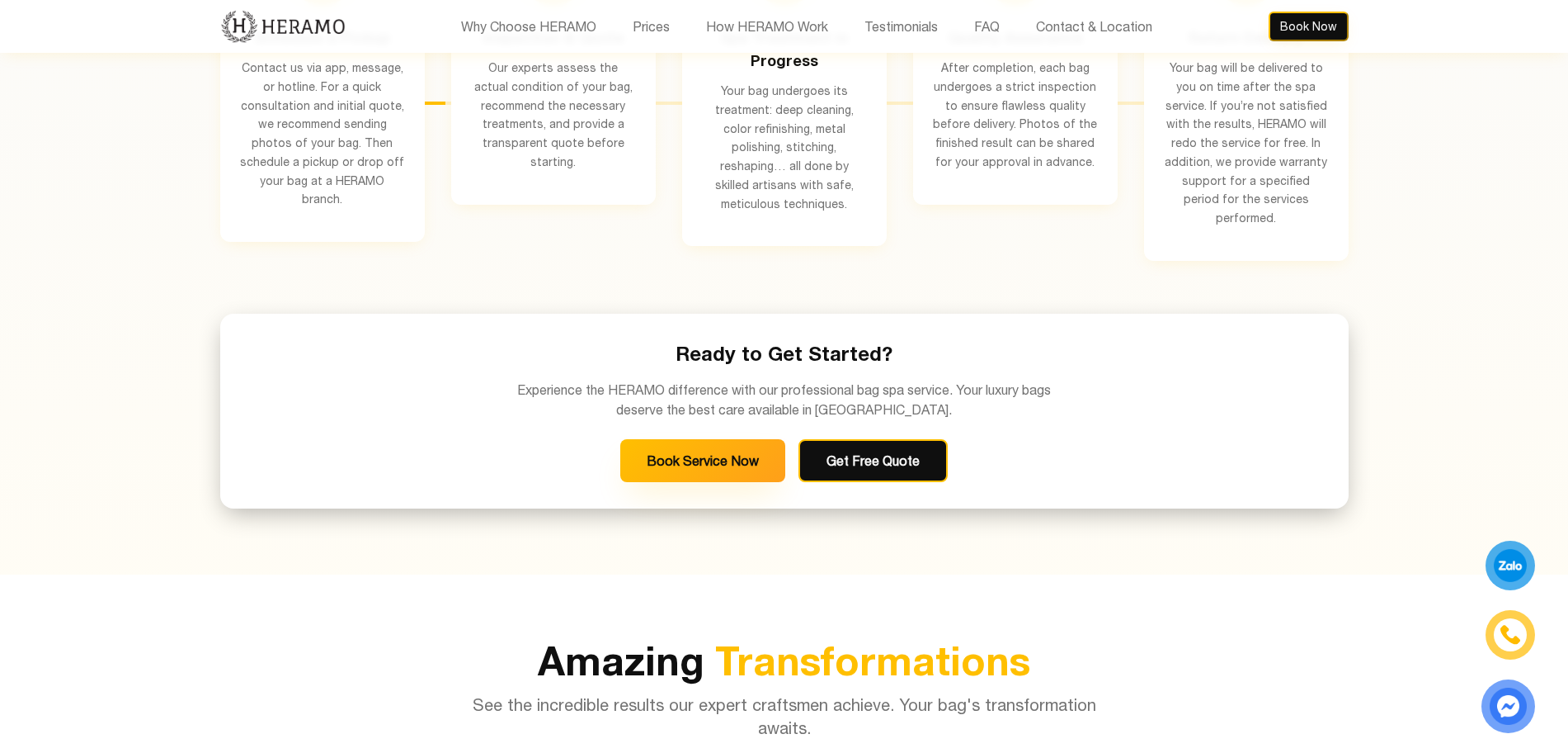
scroll to position [3106, 0]
